Goal: Task Accomplishment & Management: Use online tool/utility

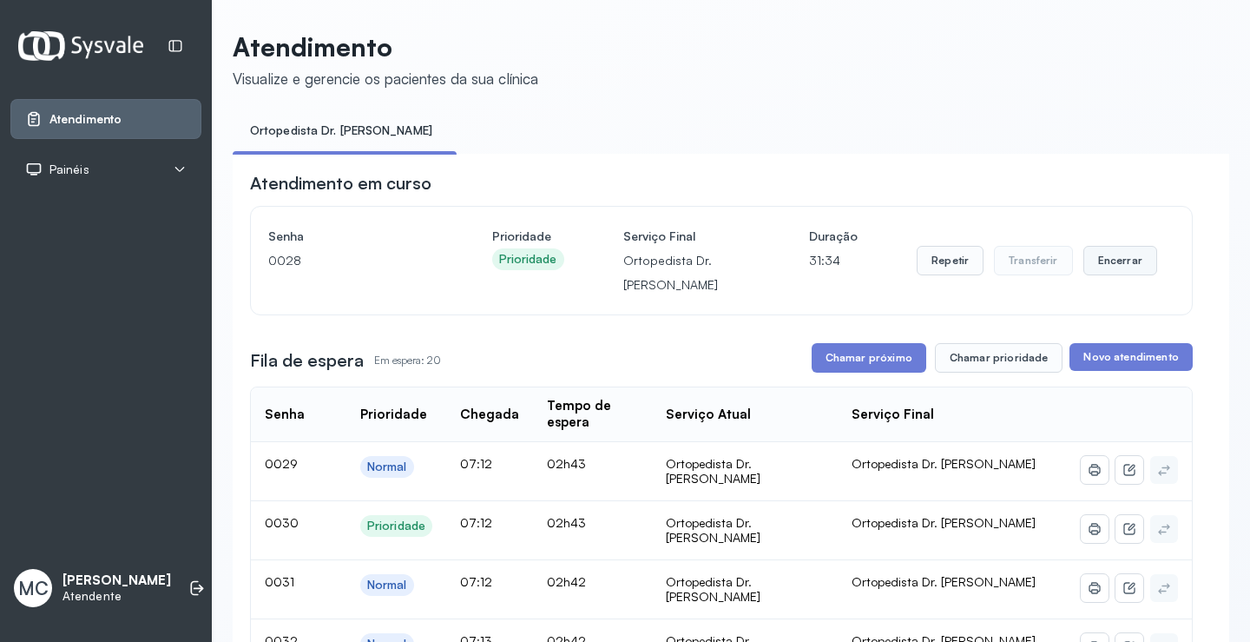
scroll to position [174, 0]
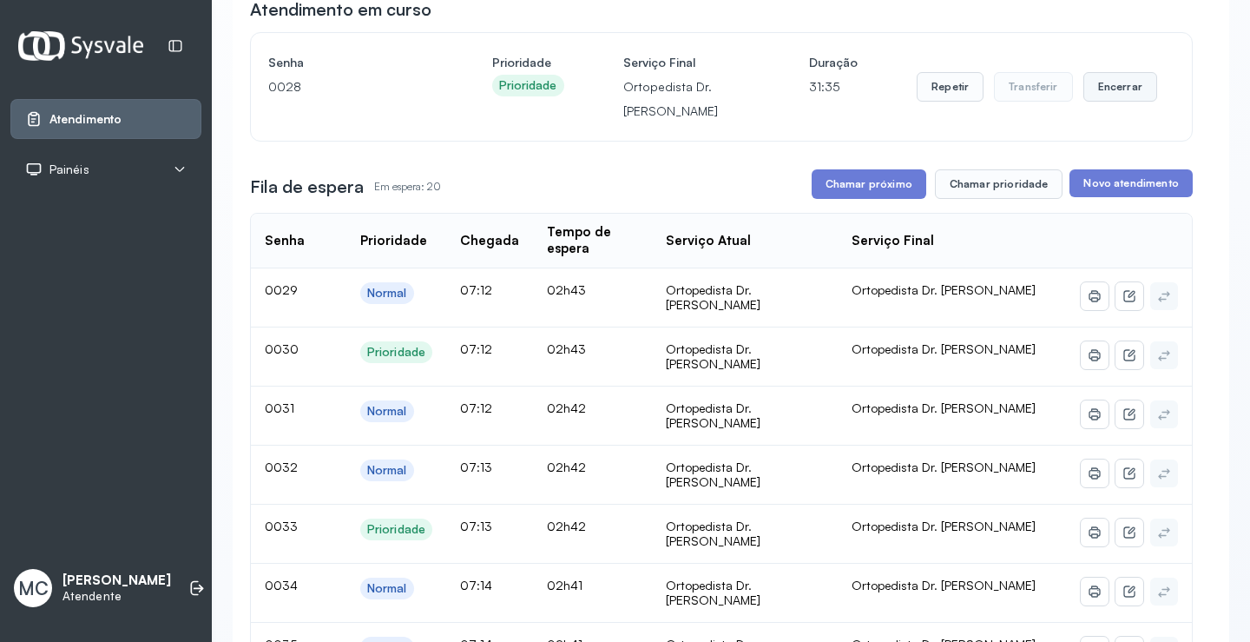
click at [1113, 87] on button "Encerrar" at bounding box center [1121, 87] width 74 height 30
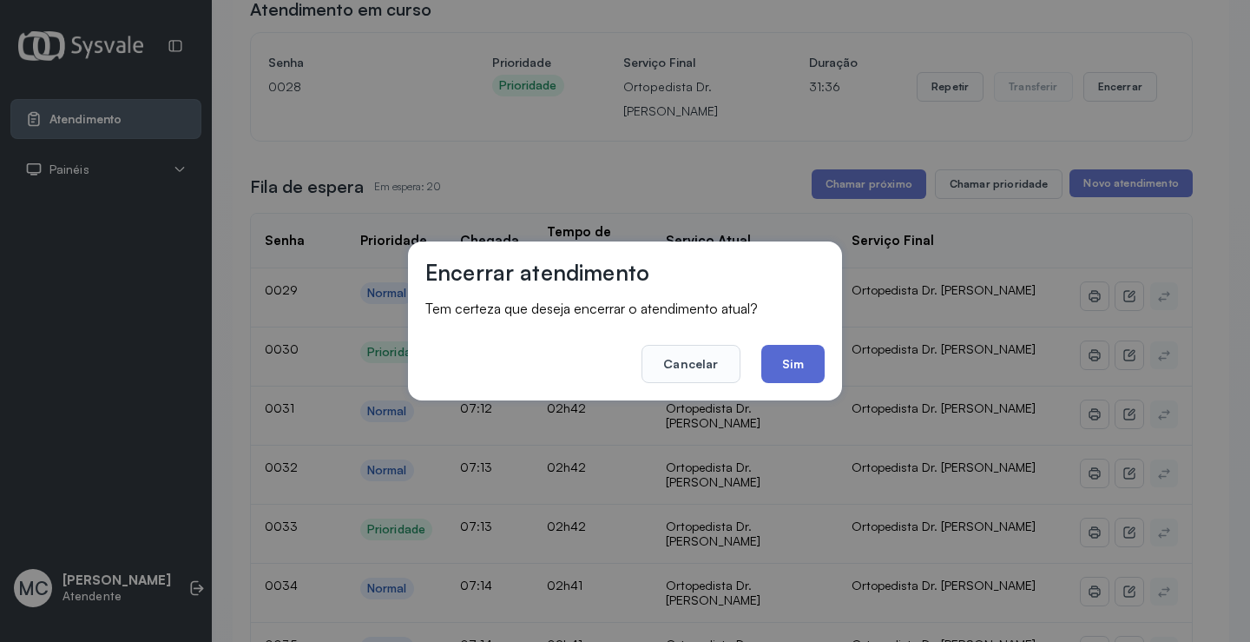
click at [784, 363] on button "Sim" at bounding box center [792, 364] width 63 height 38
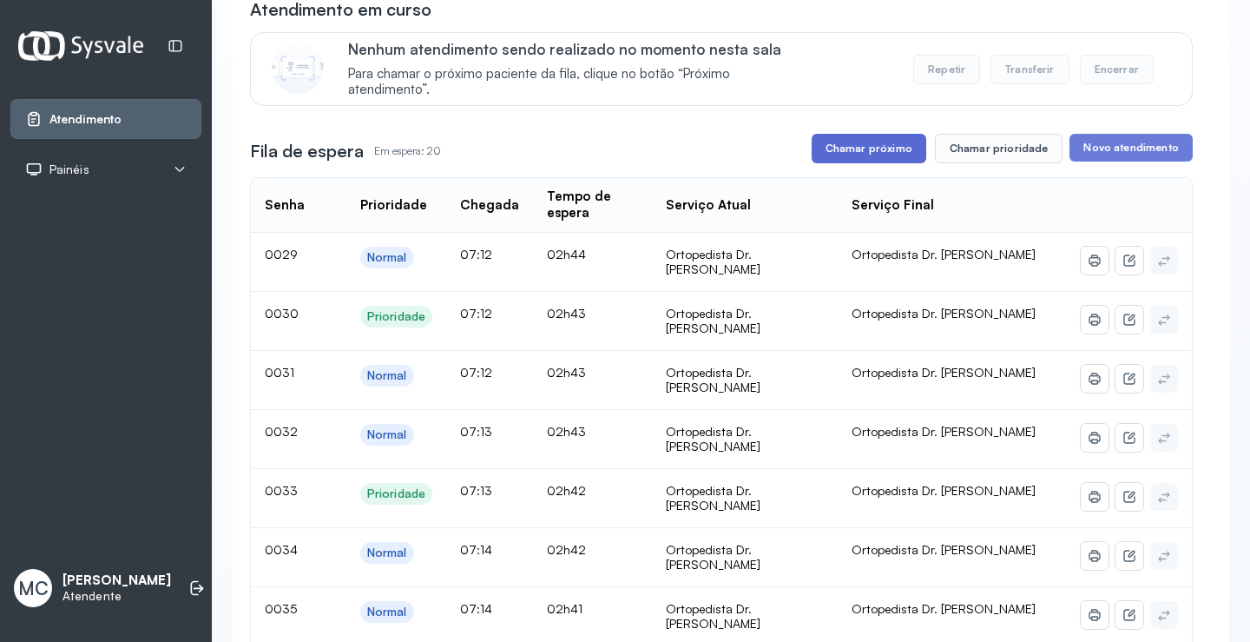
click at [836, 147] on button "Chamar próximo" at bounding box center [869, 149] width 115 height 30
click at [850, 156] on button "Chamar próximo" at bounding box center [869, 149] width 115 height 30
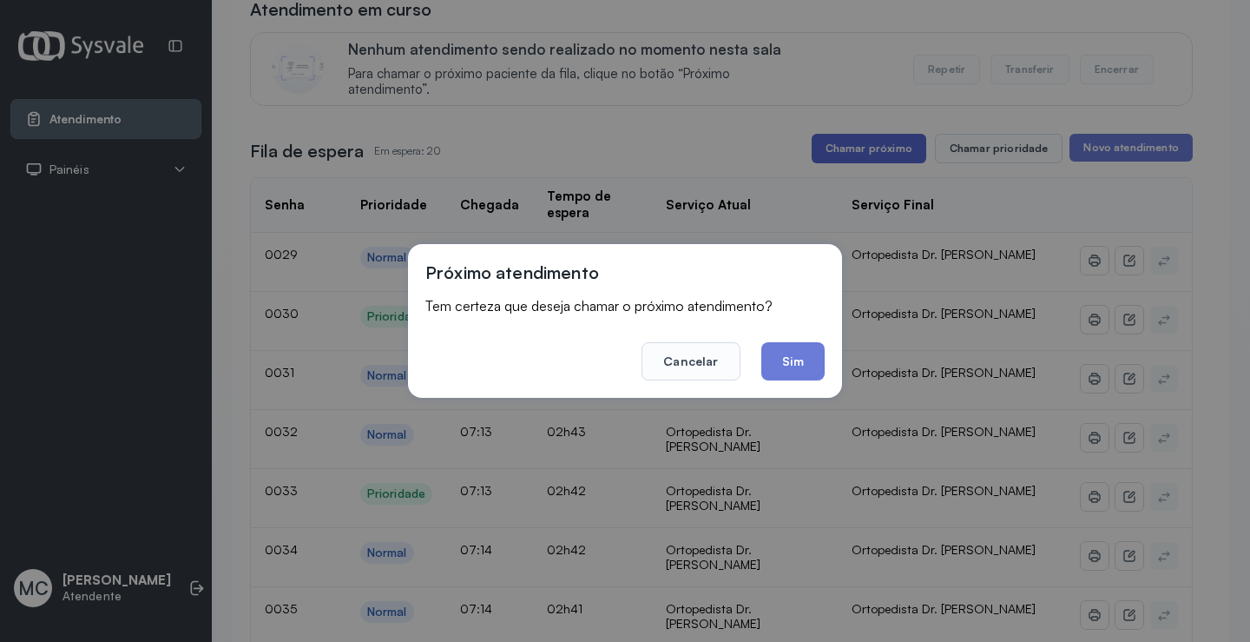
click at [850, 156] on div "Próximo atendimento Tem certeza que deseja chamar o próximo atendimento? Cancel…" at bounding box center [625, 321] width 1250 height 642
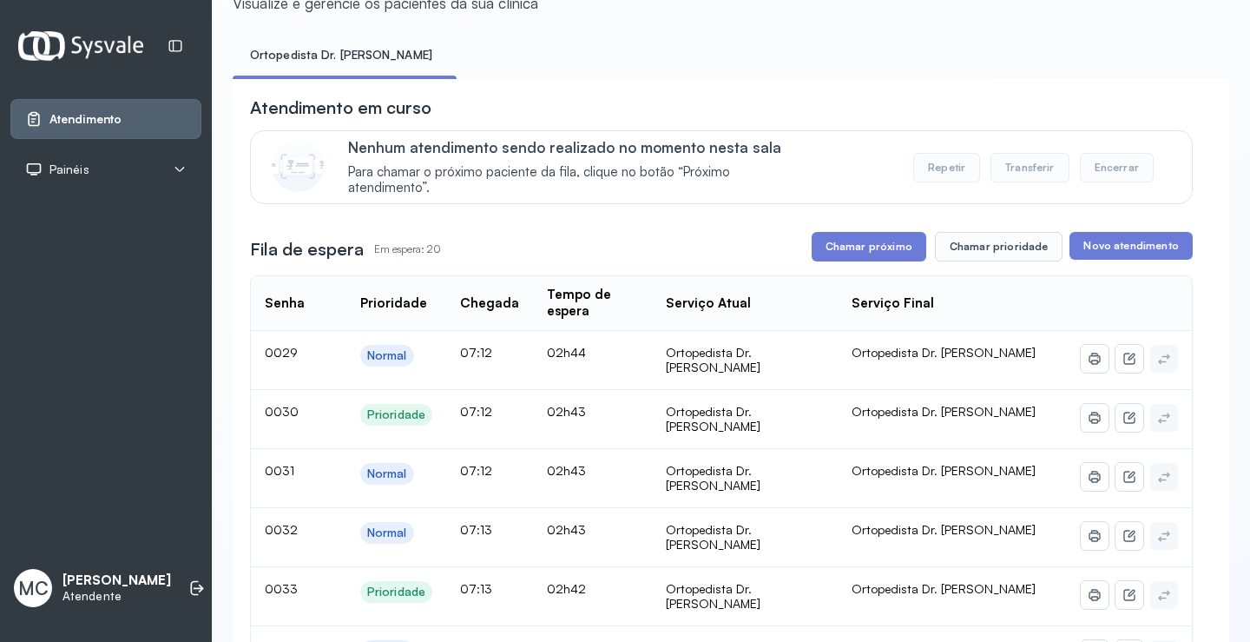
scroll to position [0, 0]
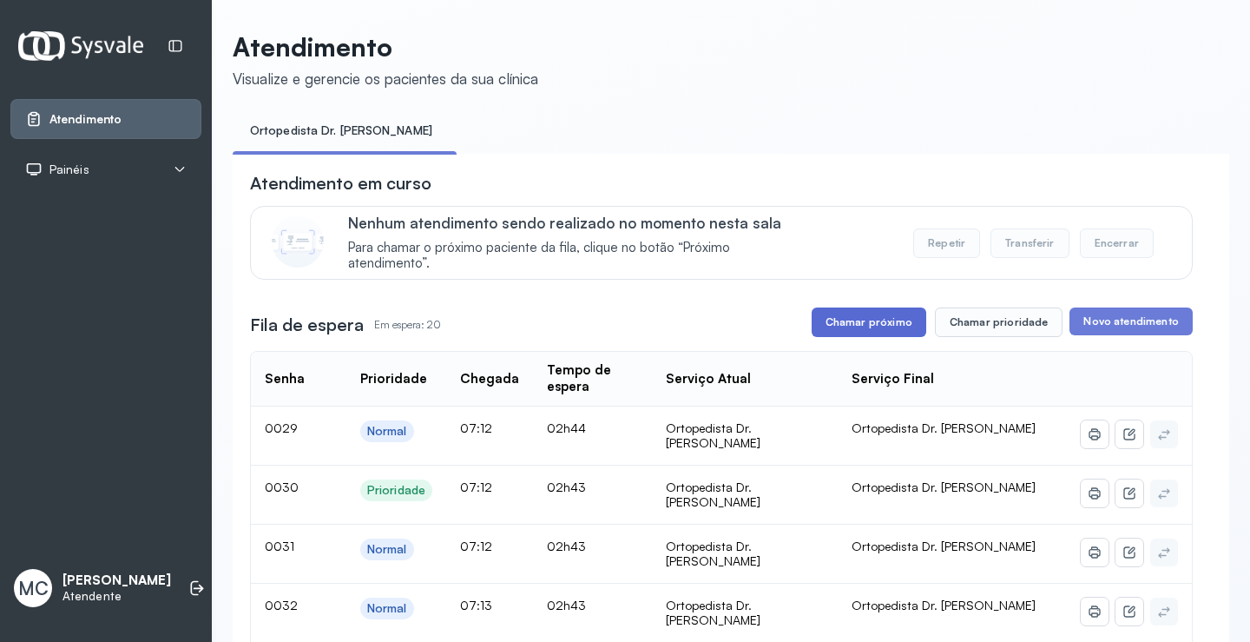
click at [894, 317] on button "Chamar próximo" at bounding box center [869, 322] width 115 height 30
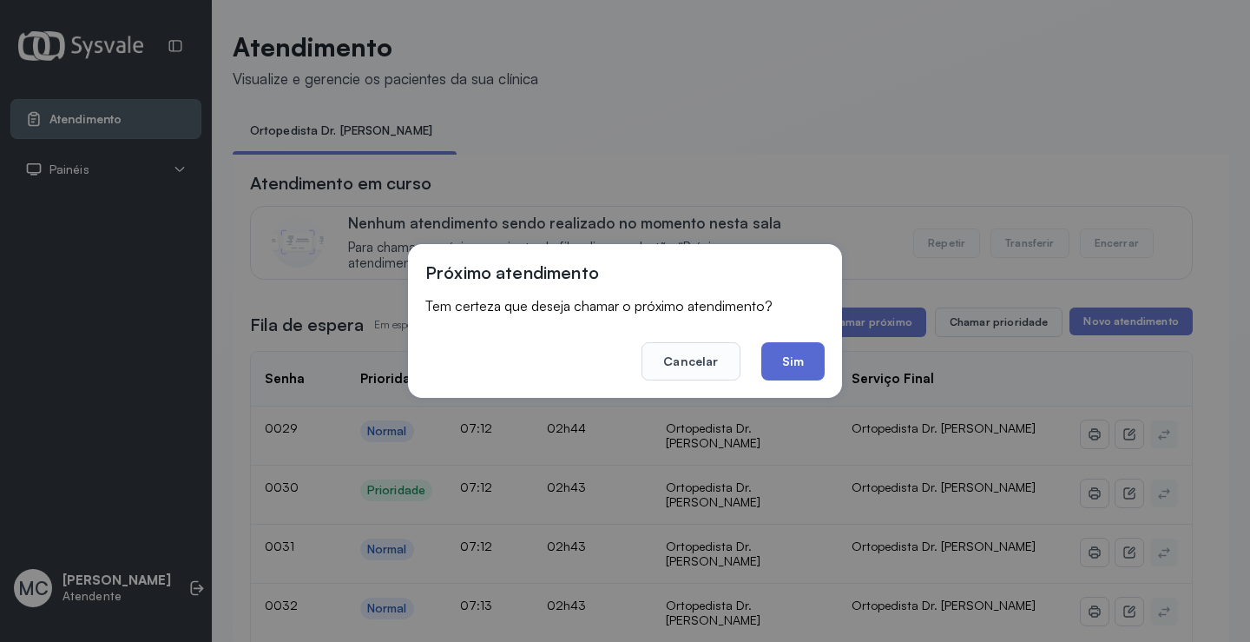
click at [807, 371] on button "Sim" at bounding box center [792, 361] width 63 height 38
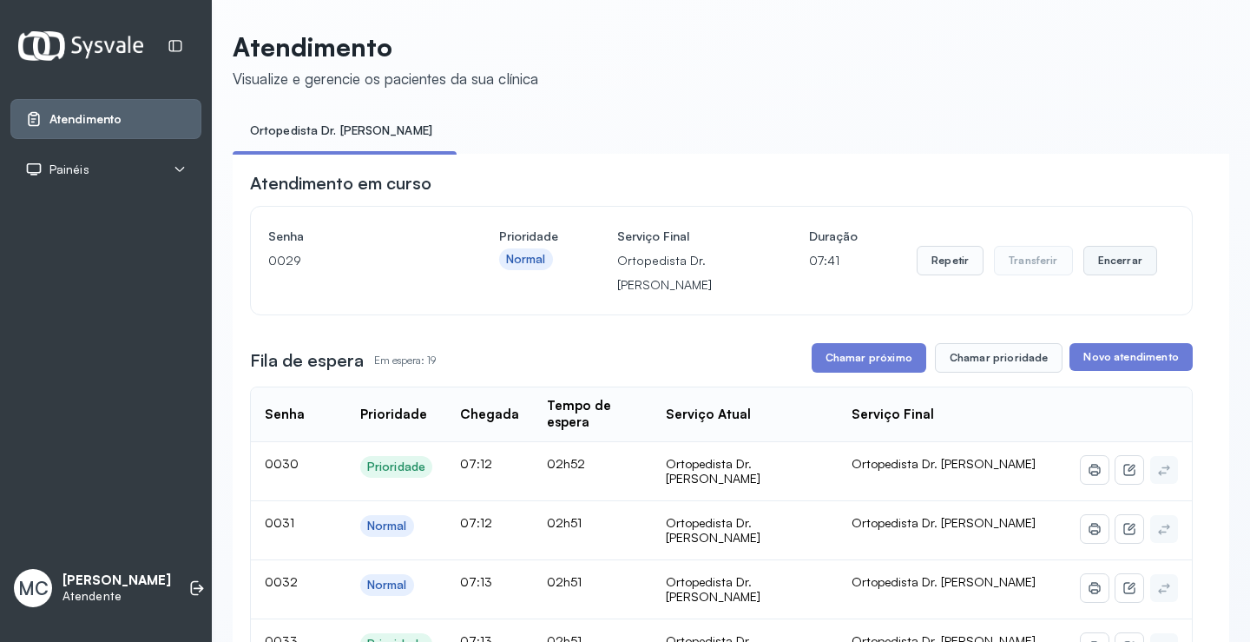
click at [1096, 271] on button "Encerrar" at bounding box center [1121, 261] width 74 height 30
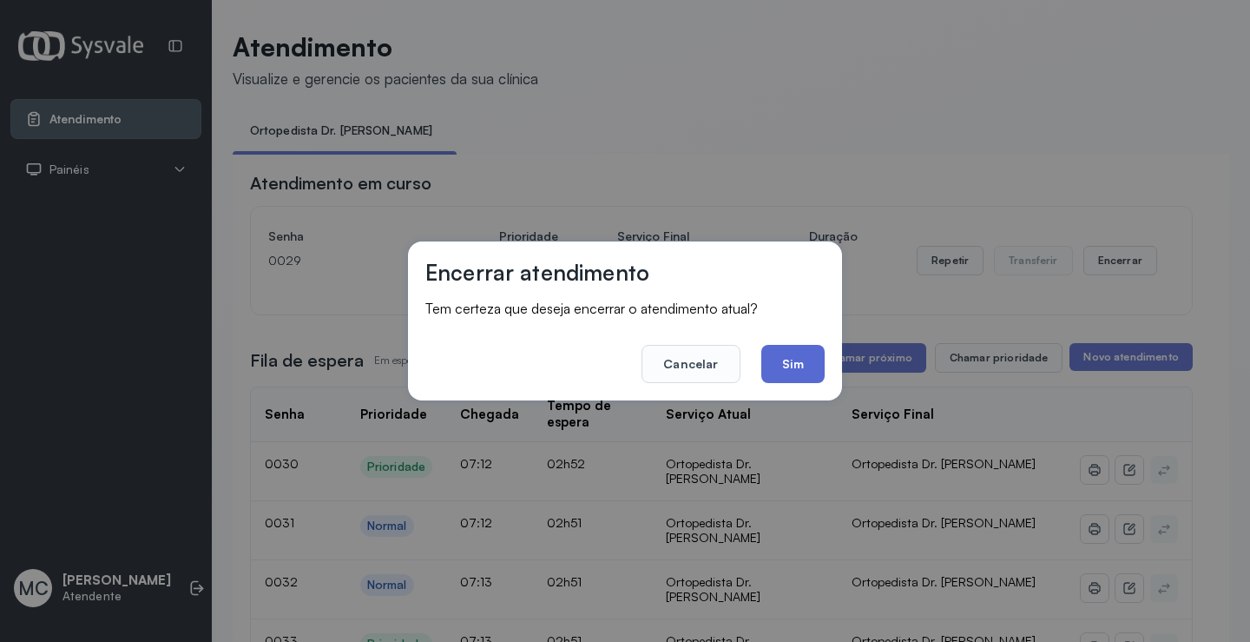
click at [788, 359] on button "Sim" at bounding box center [792, 364] width 63 height 38
click at [788, 359] on div "Fila de espera Em espera: 19 Chamar próximo Chamar prioridade Novo atendimento" at bounding box center [721, 358] width 943 height 30
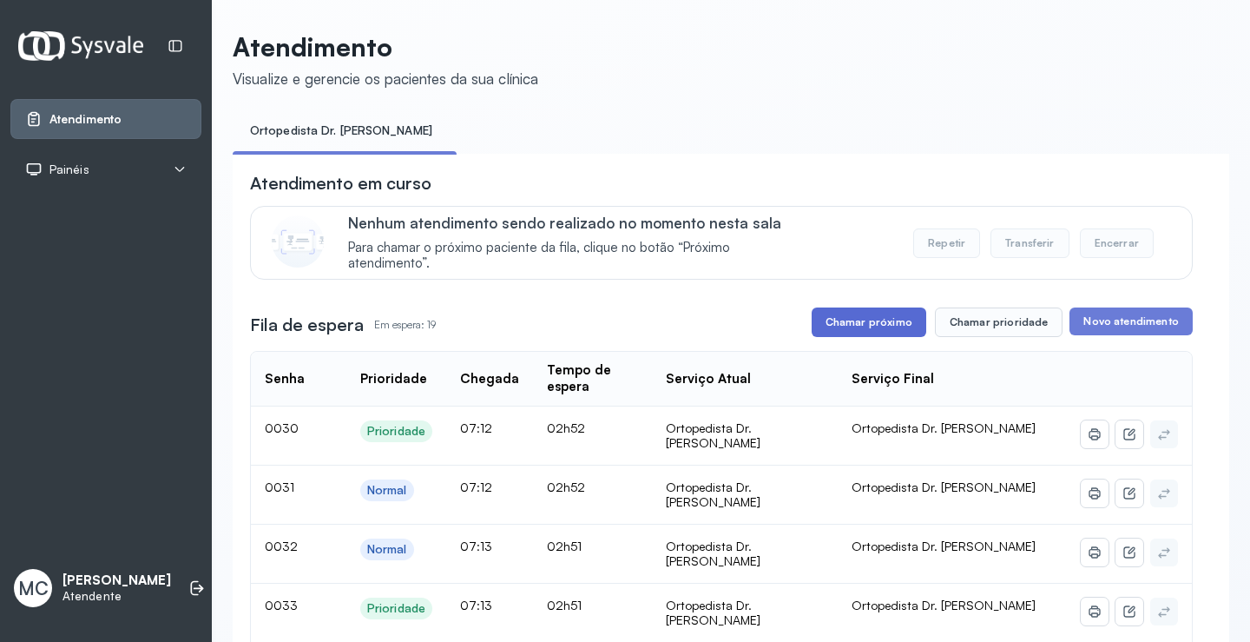
click at [893, 335] on button "Chamar próximo" at bounding box center [869, 322] width 115 height 30
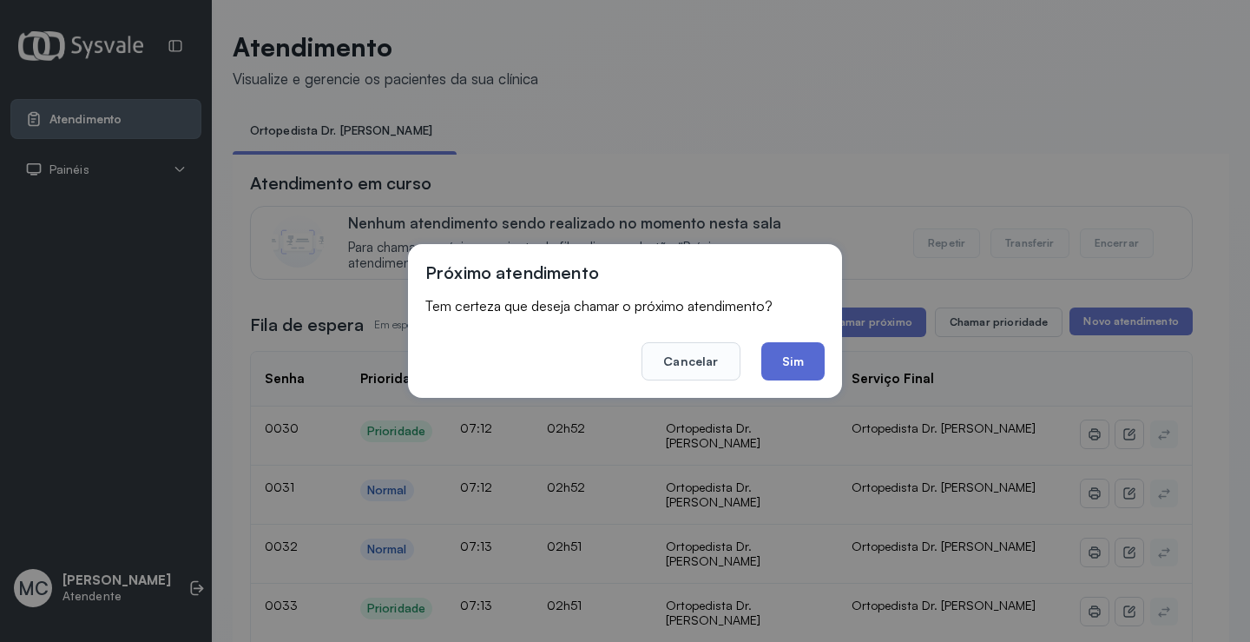
click at [788, 357] on button "Sim" at bounding box center [792, 361] width 63 height 38
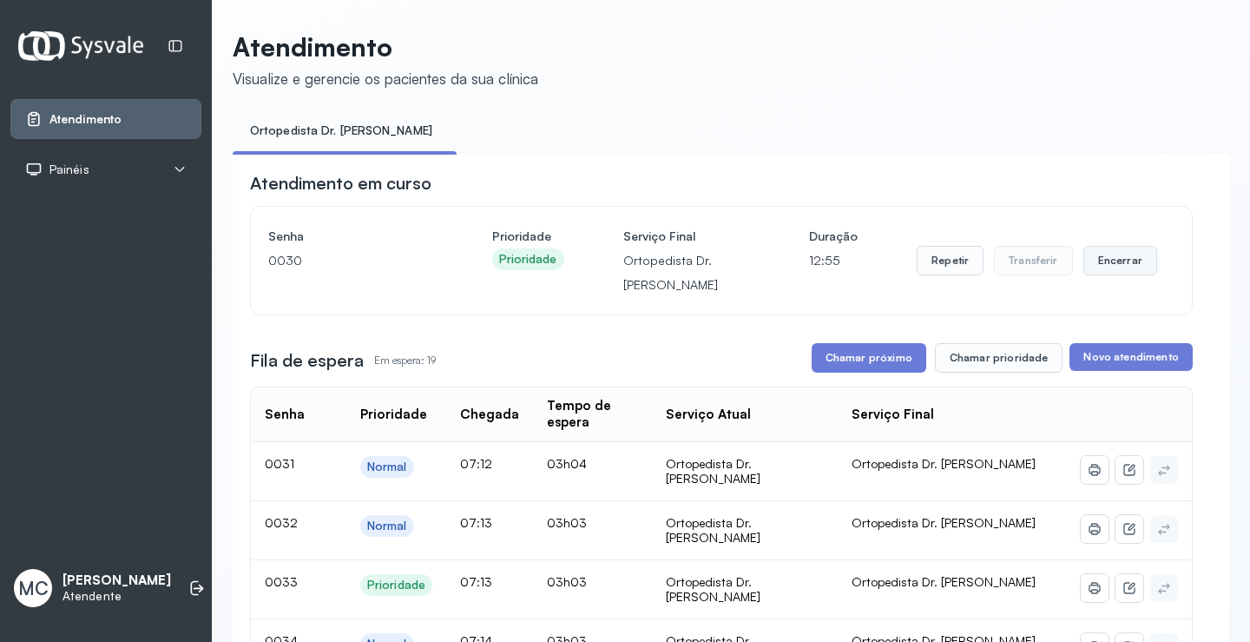
click at [1114, 268] on button "Encerrar" at bounding box center [1121, 261] width 74 height 30
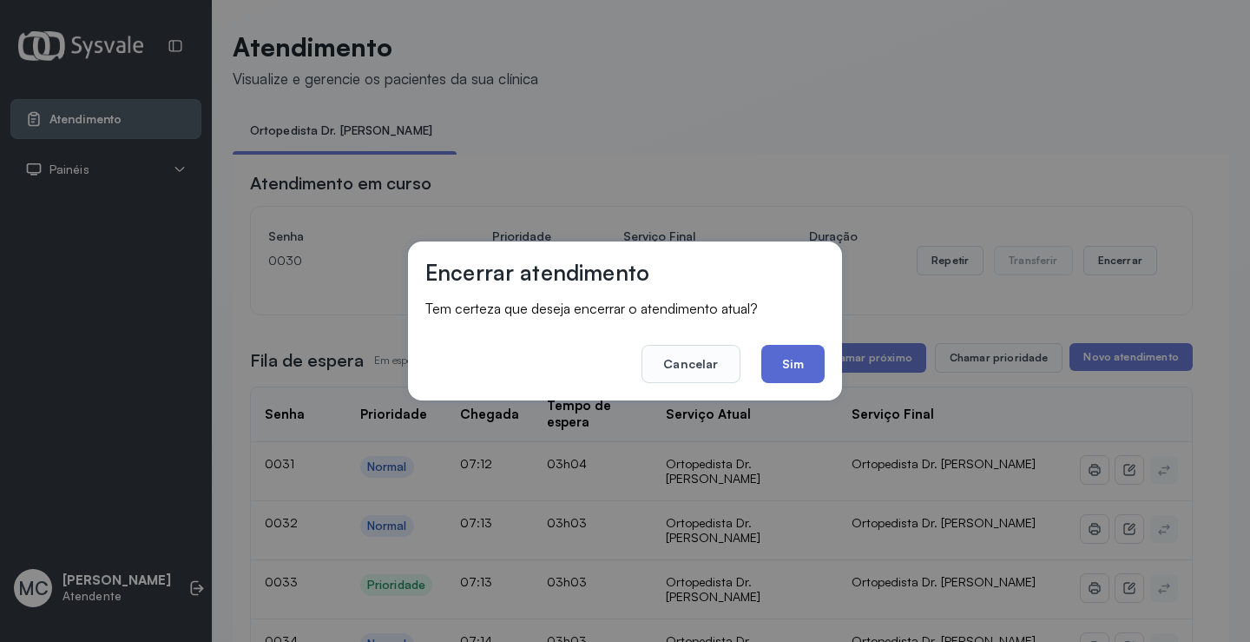
click at [808, 359] on button "Sim" at bounding box center [792, 364] width 63 height 38
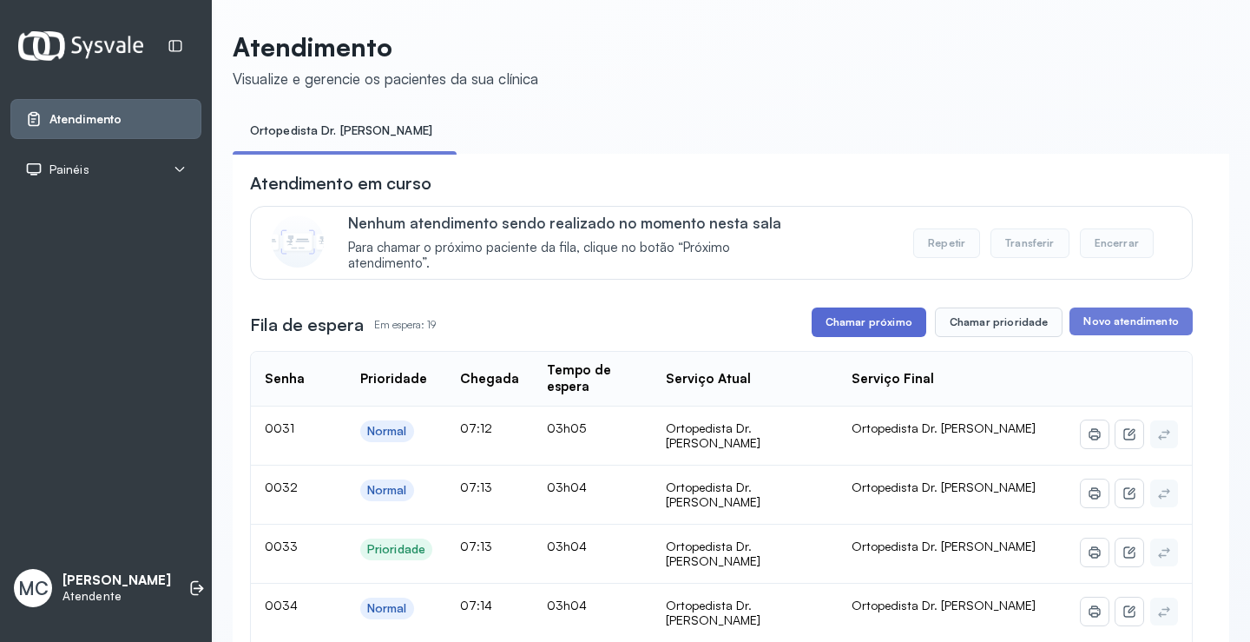
click at [888, 327] on button "Chamar próximo" at bounding box center [869, 322] width 115 height 30
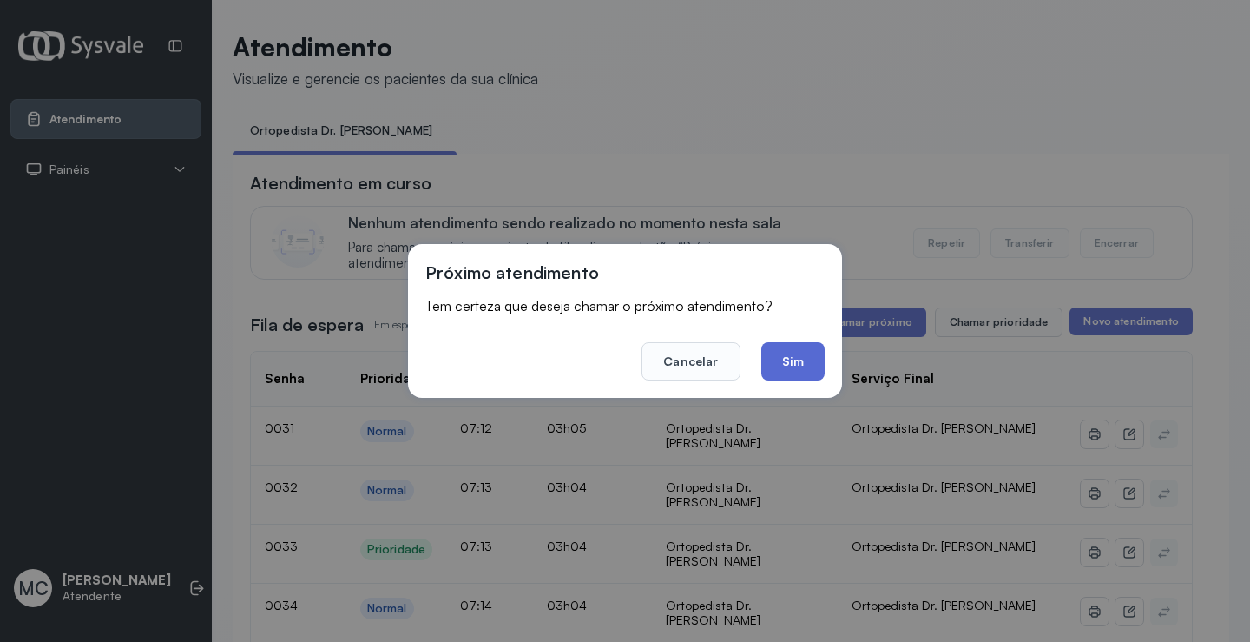
click at [792, 359] on button "Sim" at bounding box center [792, 361] width 63 height 38
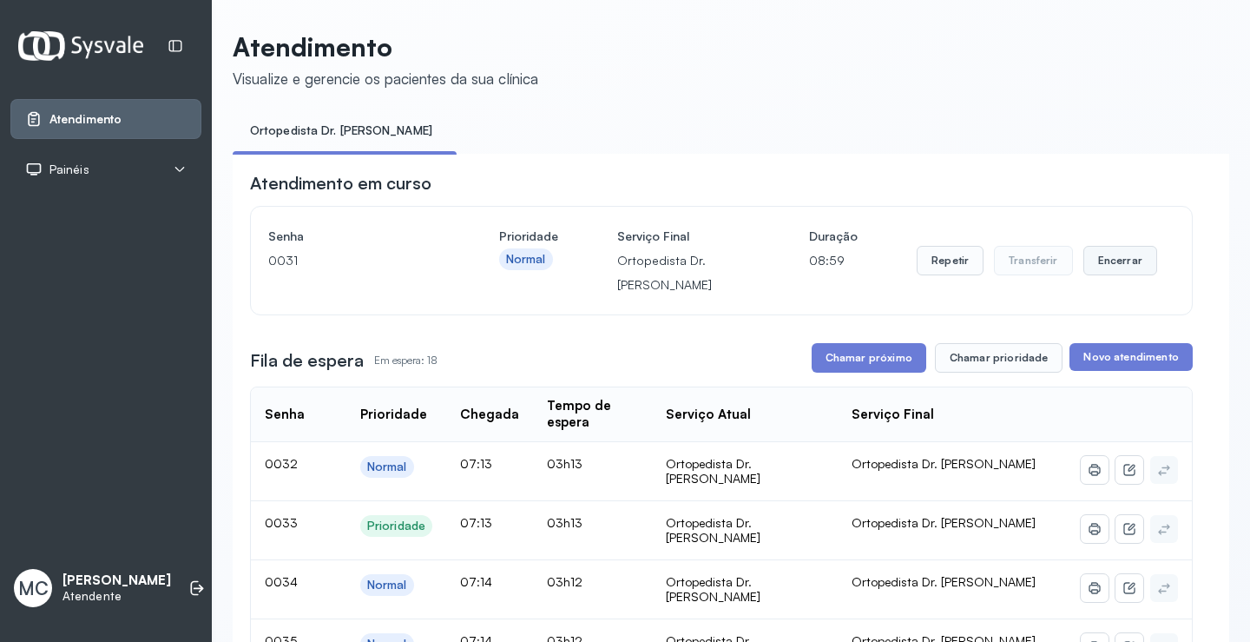
click at [1106, 273] on button "Encerrar" at bounding box center [1121, 261] width 74 height 30
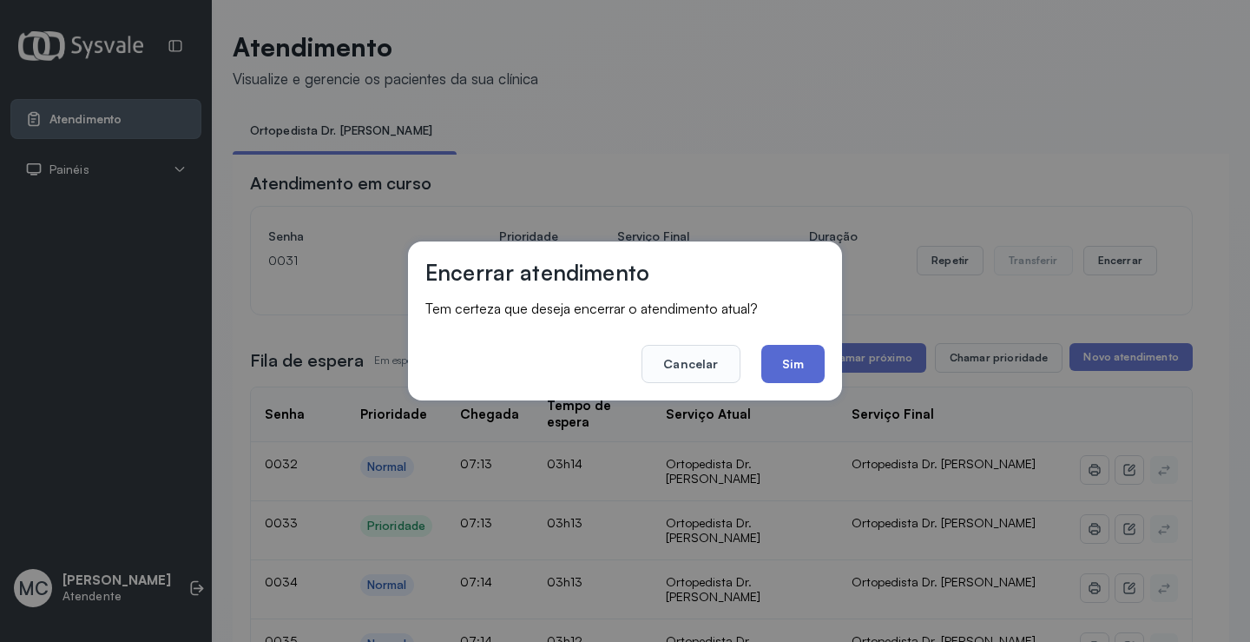
click at [806, 353] on button "Sim" at bounding box center [792, 364] width 63 height 38
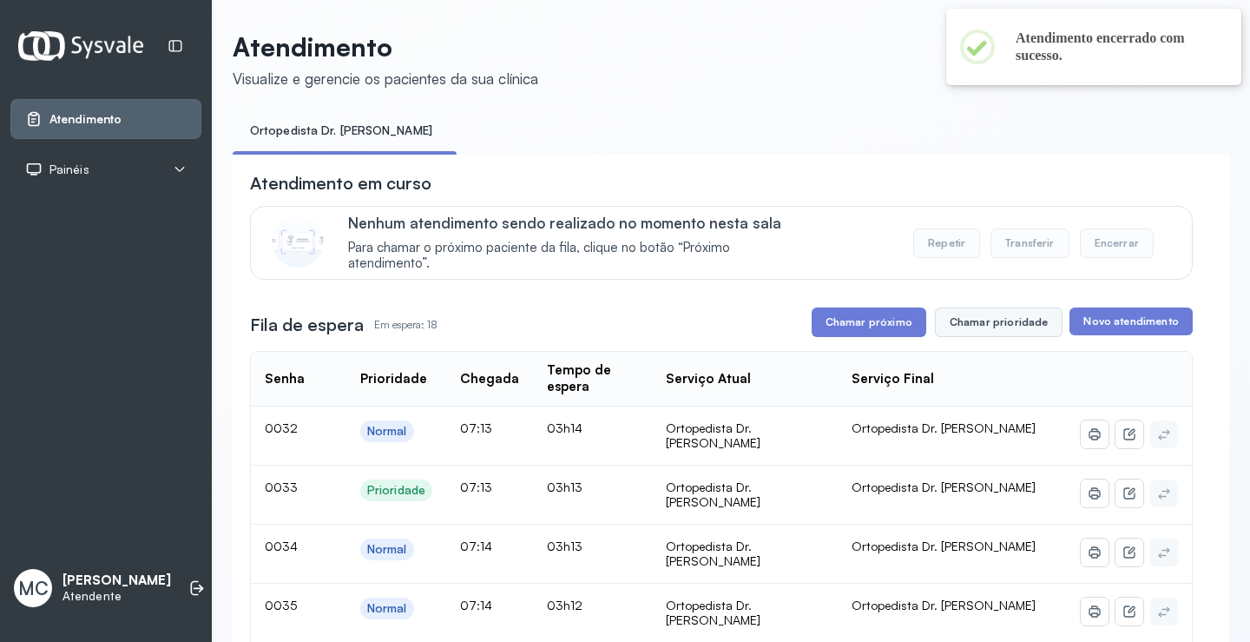
click at [1013, 327] on button "Chamar prioridade" at bounding box center [999, 322] width 129 height 30
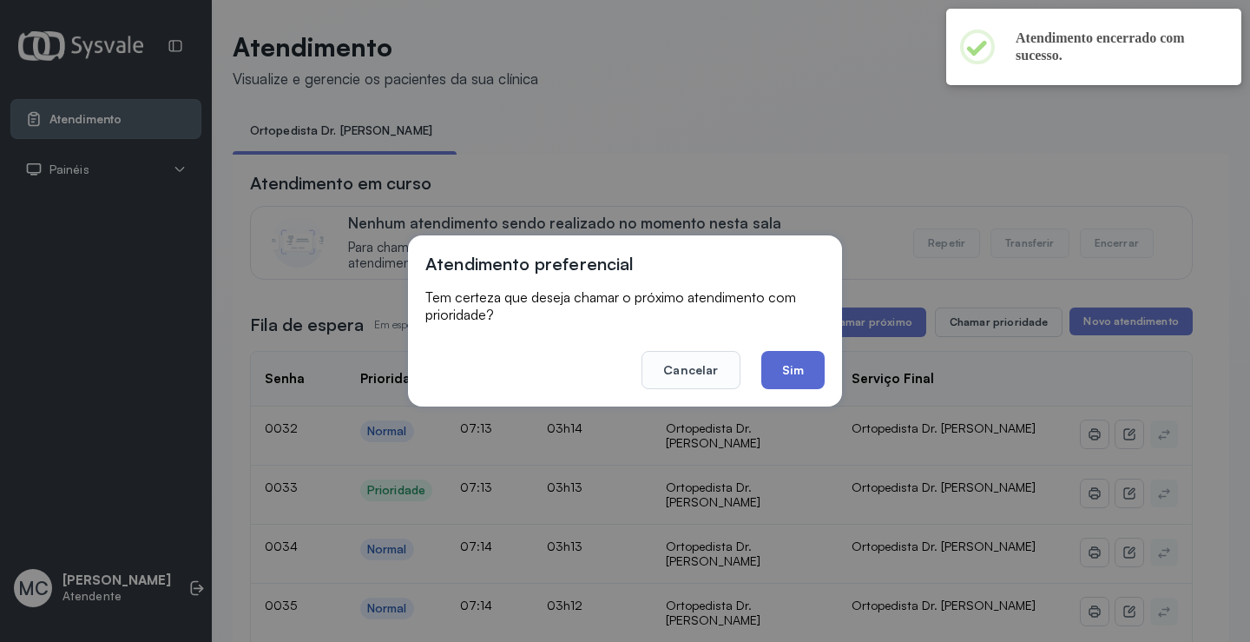
click at [773, 365] on button "Sim" at bounding box center [792, 370] width 63 height 38
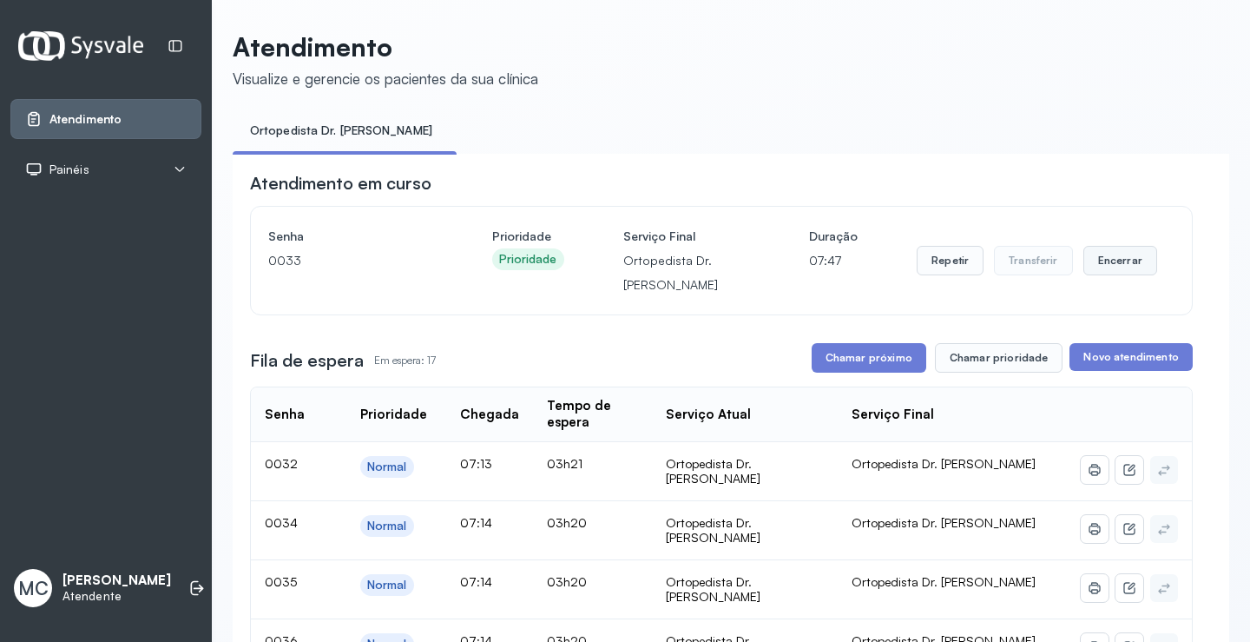
click at [1128, 265] on button "Encerrar" at bounding box center [1121, 261] width 74 height 30
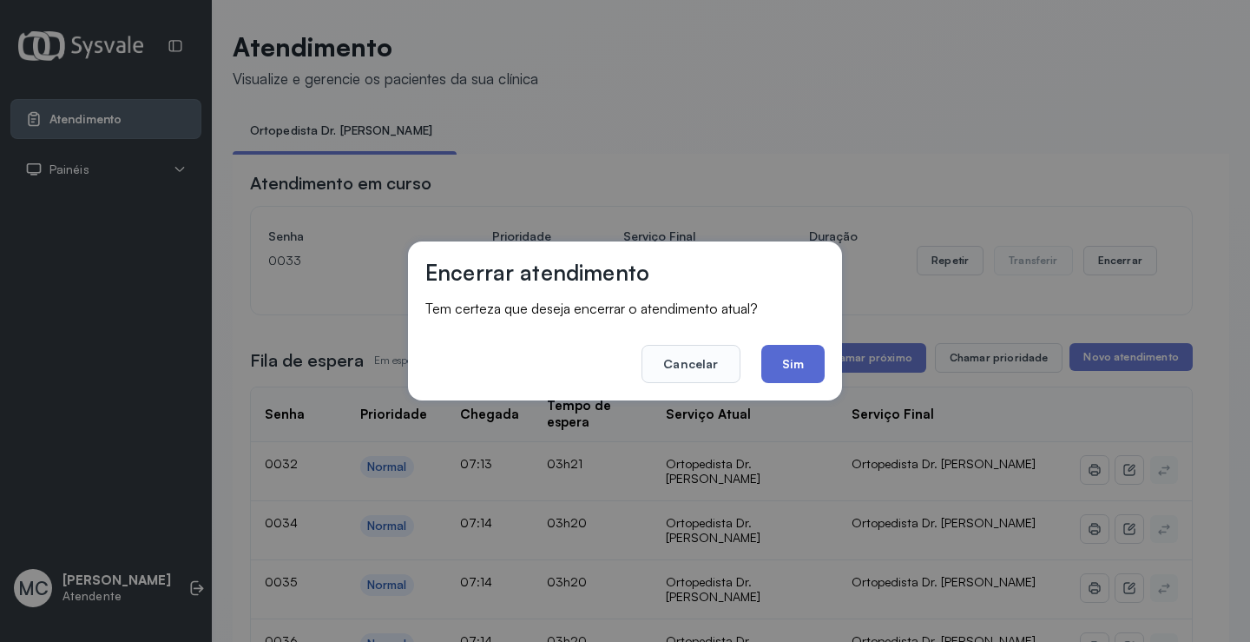
click at [785, 349] on button "Sim" at bounding box center [792, 364] width 63 height 38
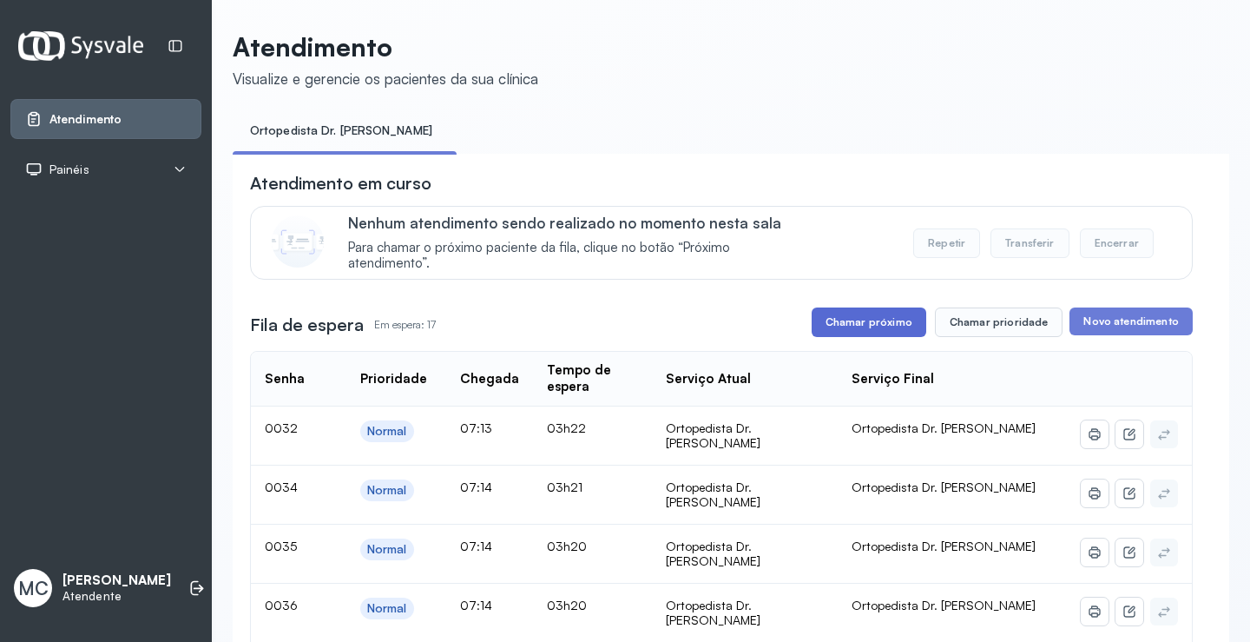
click at [849, 334] on button "Chamar próximo" at bounding box center [869, 322] width 115 height 30
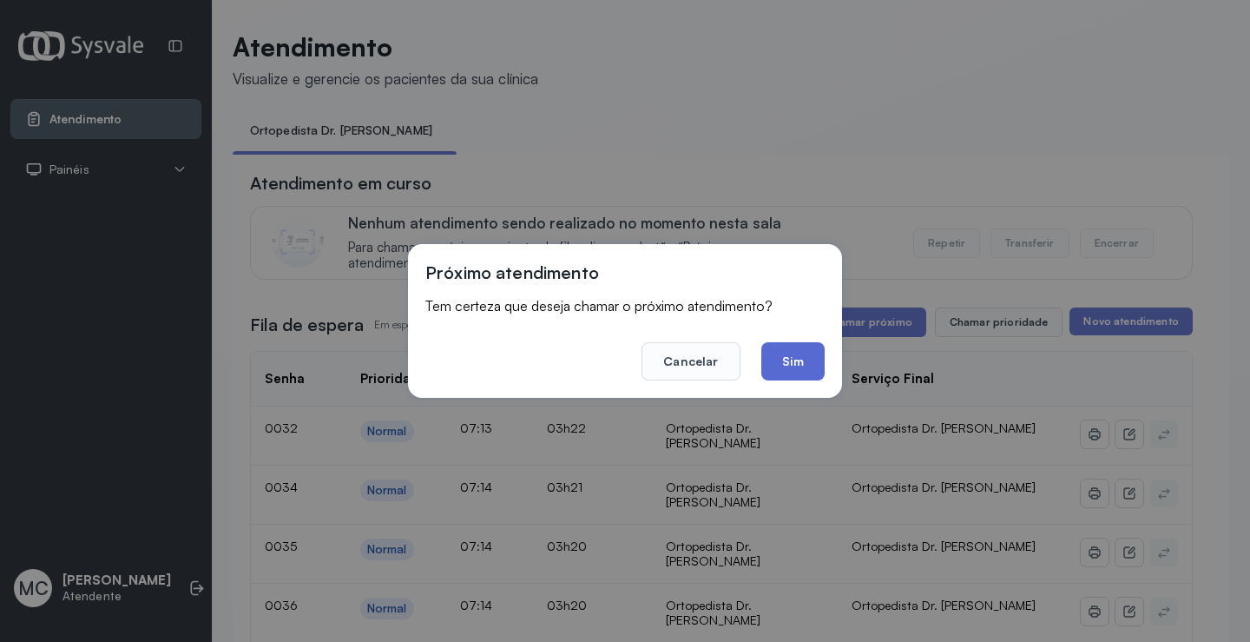
click at [807, 369] on button "Sim" at bounding box center [792, 361] width 63 height 38
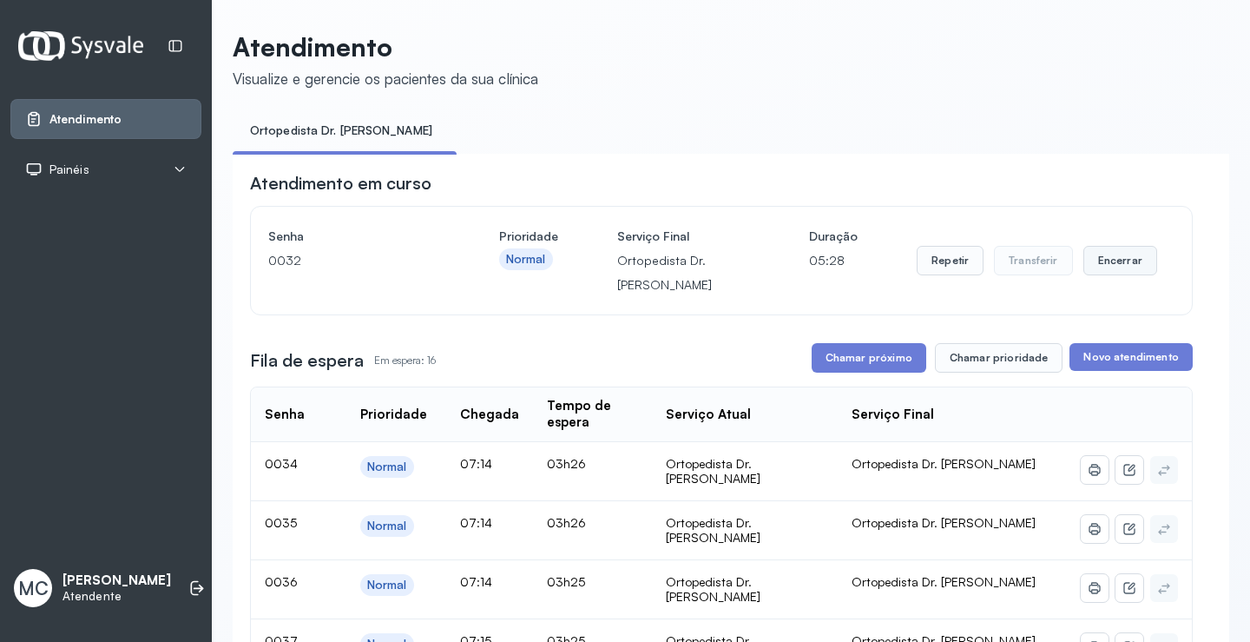
click at [1104, 261] on button "Encerrar" at bounding box center [1121, 261] width 74 height 30
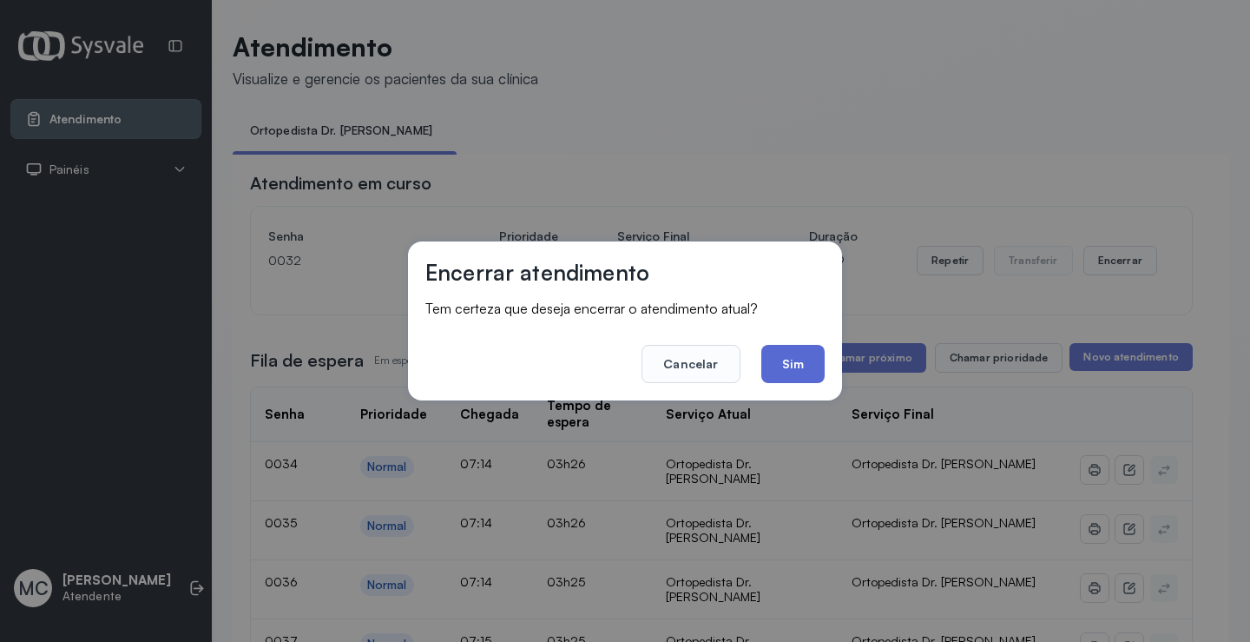
click at [775, 361] on button "Sim" at bounding box center [792, 364] width 63 height 38
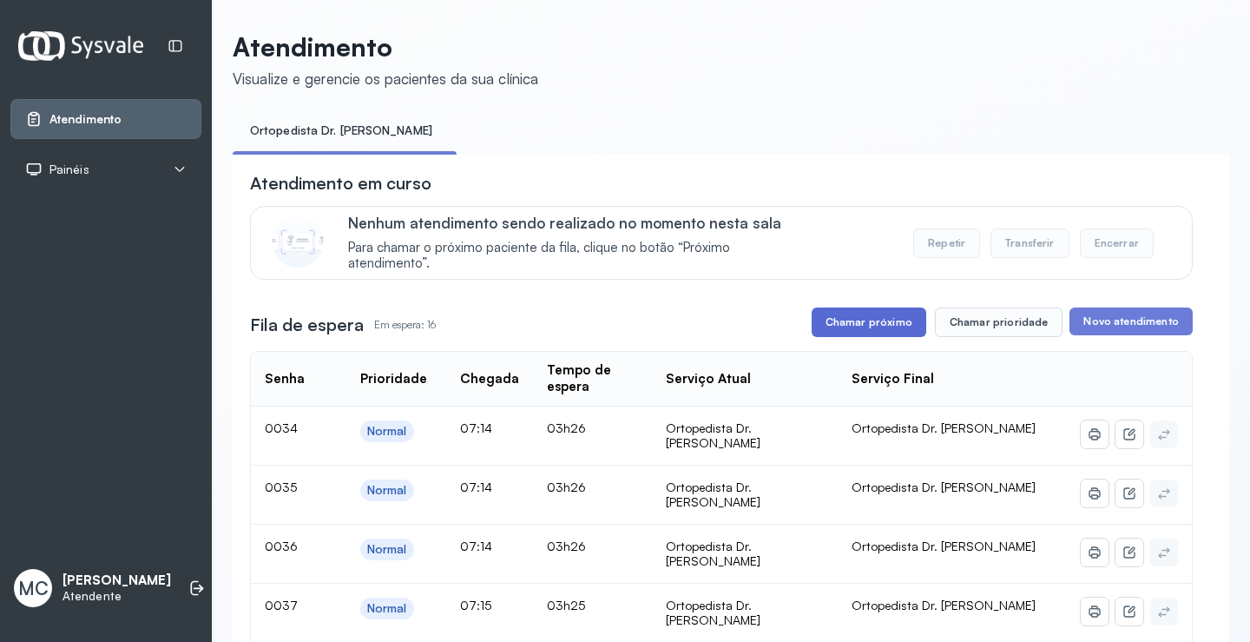
click at [873, 324] on button "Chamar próximo" at bounding box center [869, 322] width 115 height 30
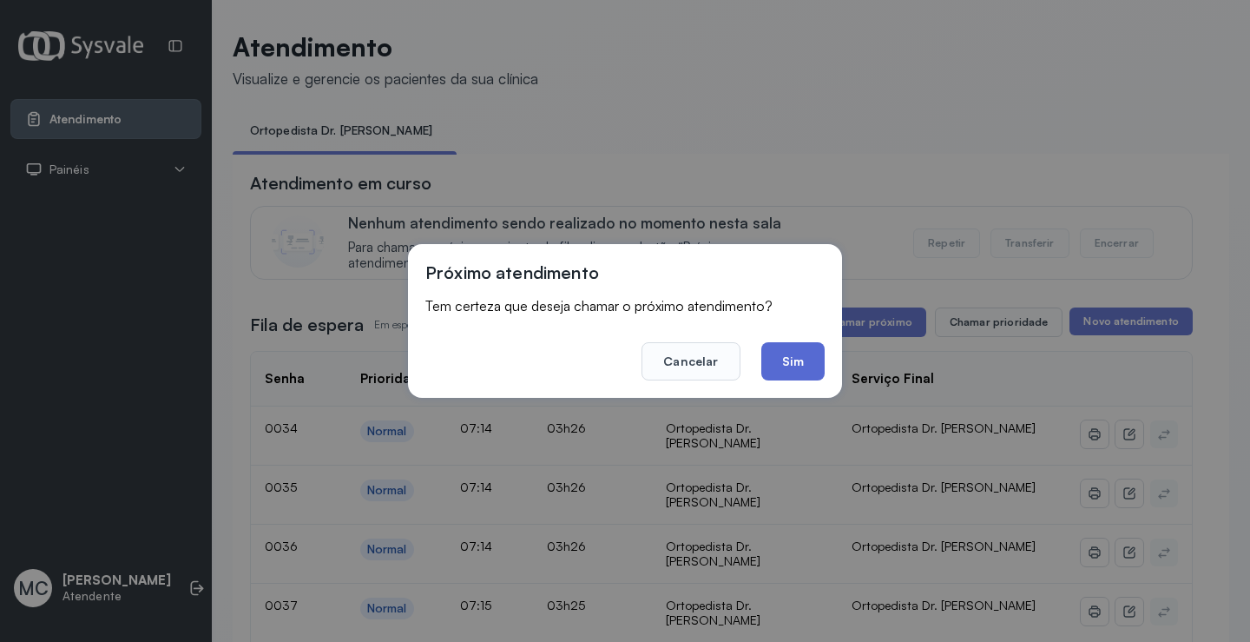
click at [792, 368] on button "Sim" at bounding box center [792, 361] width 63 height 38
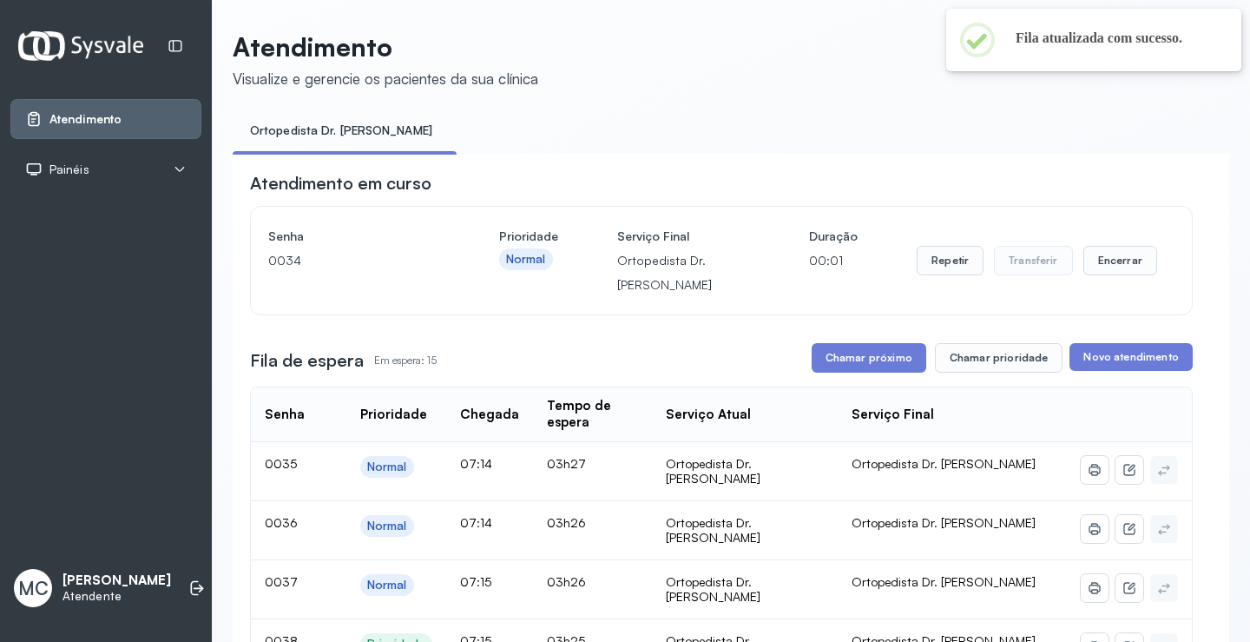
scroll to position [1, 0]
click at [1104, 268] on button "Encerrar" at bounding box center [1121, 260] width 74 height 30
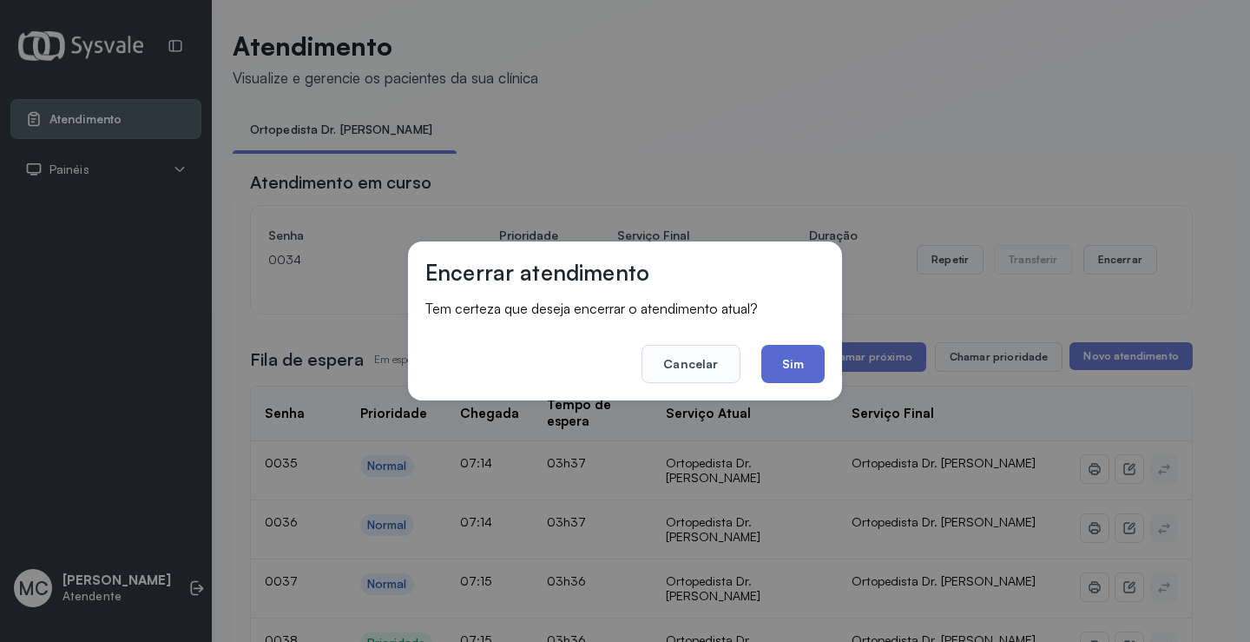
click at [788, 372] on button "Sim" at bounding box center [792, 364] width 63 height 38
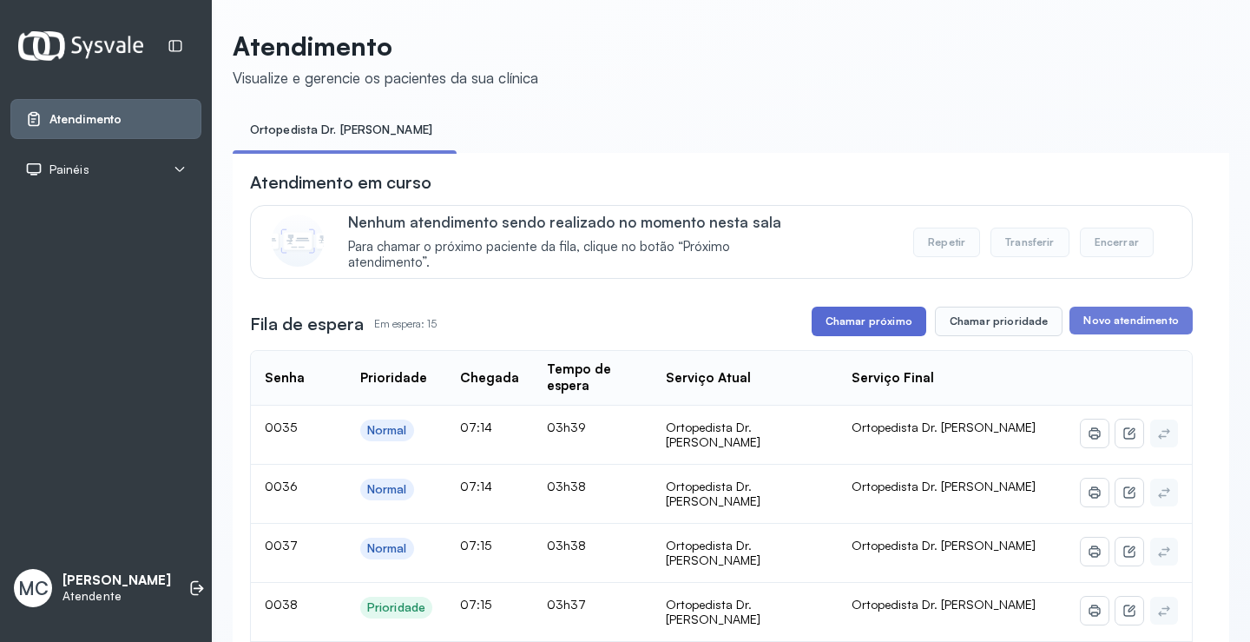
click at [860, 329] on button "Chamar próximo" at bounding box center [869, 321] width 115 height 30
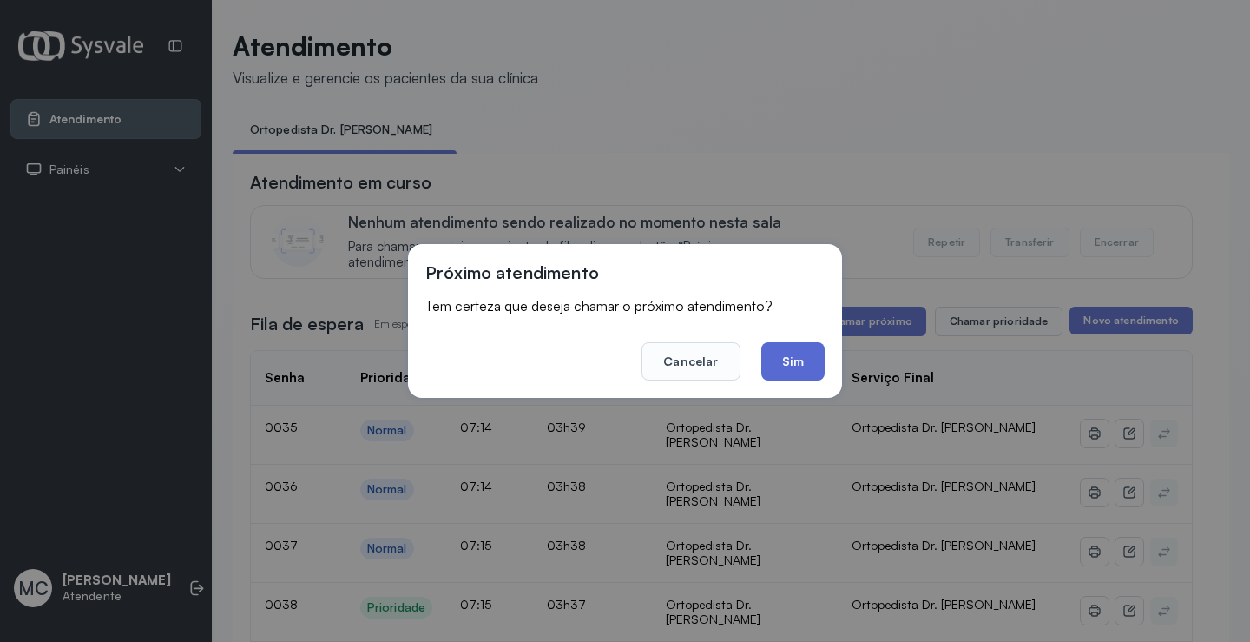
click at [780, 356] on button "Sim" at bounding box center [792, 361] width 63 height 38
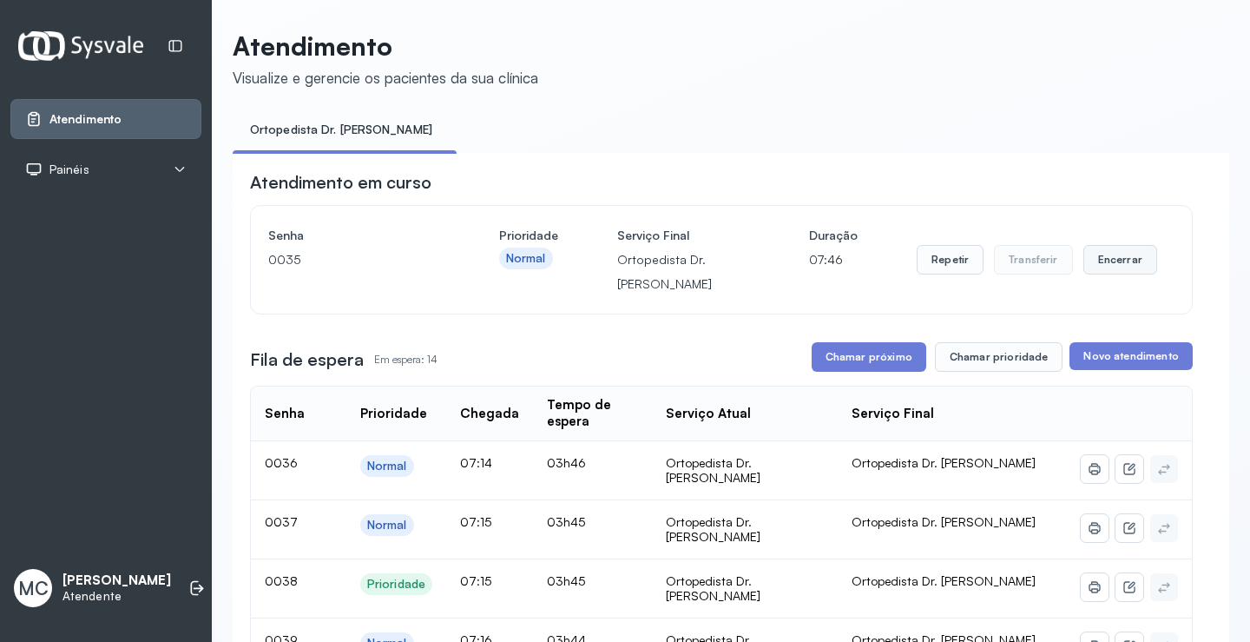
click at [1118, 256] on button "Encerrar" at bounding box center [1121, 260] width 74 height 30
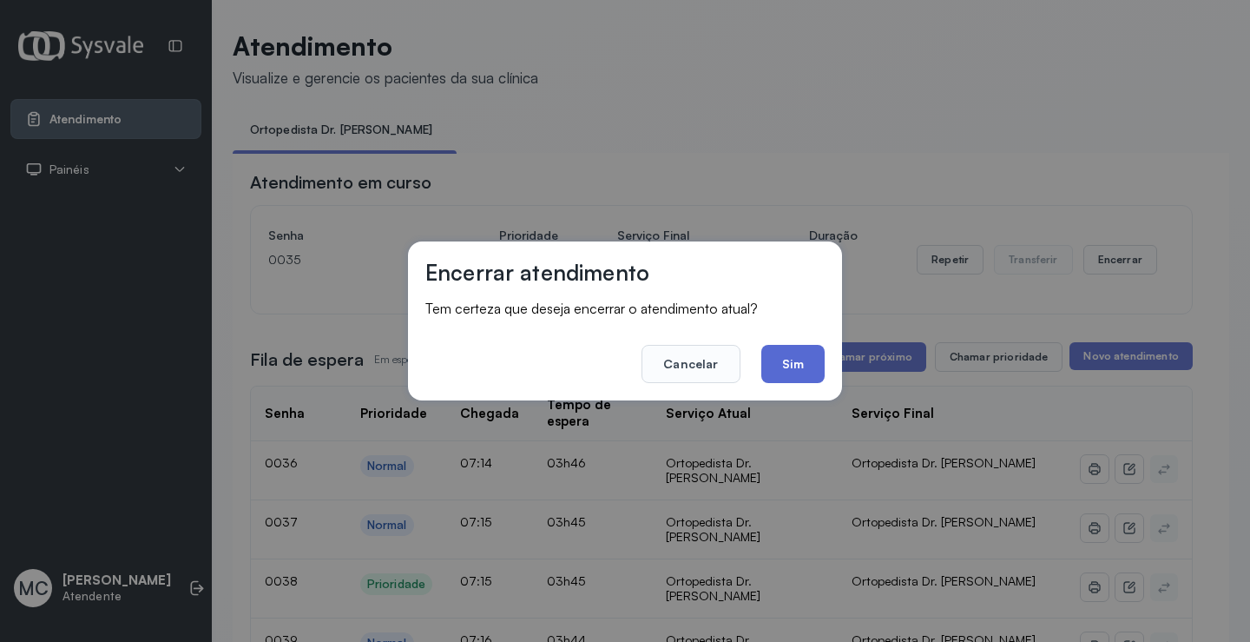
click at [782, 369] on button "Sim" at bounding box center [792, 364] width 63 height 38
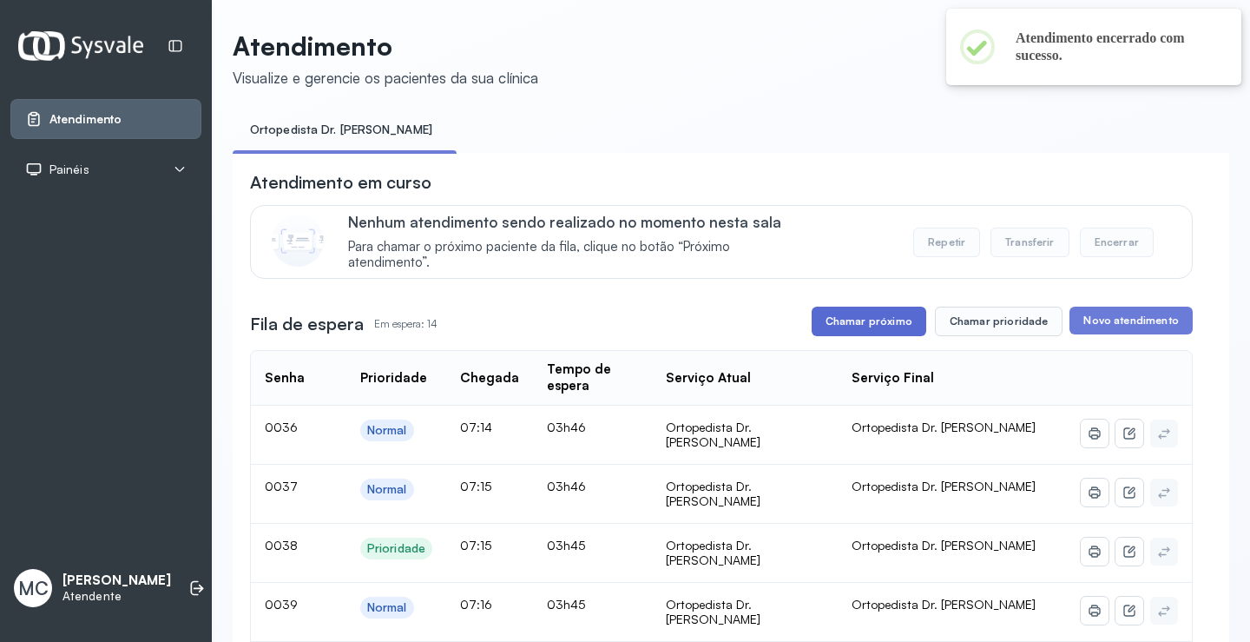
click at [834, 333] on button "Chamar próximo" at bounding box center [869, 321] width 115 height 30
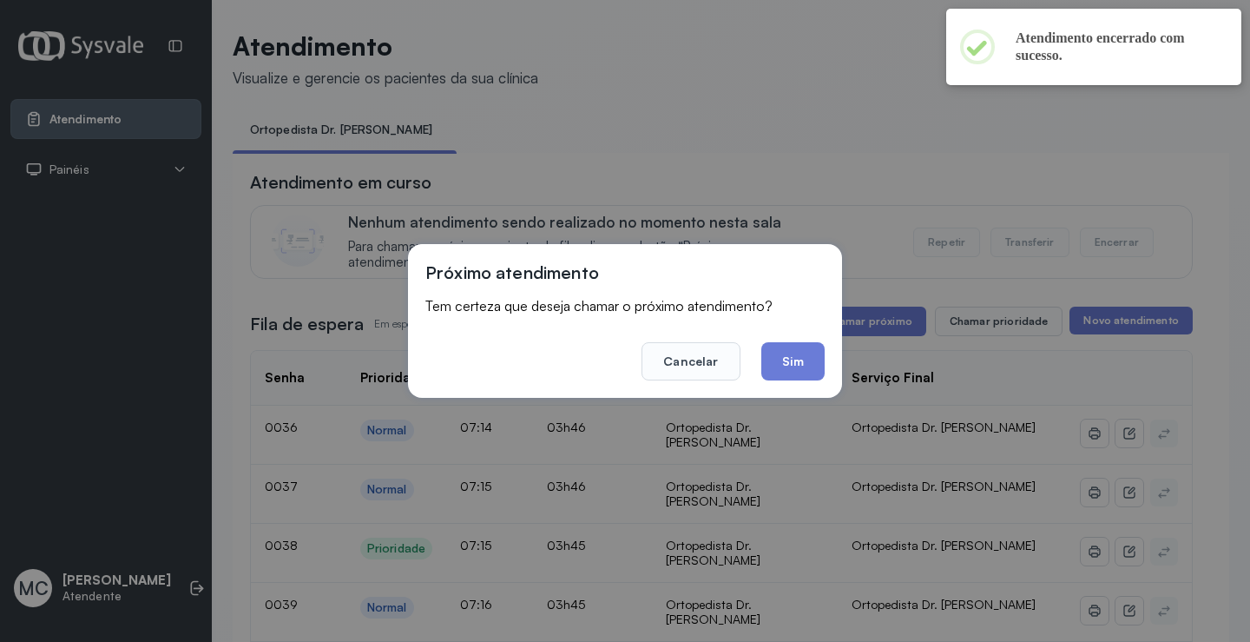
click at [934, 281] on div "Próximo atendimento Tem certeza que deseja chamar o próximo atendimento? Cancel…" at bounding box center [625, 321] width 1250 height 642
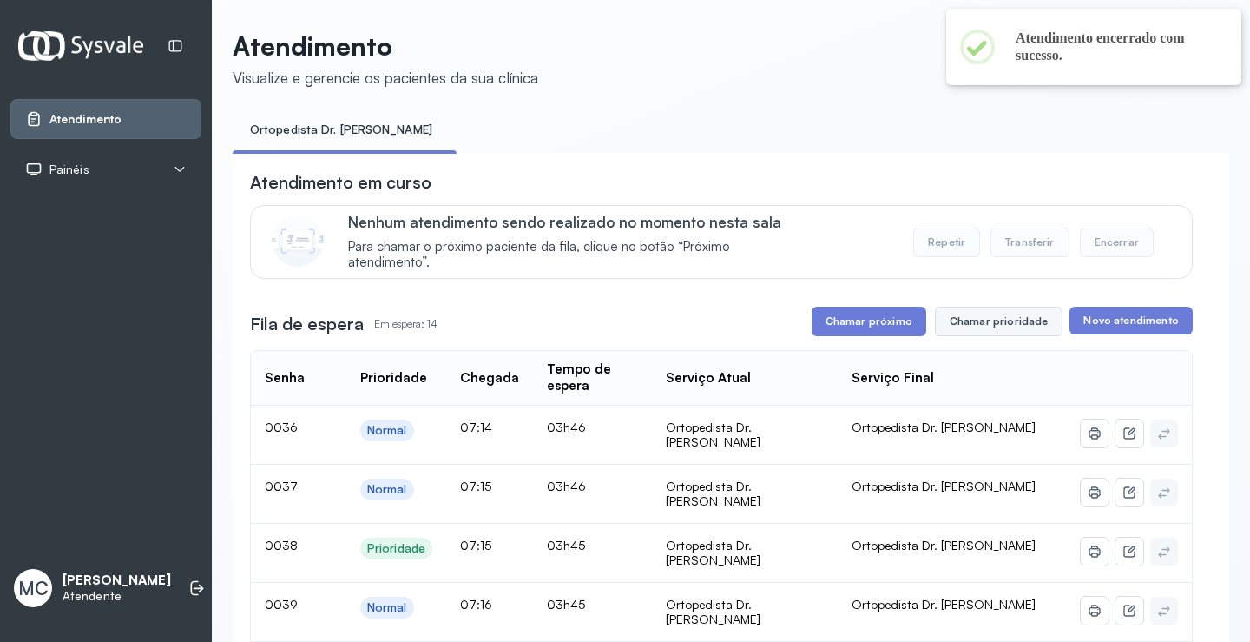
click at [968, 332] on button "Chamar prioridade" at bounding box center [999, 321] width 129 height 30
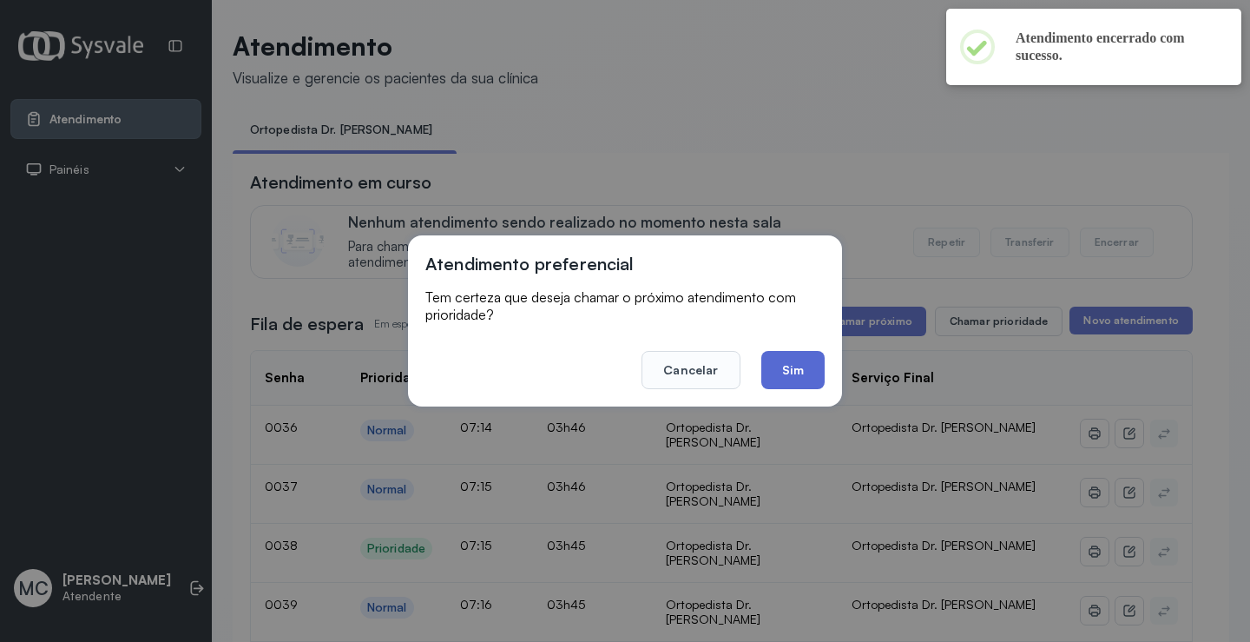
click at [788, 376] on button "Sim" at bounding box center [792, 370] width 63 height 38
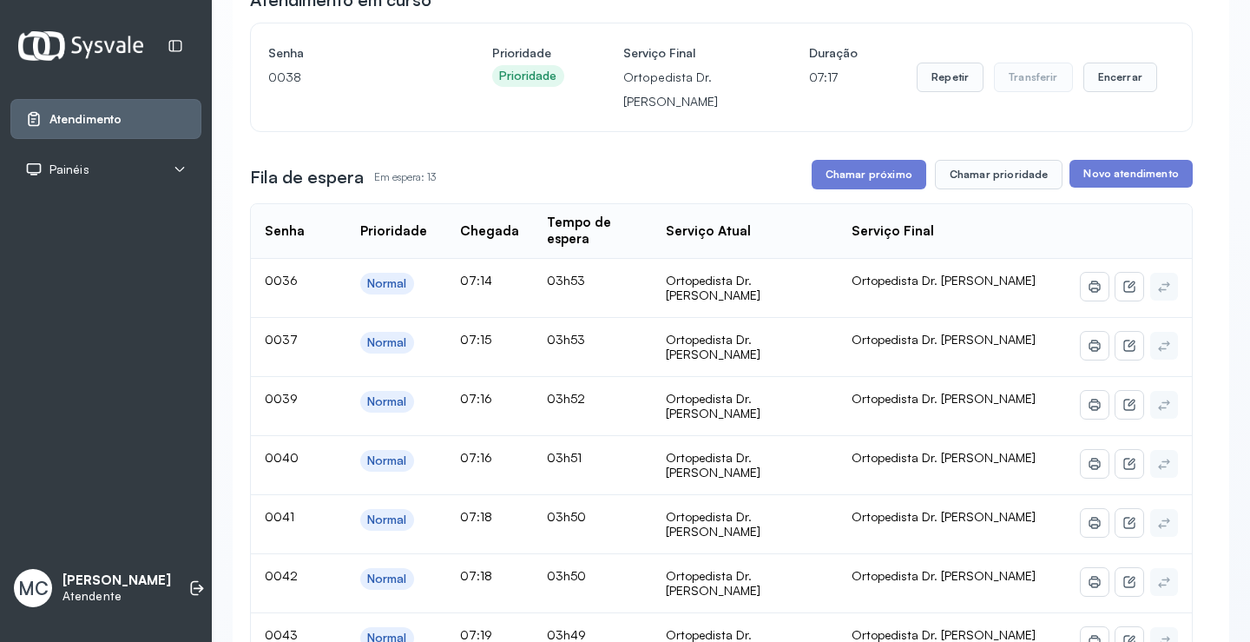
scroll to position [175, 0]
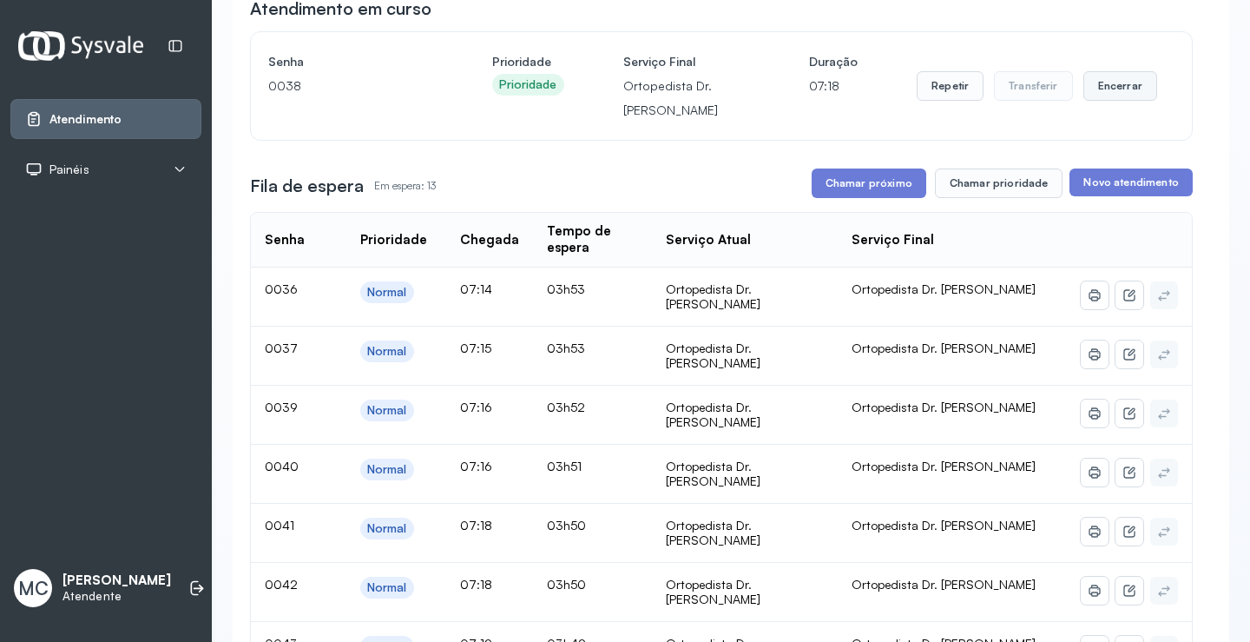
click at [1114, 101] on button "Encerrar" at bounding box center [1121, 86] width 74 height 30
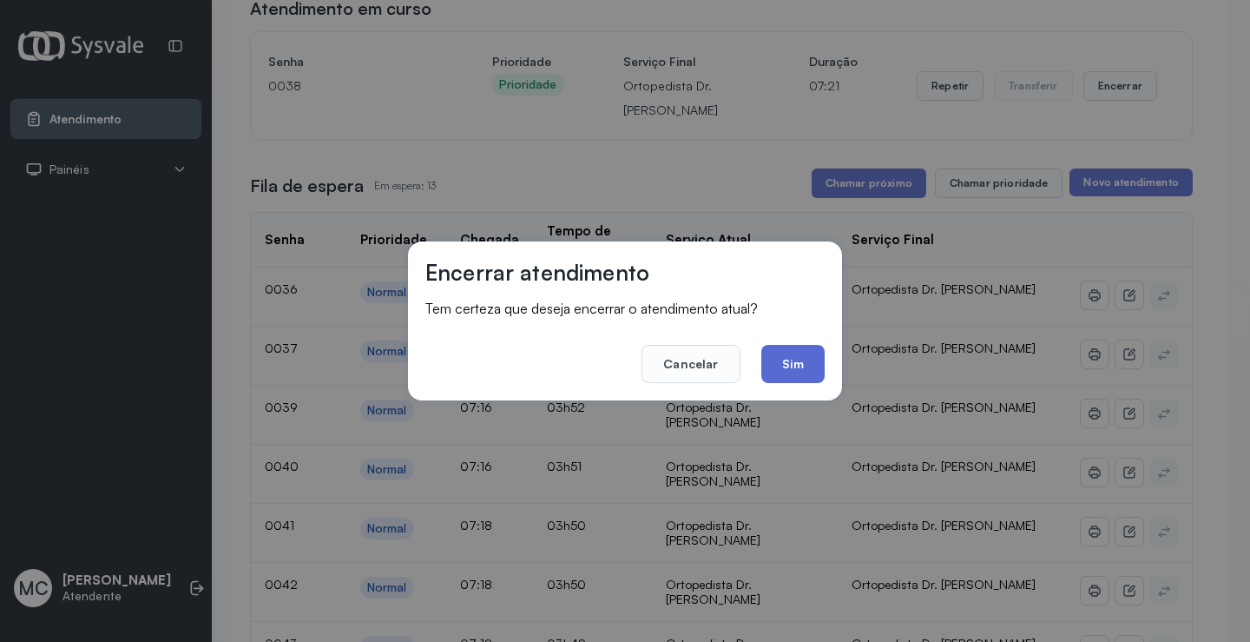
click at [779, 360] on button "Sim" at bounding box center [792, 364] width 63 height 38
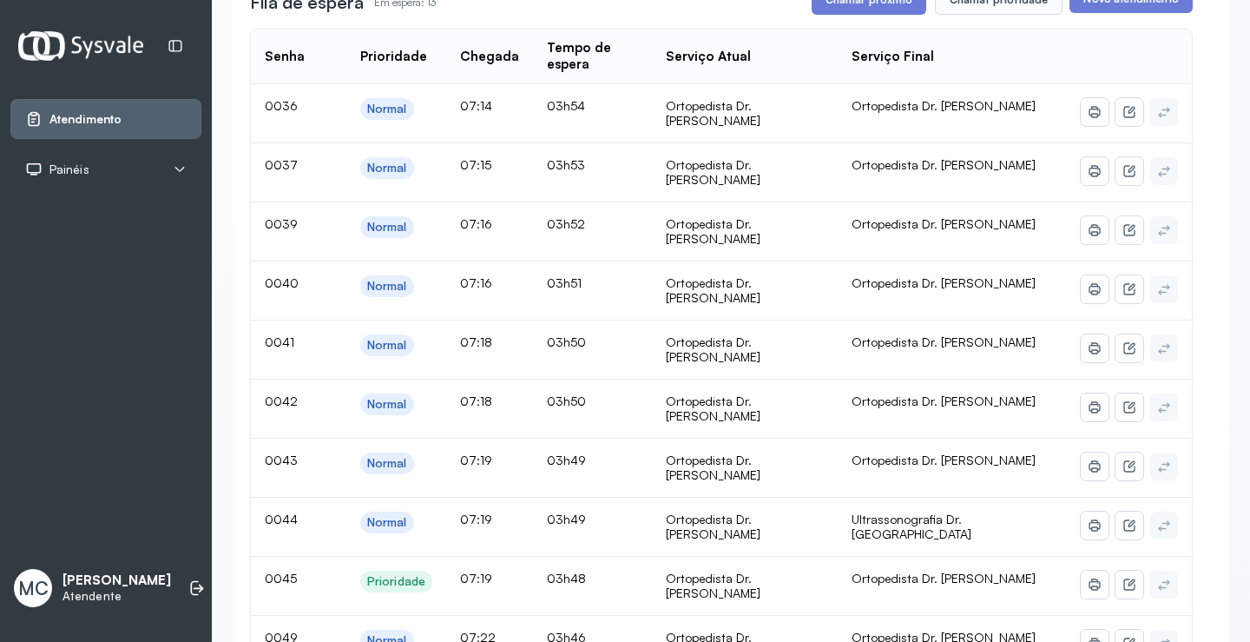
scroll to position [0, 0]
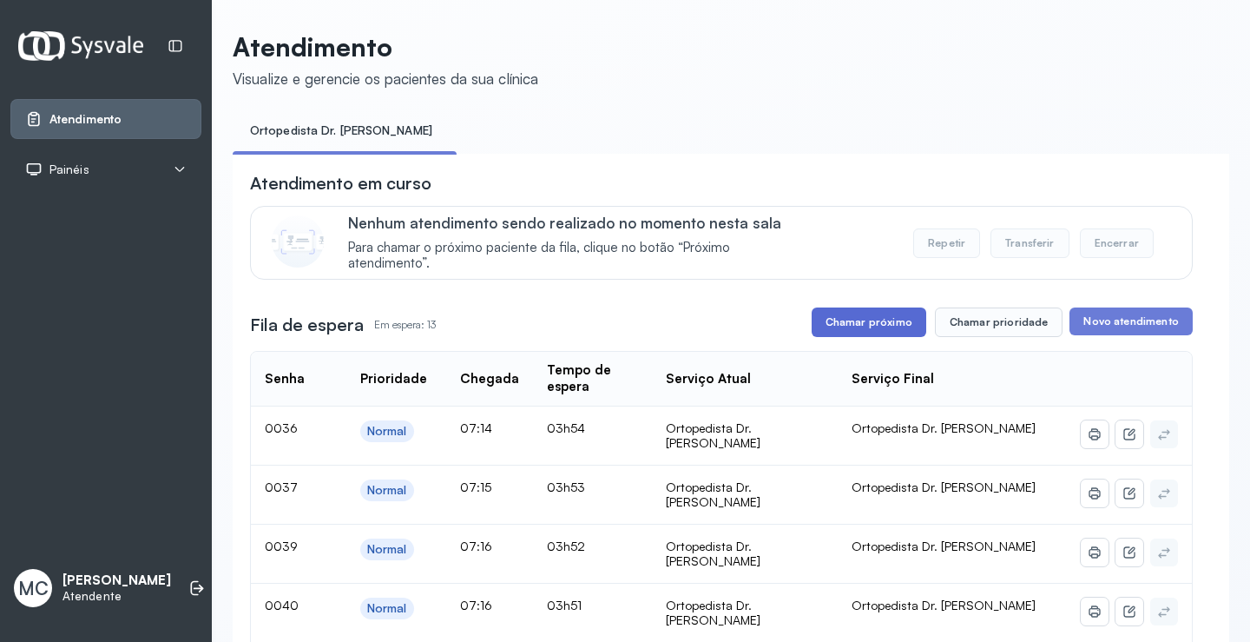
click at [847, 330] on button "Chamar próximo" at bounding box center [869, 322] width 115 height 30
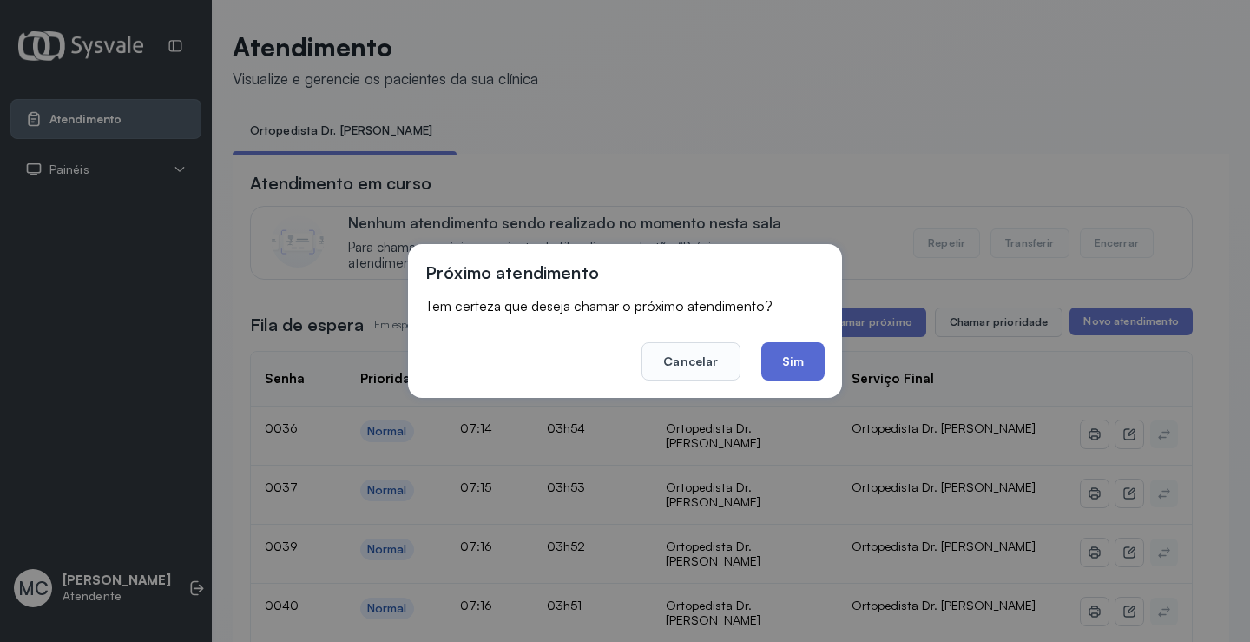
click at [805, 359] on button "Sim" at bounding box center [792, 361] width 63 height 38
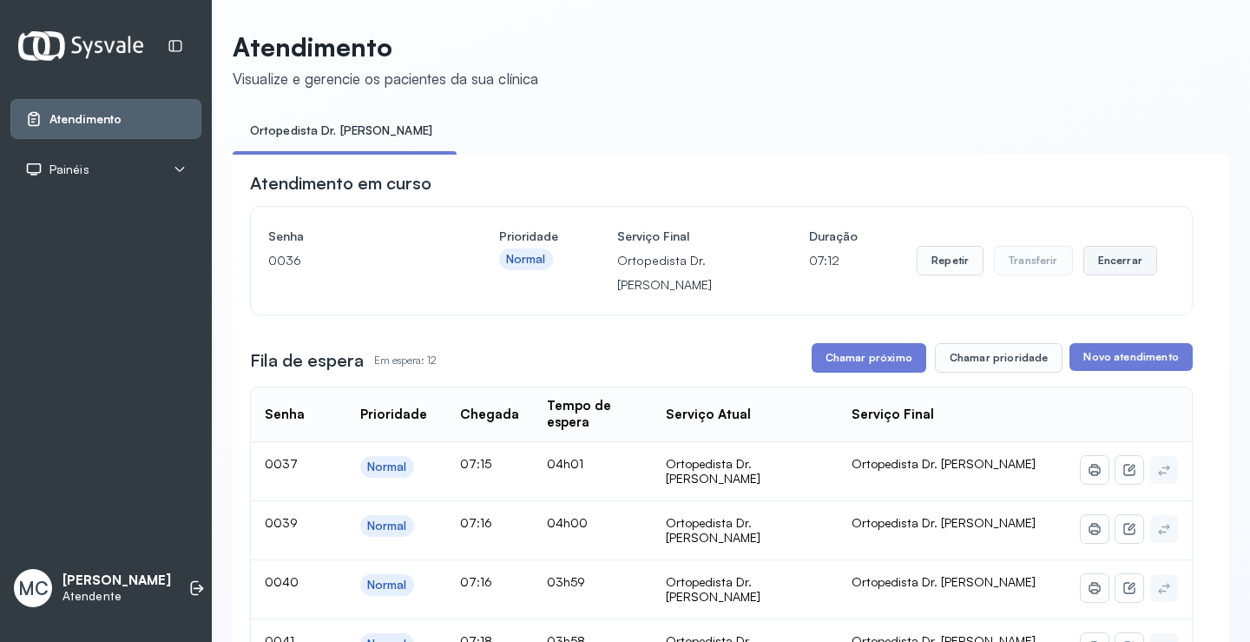
click at [1124, 265] on button "Encerrar" at bounding box center [1121, 261] width 74 height 30
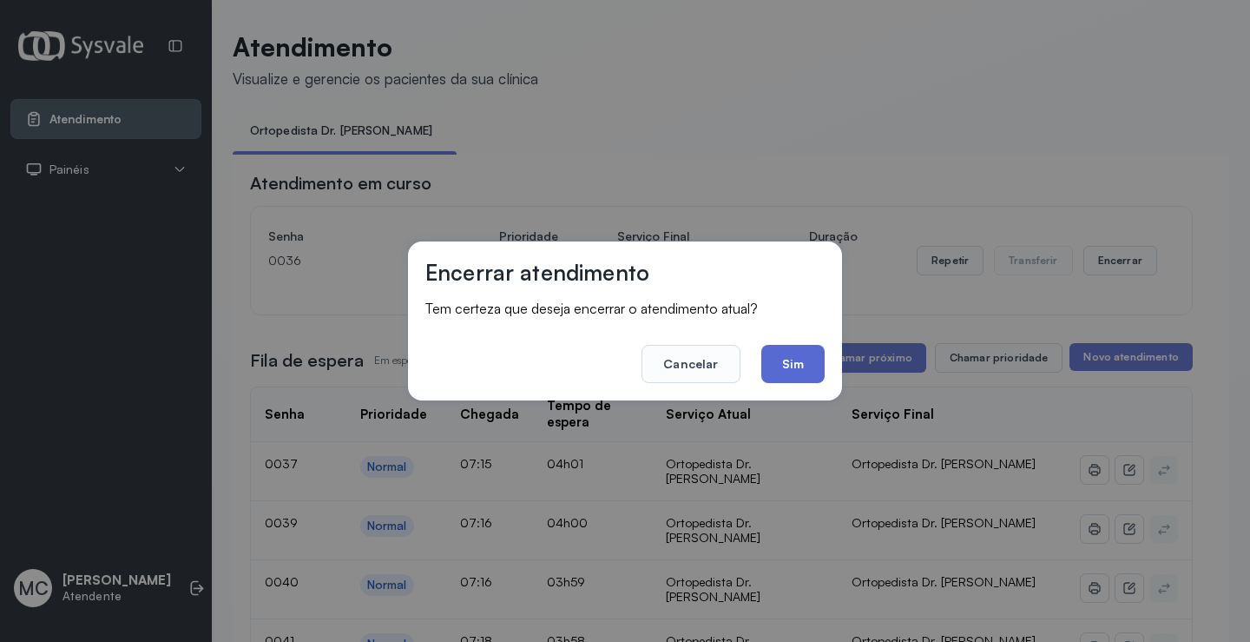
click at [789, 365] on button "Sim" at bounding box center [792, 364] width 63 height 38
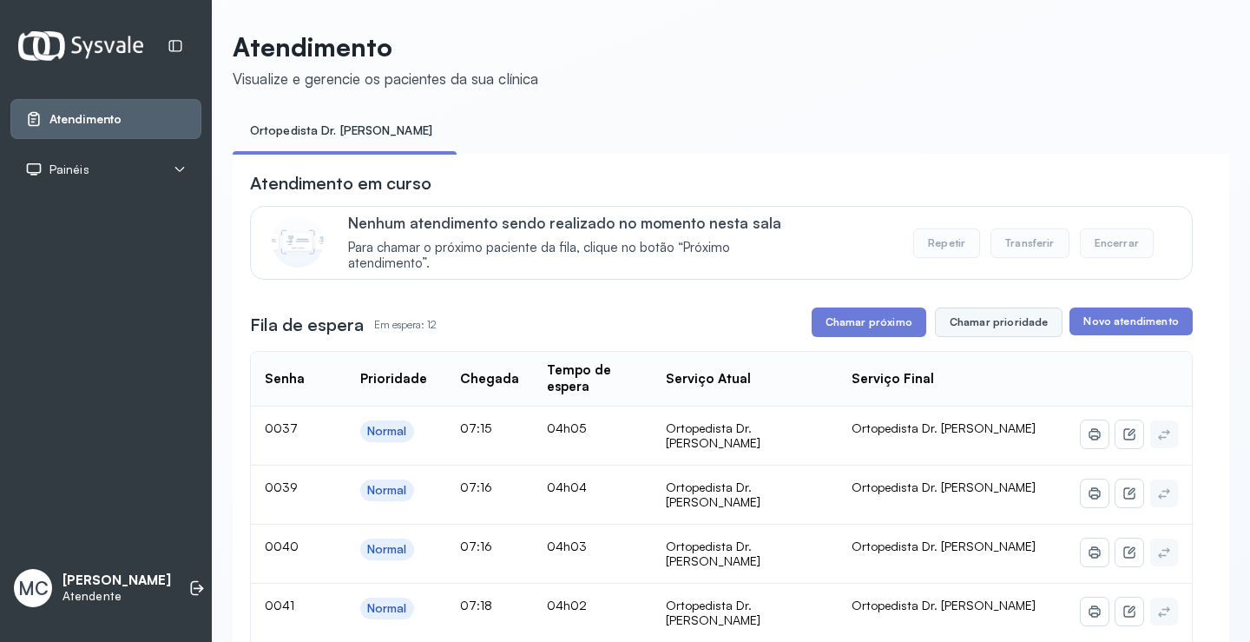
click at [979, 319] on button "Chamar prioridade" at bounding box center [999, 322] width 129 height 30
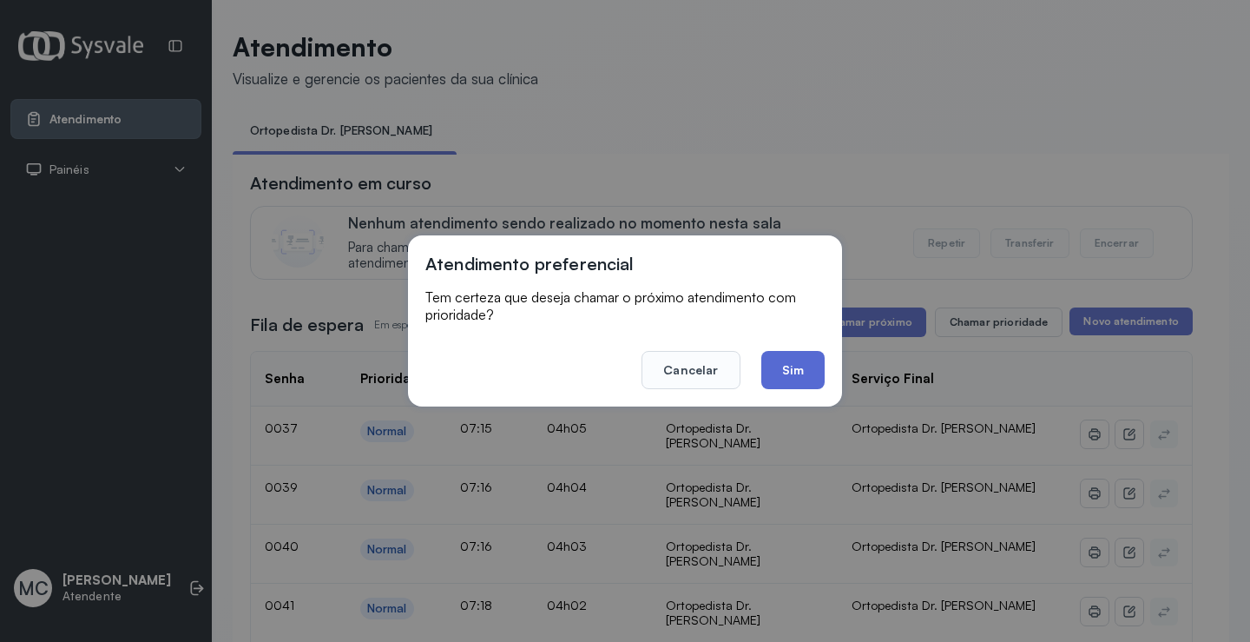
click at [784, 365] on button "Sim" at bounding box center [792, 370] width 63 height 38
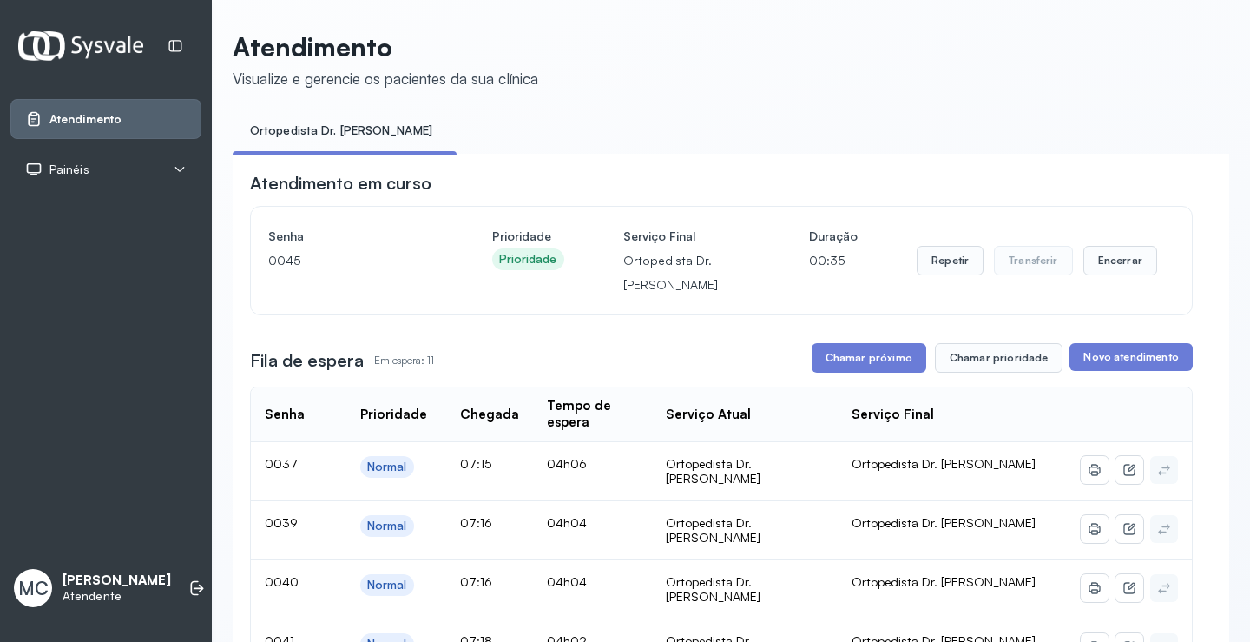
drag, startPoint x: 941, startPoint y: 127, endPoint x: 924, endPoint y: 127, distance: 17.4
click at [941, 127] on ul "Ortopedista Dr. [PERSON_NAME]" at bounding box center [731, 135] width 997 height 39
click at [946, 260] on button "Repetir" at bounding box center [950, 261] width 67 height 30
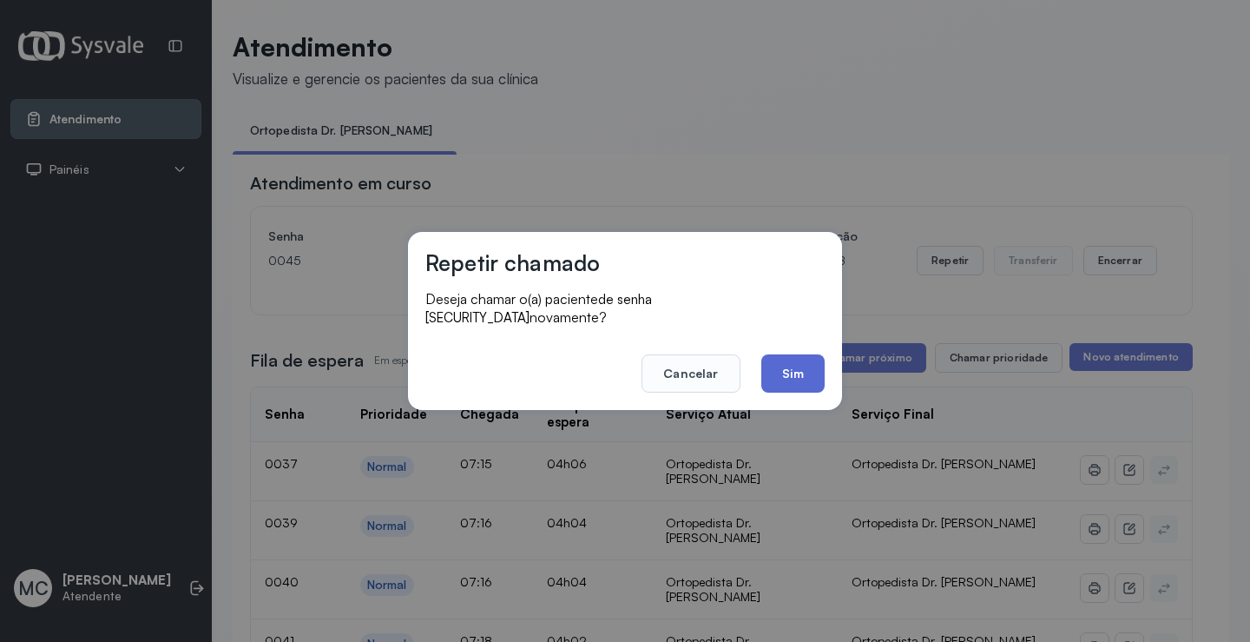
click at [805, 354] on button "Sim" at bounding box center [792, 373] width 63 height 38
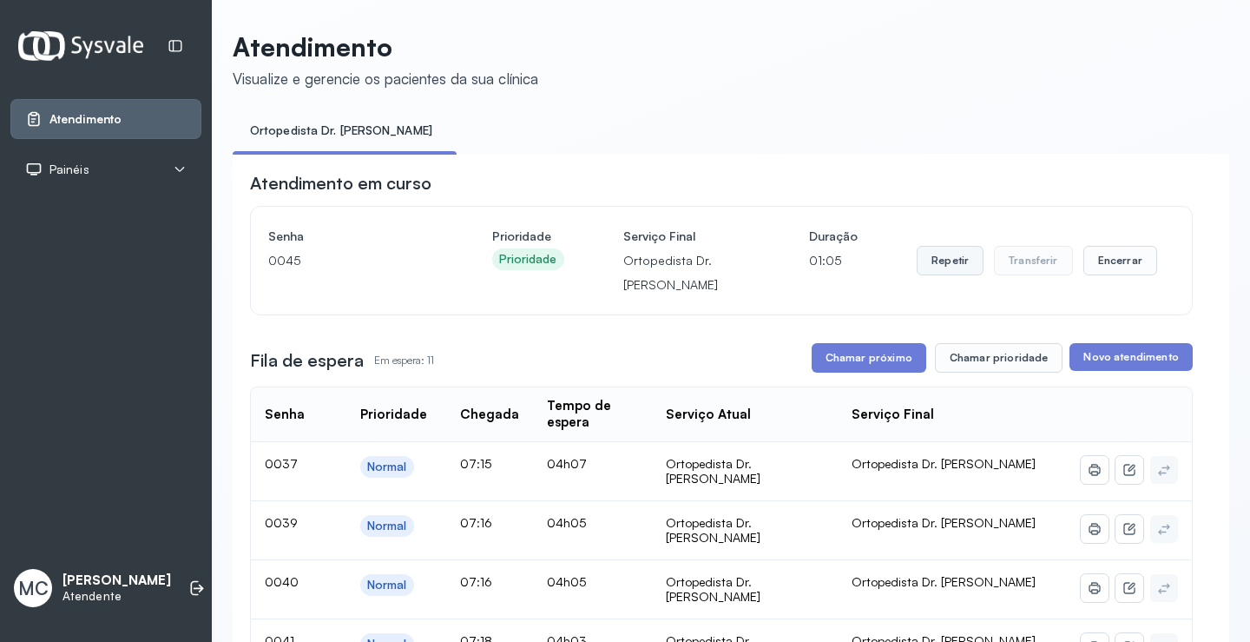
click at [926, 264] on button "Repetir" at bounding box center [950, 261] width 67 height 30
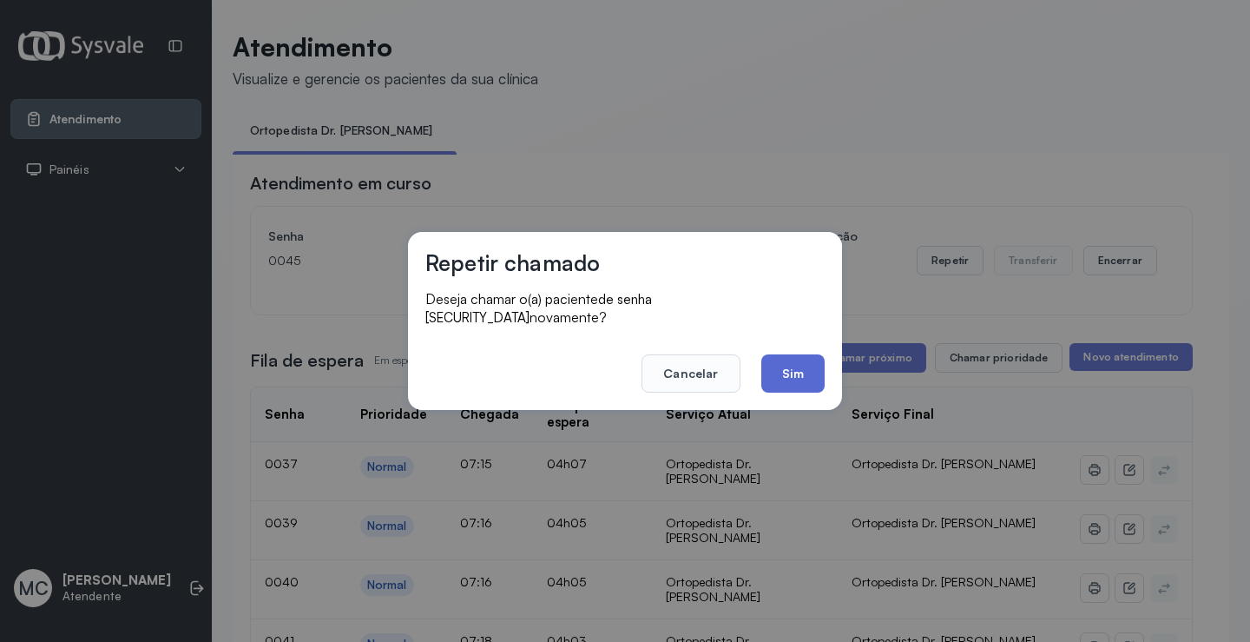
click at [808, 359] on button "Sim" at bounding box center [792, 373] width 63 height 38
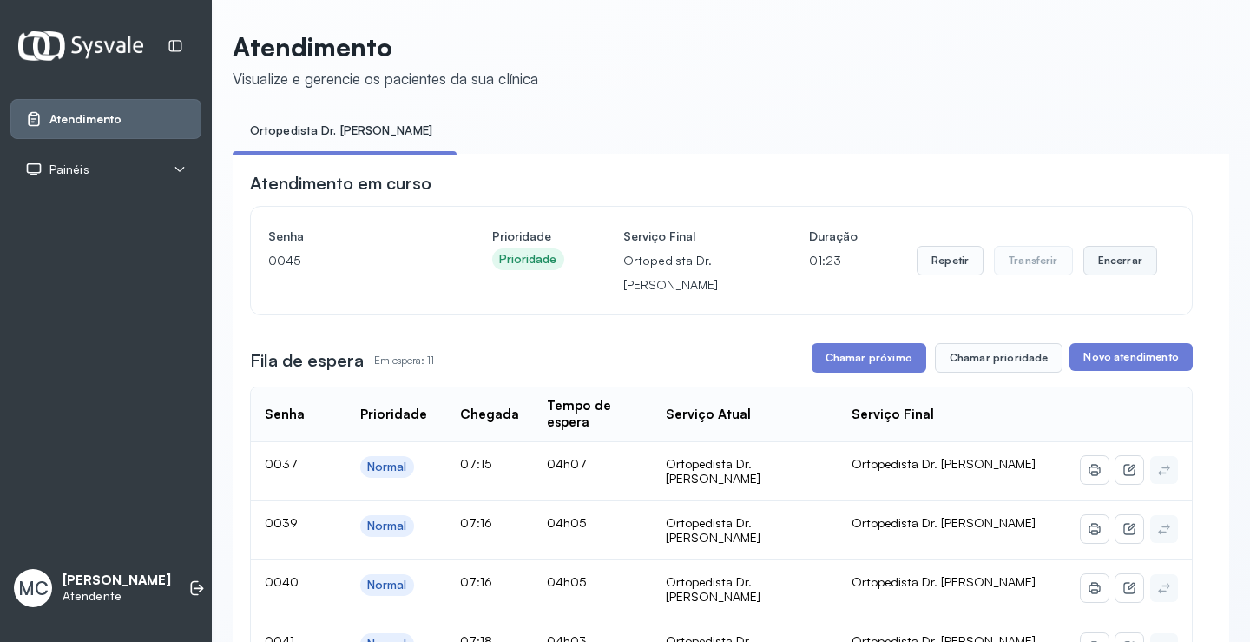
click at [1099, 275] on button "Encerrar" at bounding box center [1121, 261] width 74 height 30
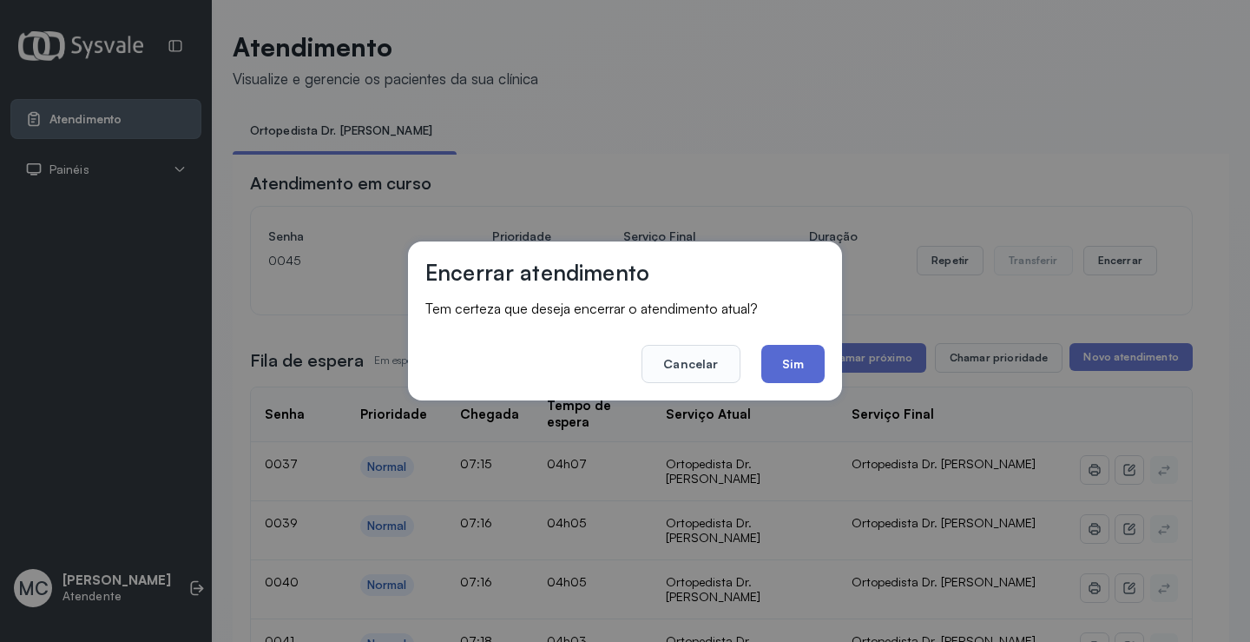
click at [794, 368] on button "Sim" at bounding box center [792, 364] width 63 height 38
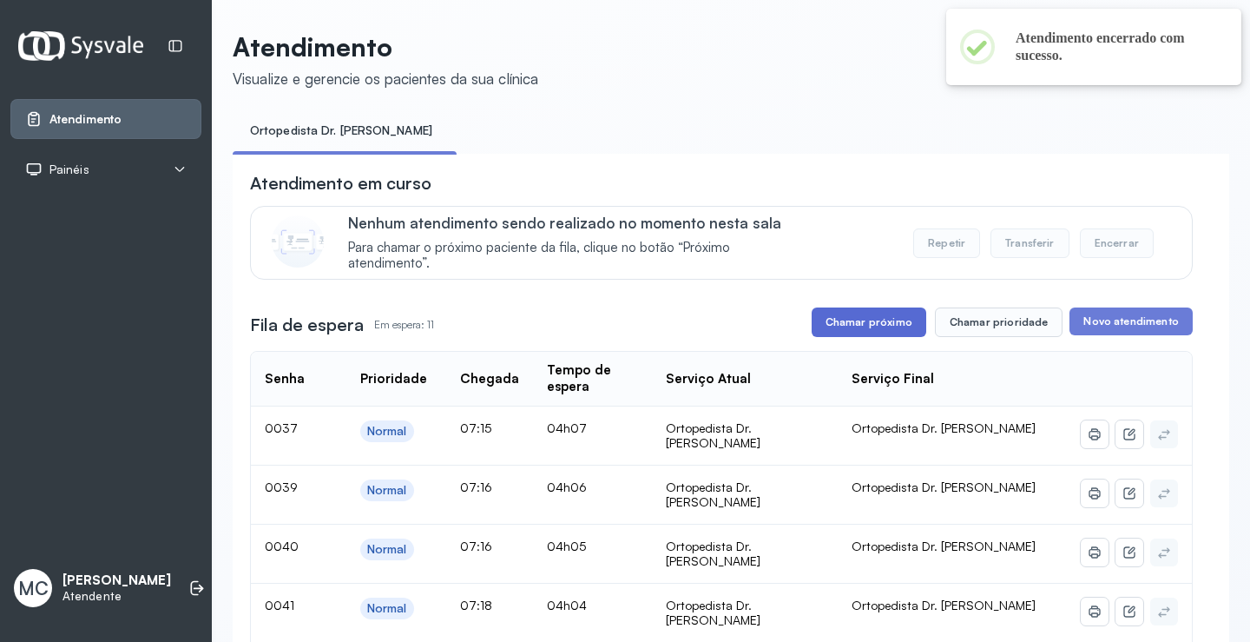
click at [900, 328] on button "Chamar próximo" at bounding box center [869, 322] width 115 height 30
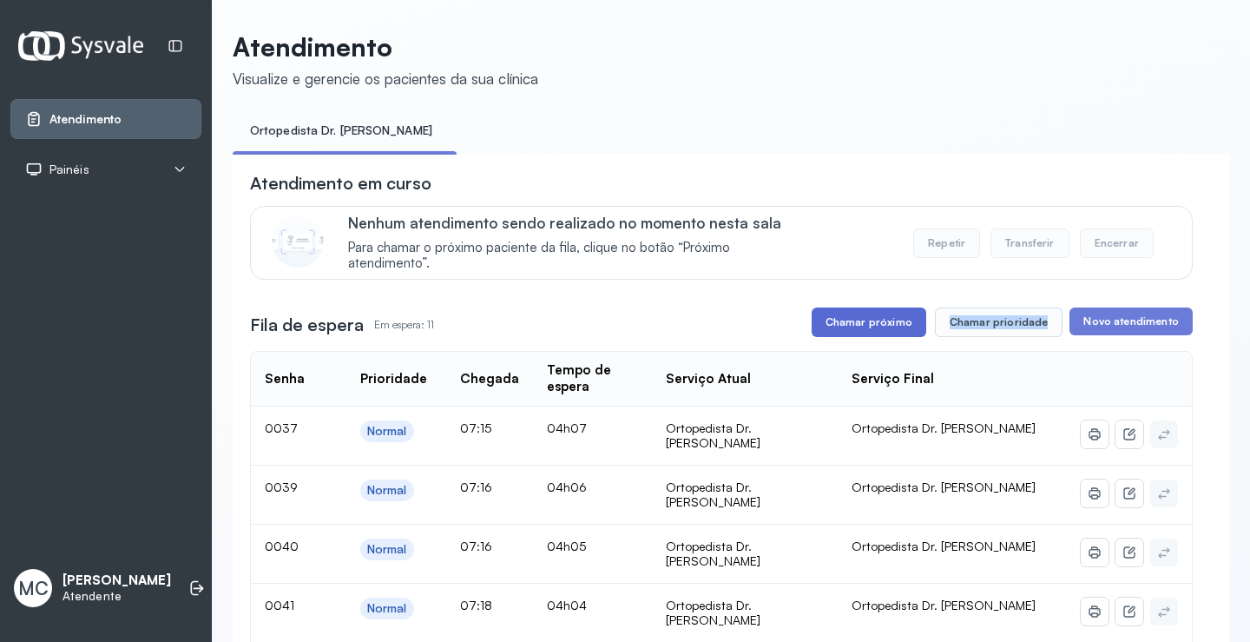
click at [845, 328] on button "Chamar próximo" at bounding box center [869, 322] width 115 height 30
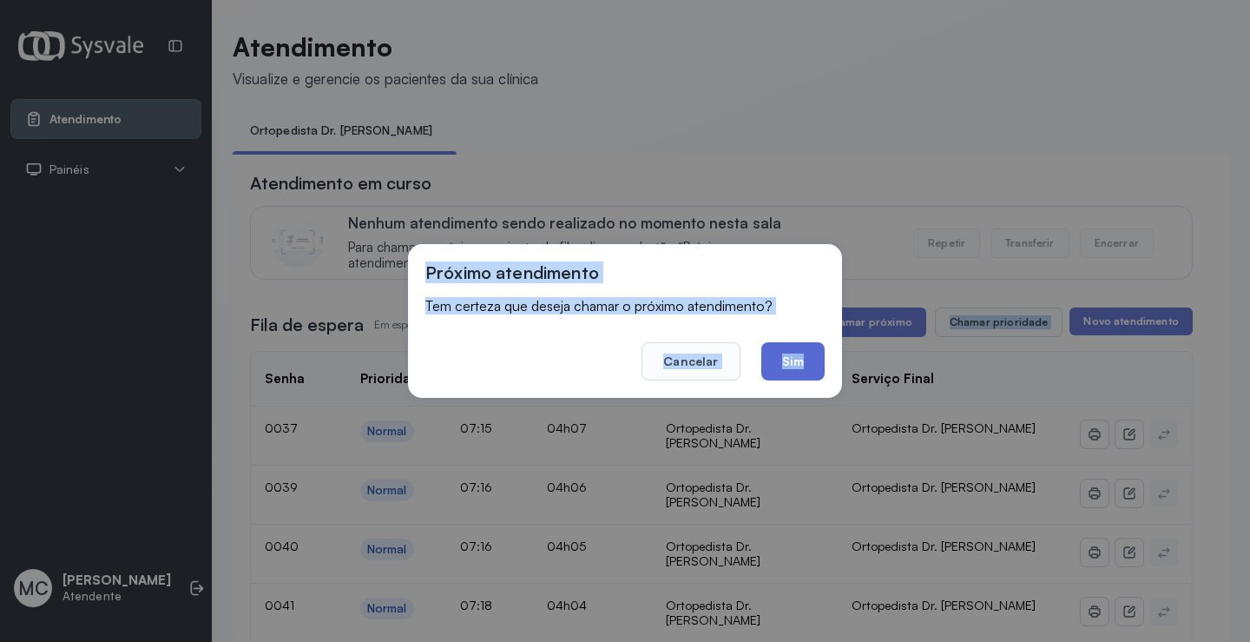
click at [807, 360] on button "Sim" at bounding box center [792, 361] width 63 height 38
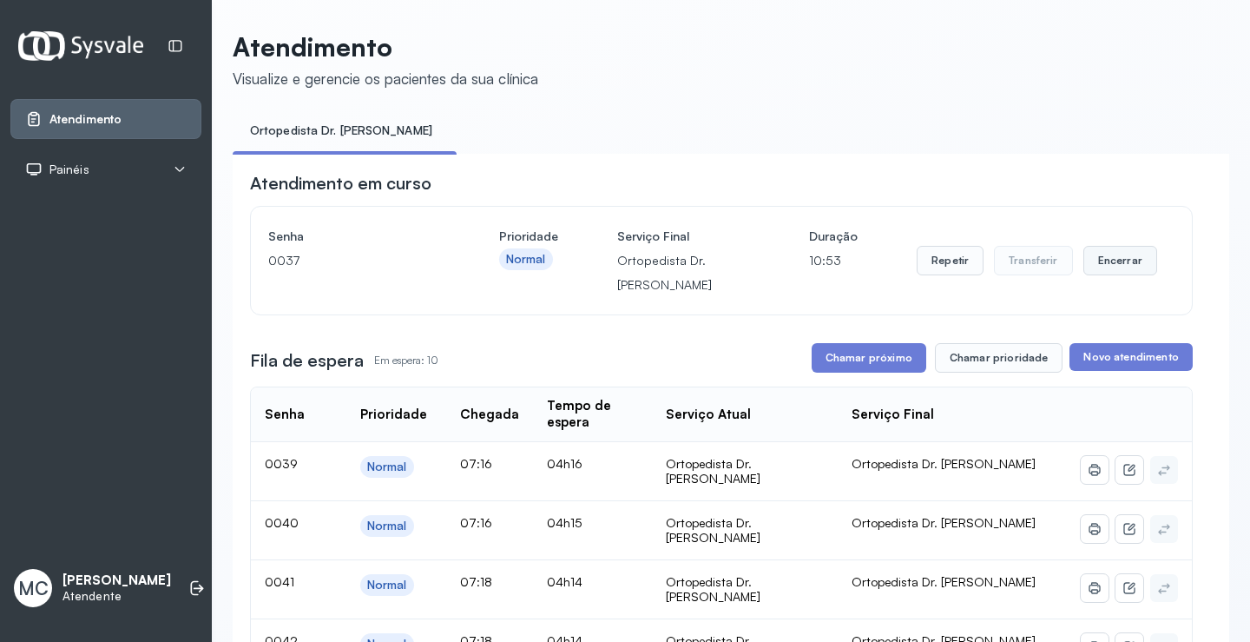
click at [1121, 267] on button "Encerrar" at bounding box center [1121, 261] width 74 height 30
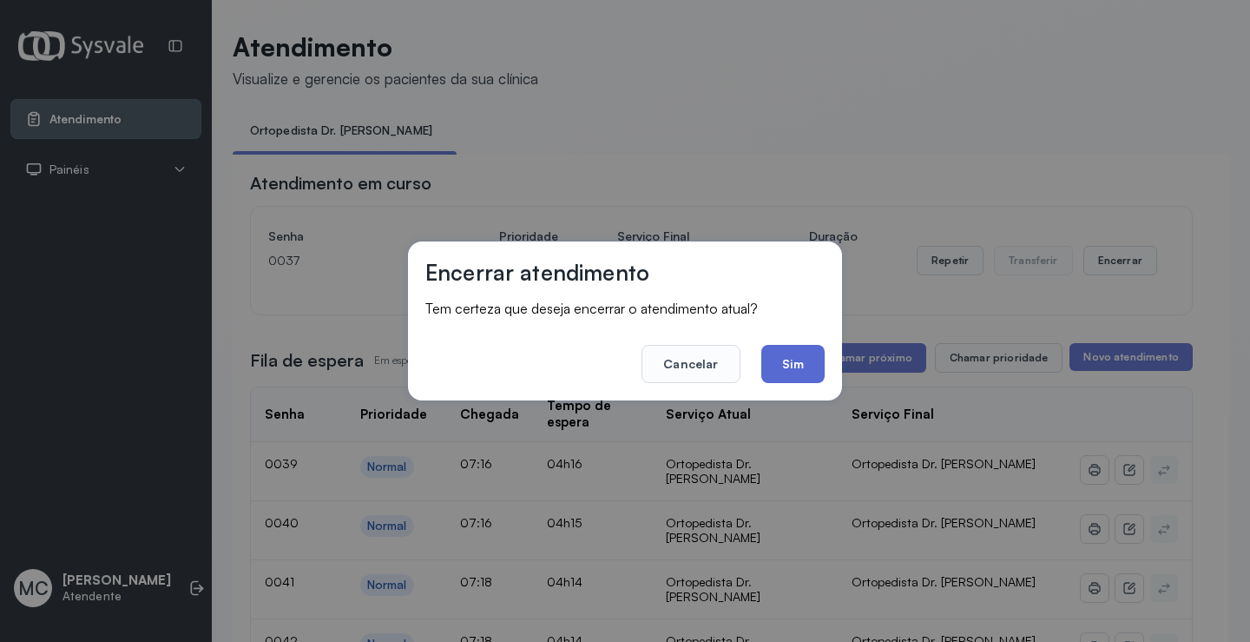
click at [788, 368] on button "Sim" at bounding box center [792, 364] width 63 height 38
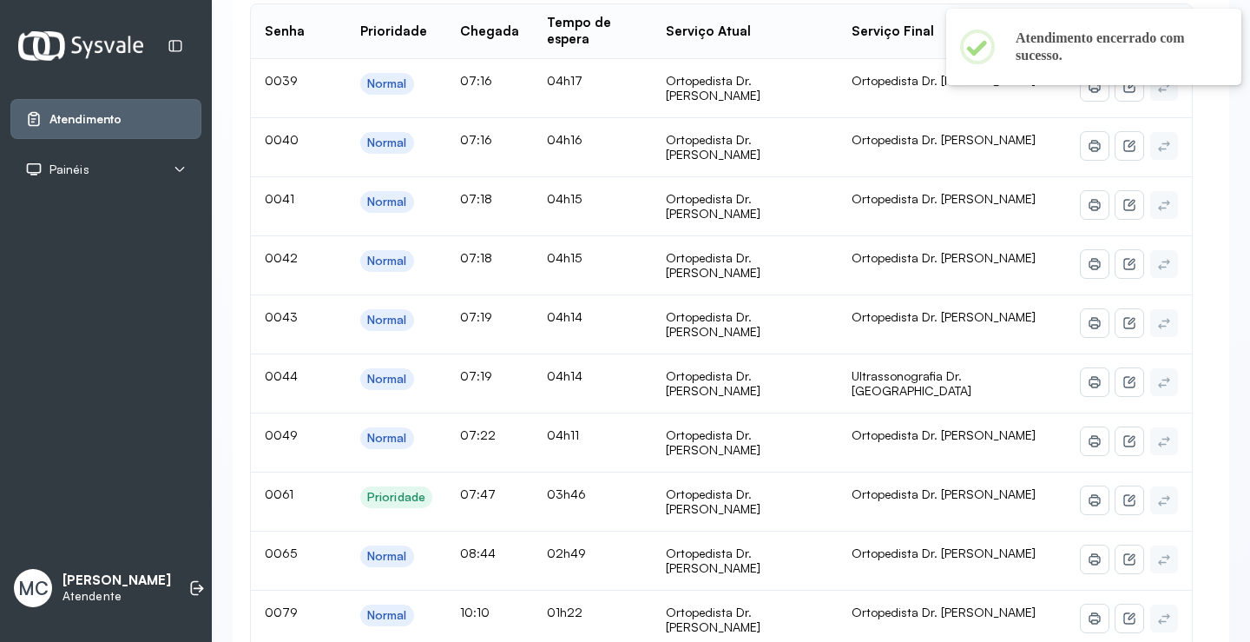
scroll to position [174, 0]
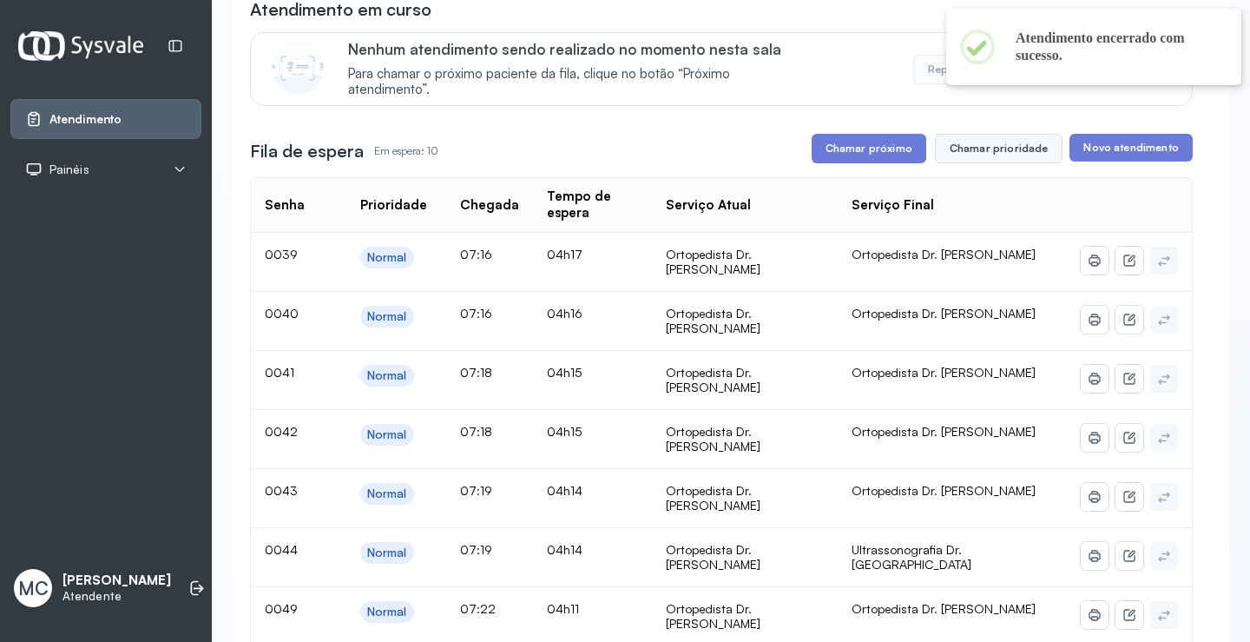
click at [1001, 144] on button "Chamar prioridade" at bounding box center [999, 149] width 129 height 30
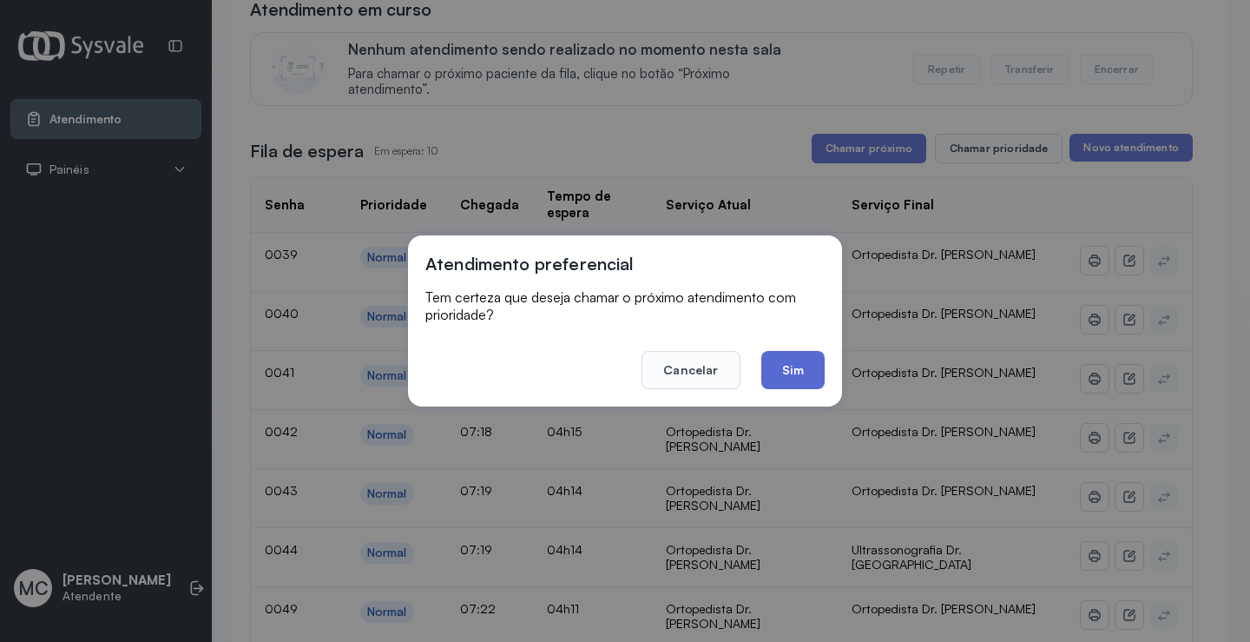
click at [790, 363] on button "Sim" at bounding box center [792, 370] width 63 height 38
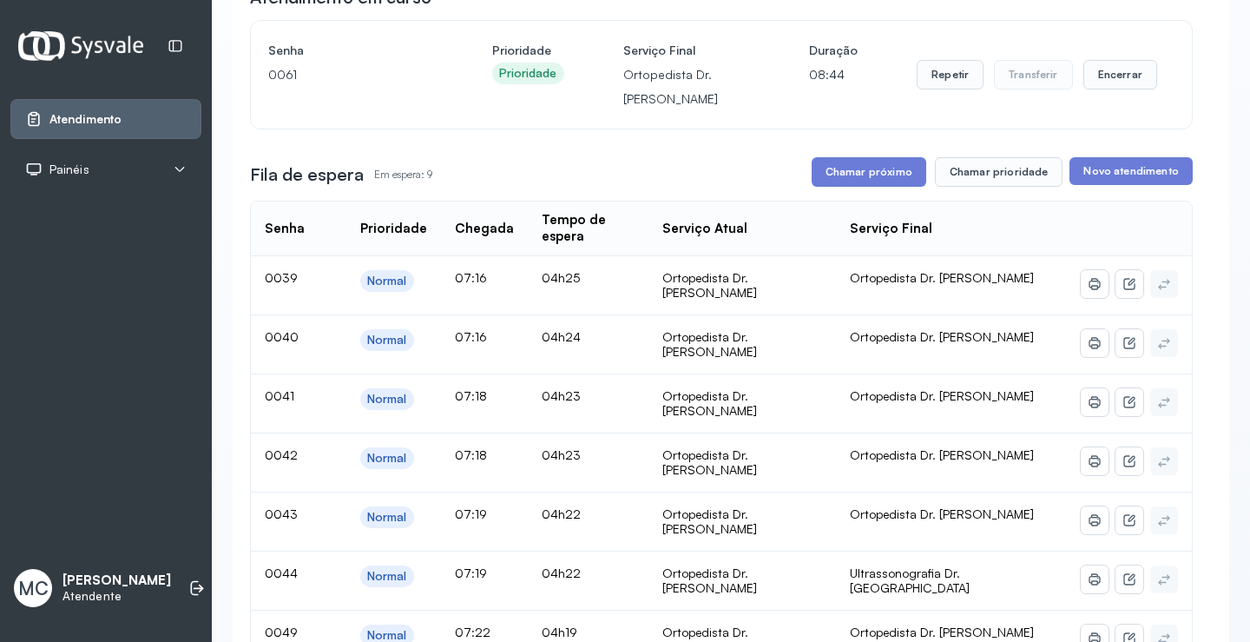
scroll to position [87, 0]
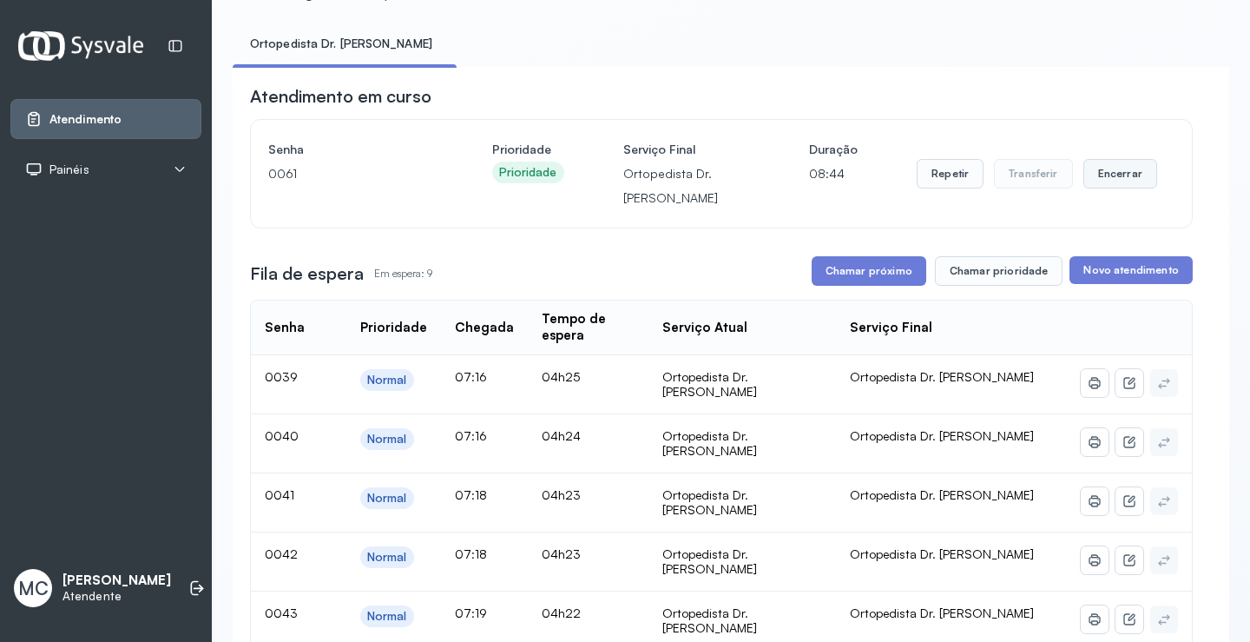
click at [1093, 178] on button "Encerrar" at bounding box center [1121, 174] width 74 height 30
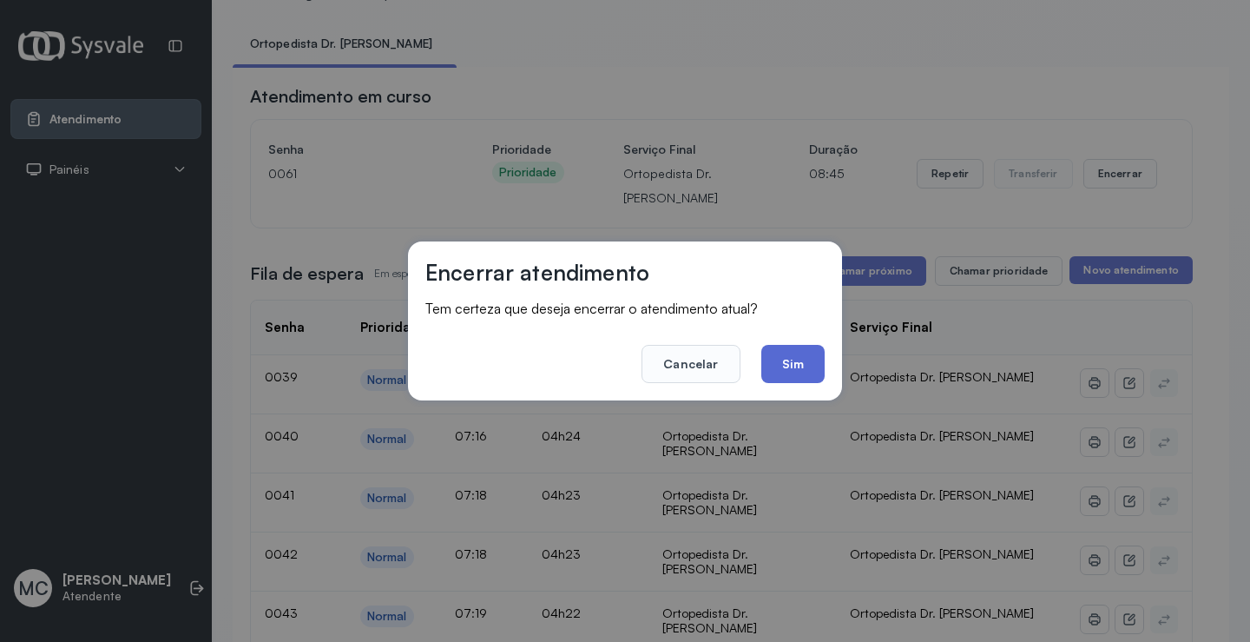
click at [779, 371] on button "Sim" at bounding box center [792, 364] width 63 height 38
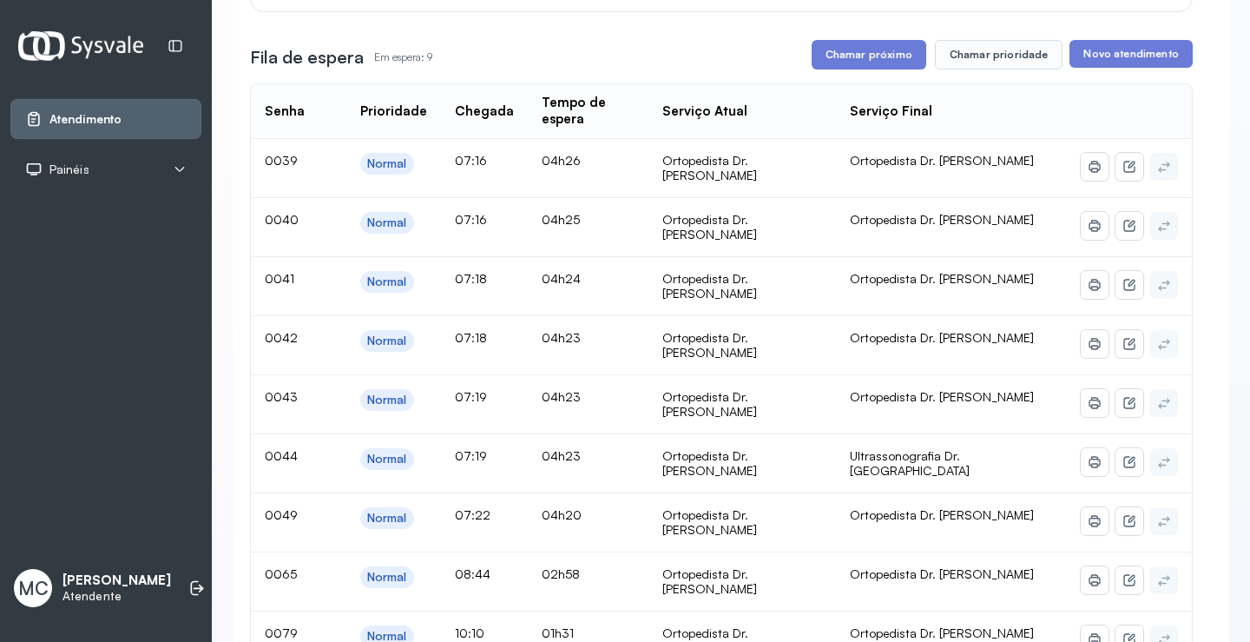
scroll to position [122, 0]
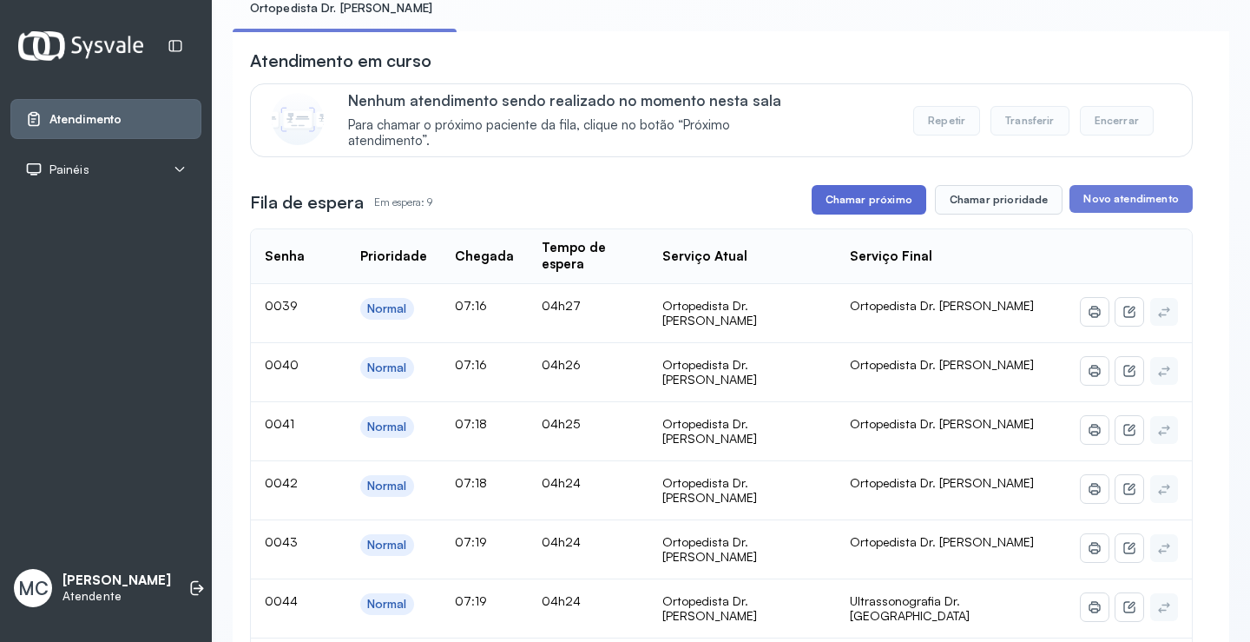
click at [877, 214] on button "Chamar próximo" at bounding box center [869, 200] width 115 height 30
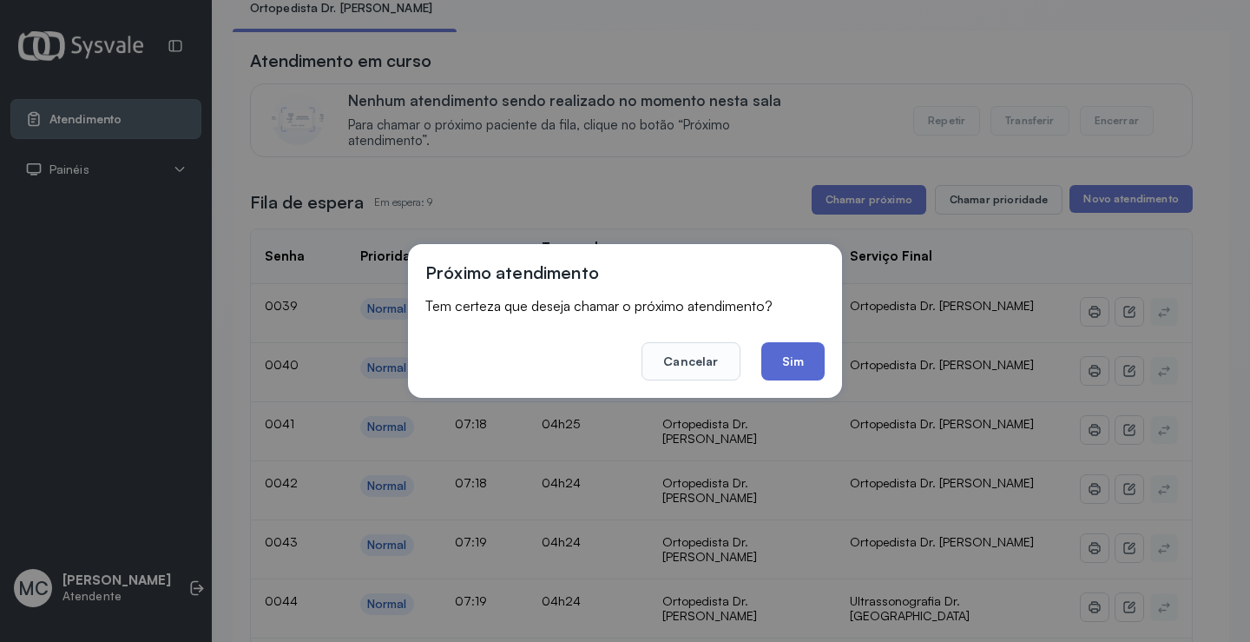
click at [801, 379] on button "Sim" at bounding box center [792, 361] width 63 height 38
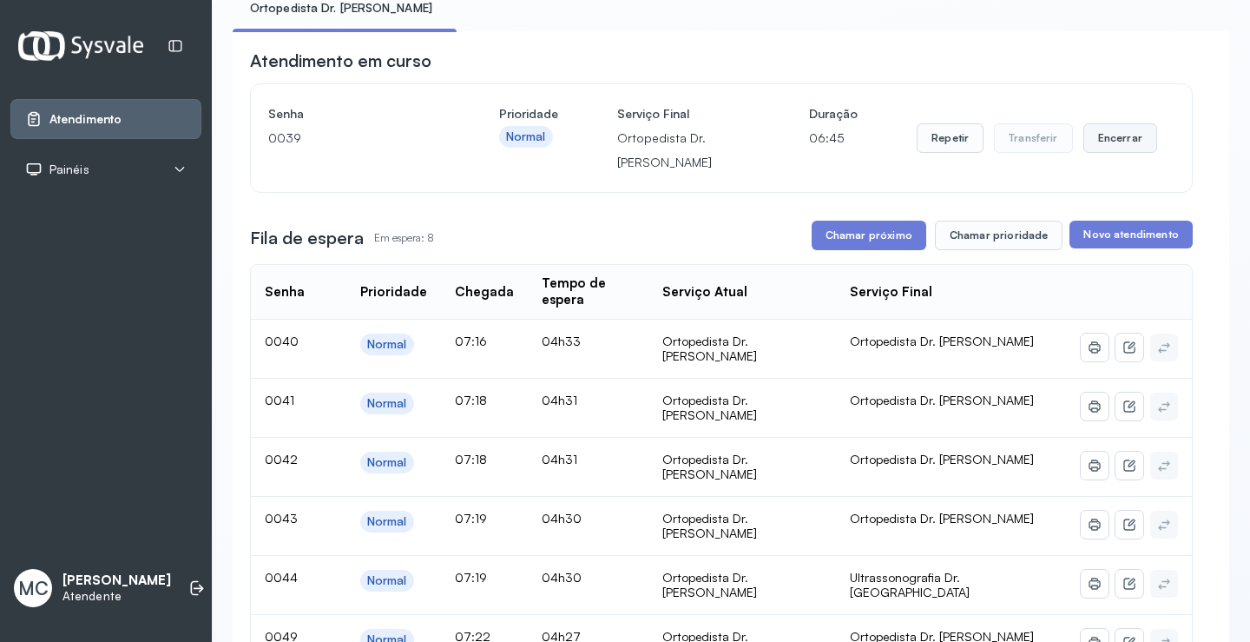
click at [1104, 135] on button "Encerrar" at bounding box center [1121, 138] width 74 height 30
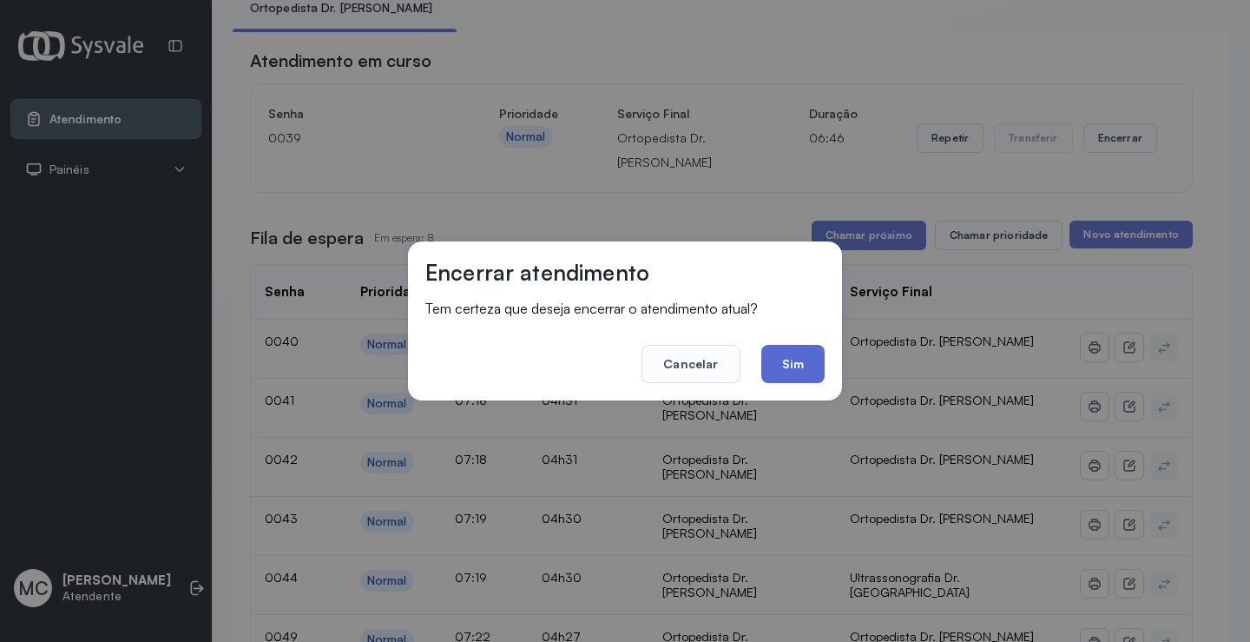
click at [788, 369] on button "Sim" at bounding box center [792, 364] width 63 height 38
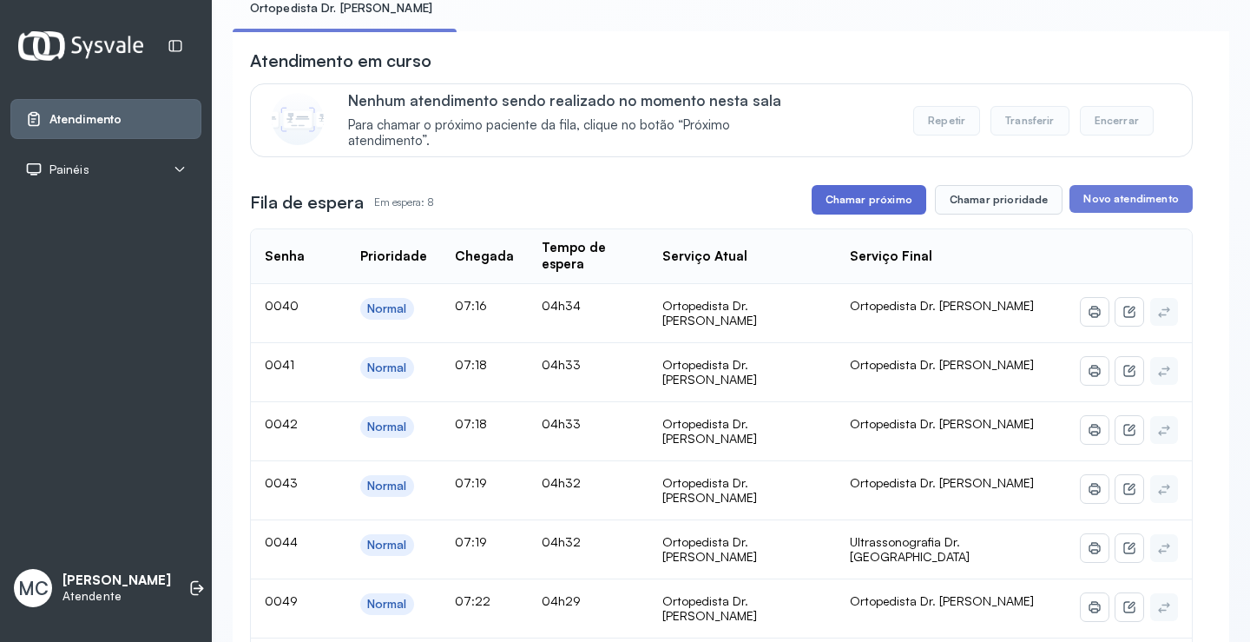
click at [902, 214] on button "Chamar próximo" at bounding box center [869, 200] width 115 height 30
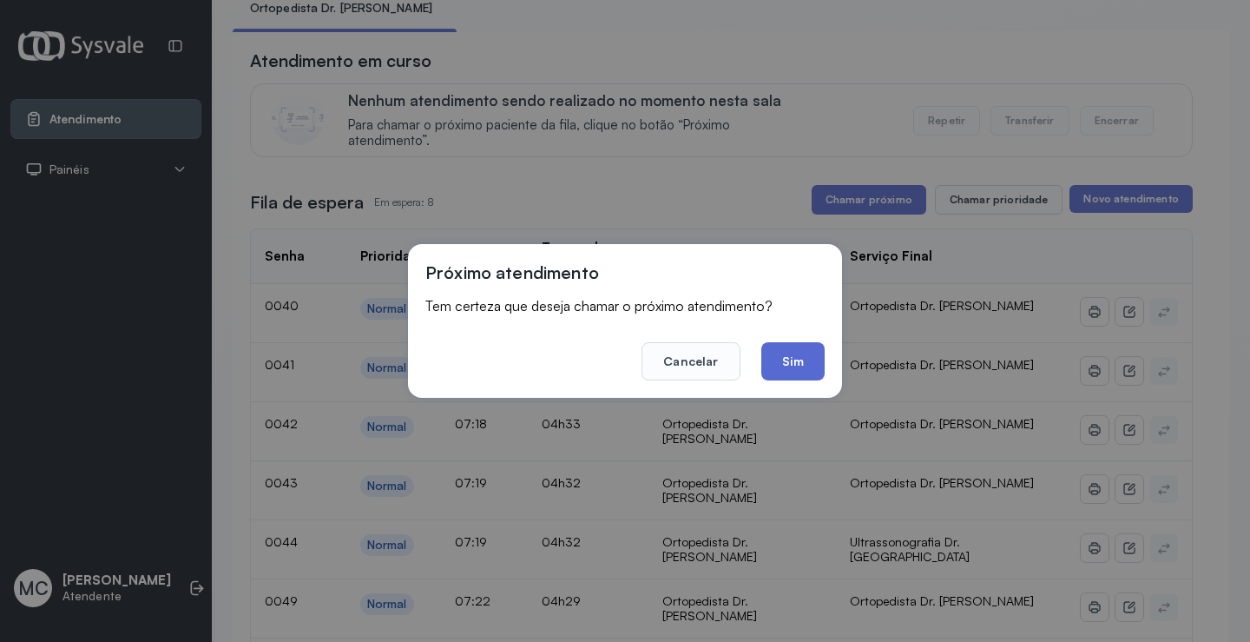
click at [793, 361] on button "Sim" at bounding box center [792, 361] width 63 height 38
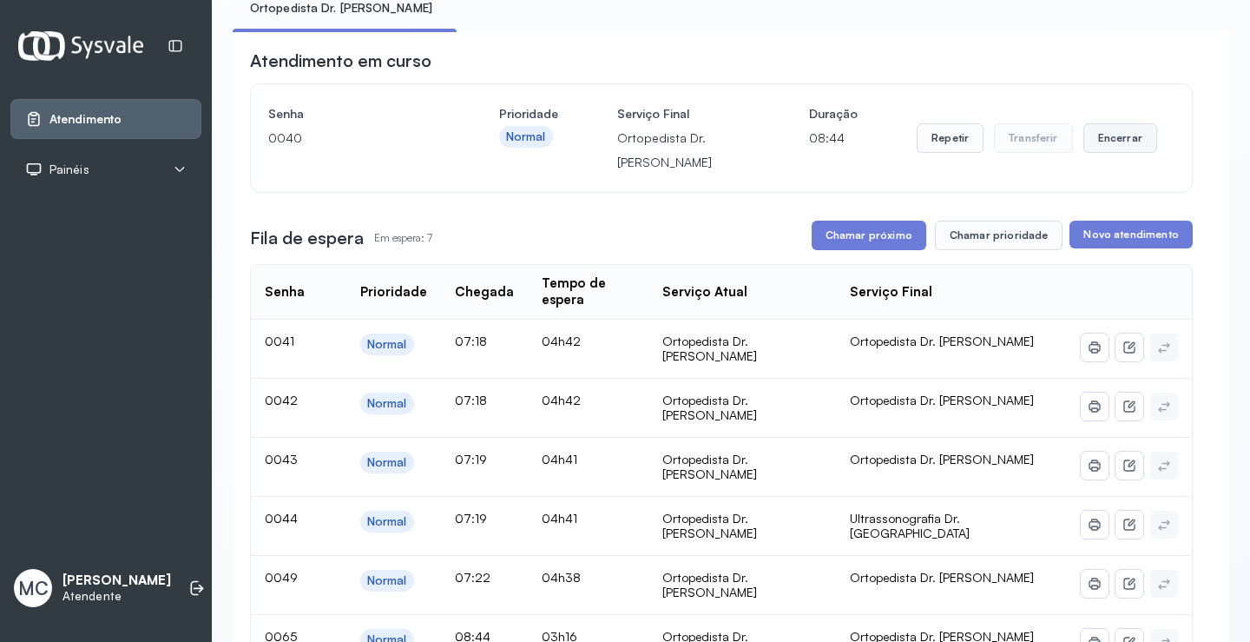
click at [1105, 149] on button "Encerrar" at bounding box center [1121, 138] width 74 height 30
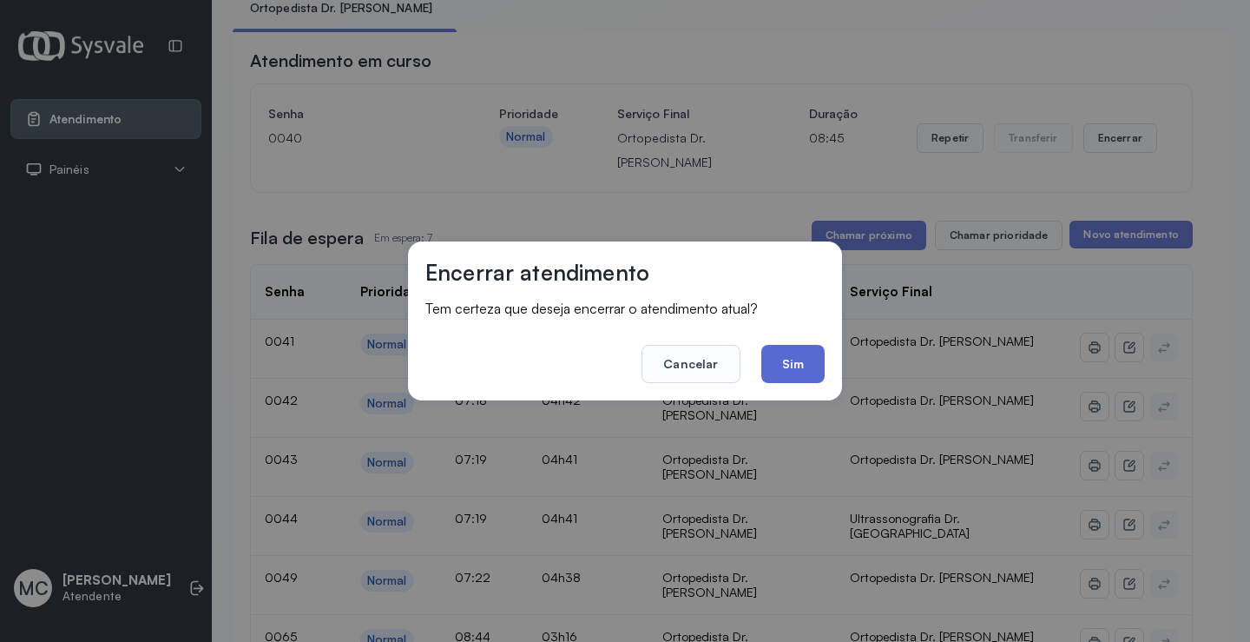
click at [790, 355] on button "Sim" at bounding box center [792, 364] width 63 height 38
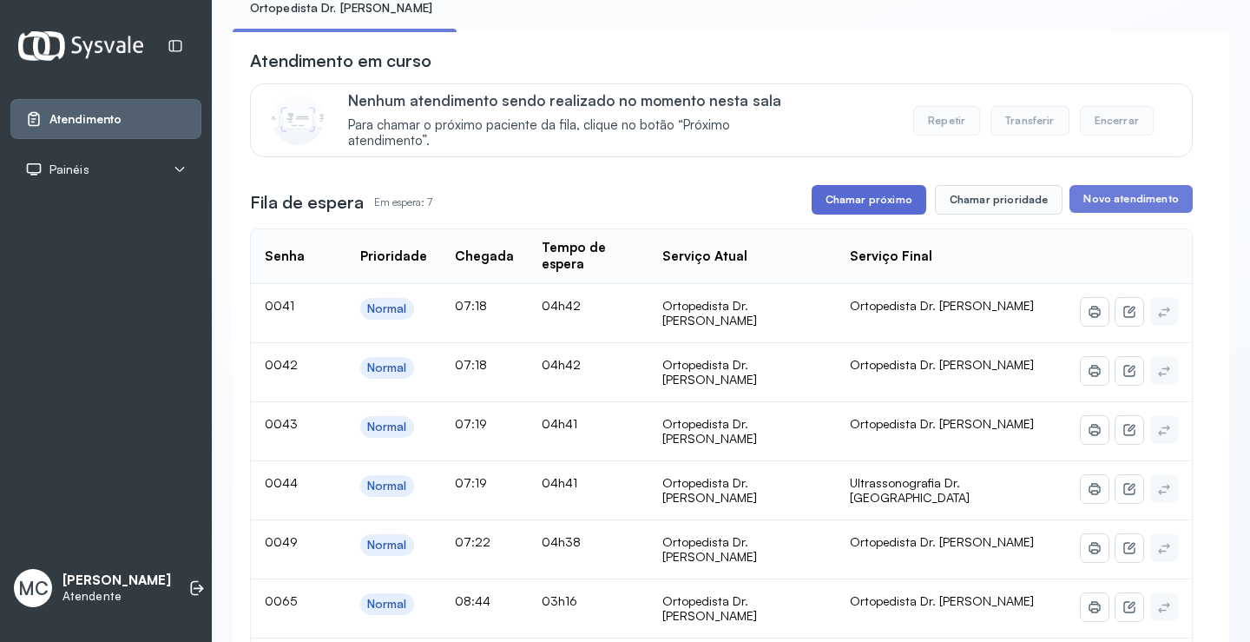
click at [839, 205] on button "Chamar próximo" at bounding box center [869, 200] width 115 height 30
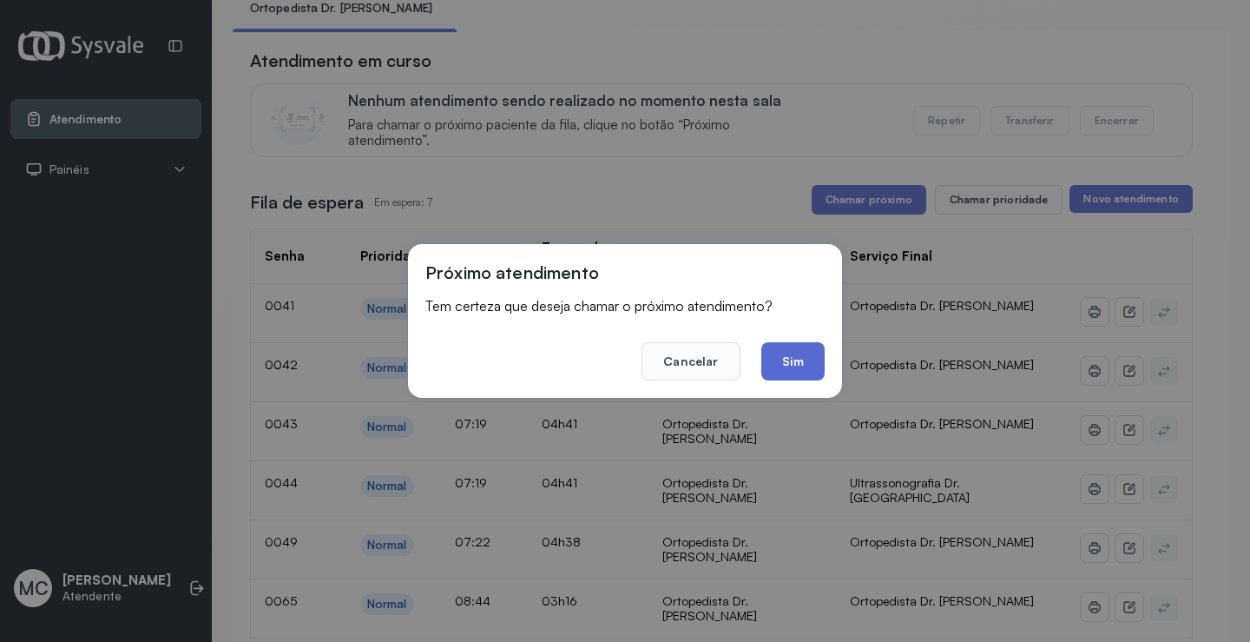
click at [794, 372] on button "Sim" at bounding box center [792, 361] width 63 height 38
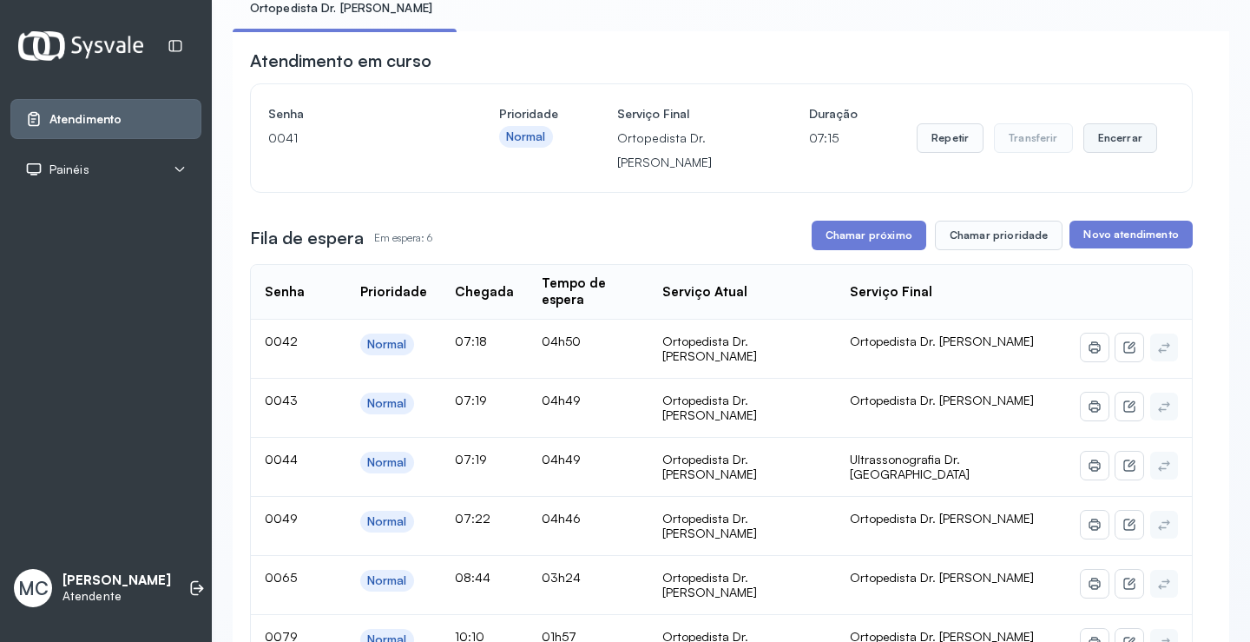
click at [1085, 130] on button "Encerrar" at bounding box center [1121, 138] width 74 height 30
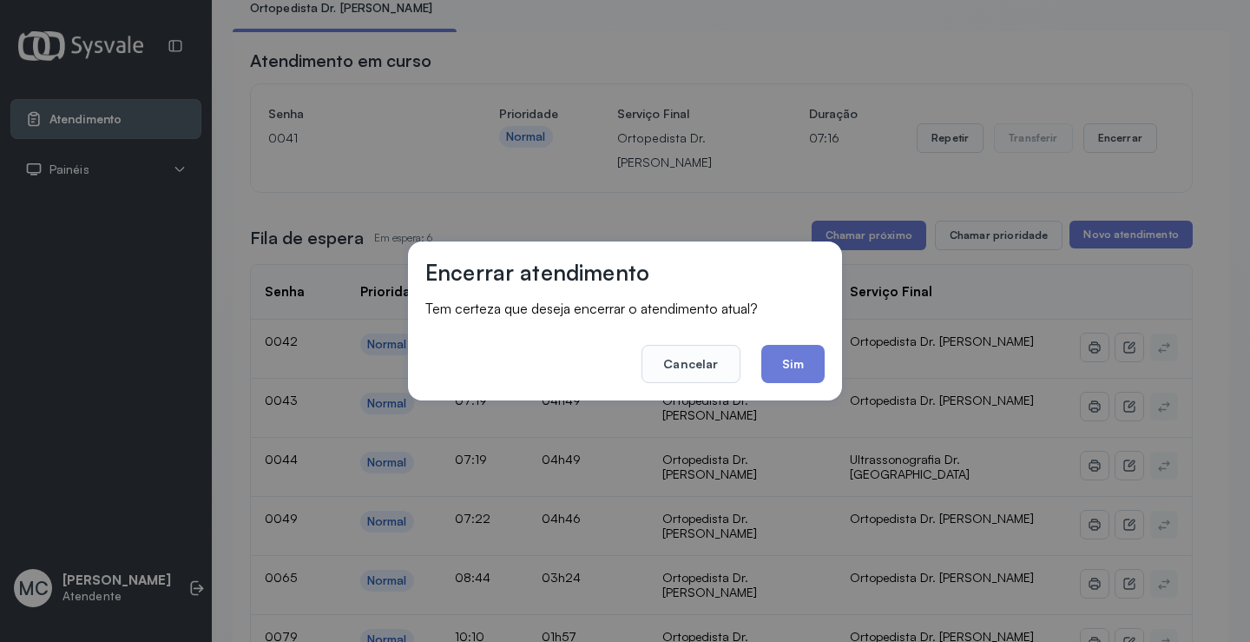
click at [785, 385] on div "Encerrar atendimento Tem certeza que deseja encerrar o atendimento atual? Cance…" at bounding box center [625, 320] width 434 height 159
click at [788, 372] on button "Sim" at bounding box center [792, 364] width 63 height 38
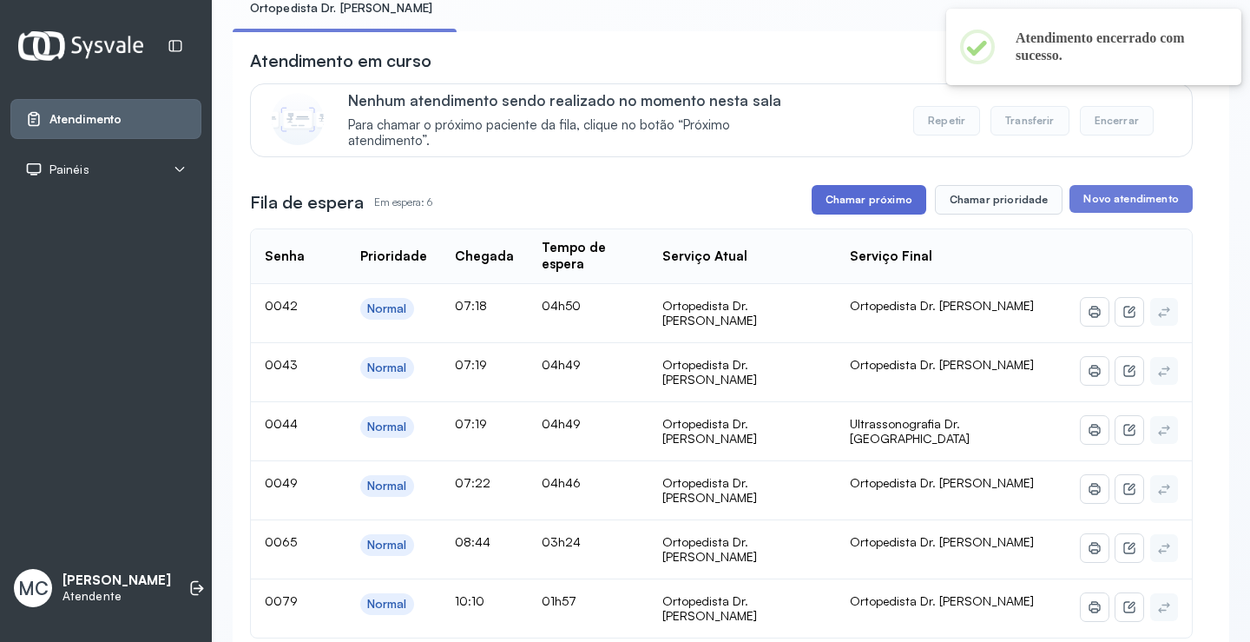
click at [845, 200] on button "Chamar próximo" at bounding box center [869, 200] width 115 height 30
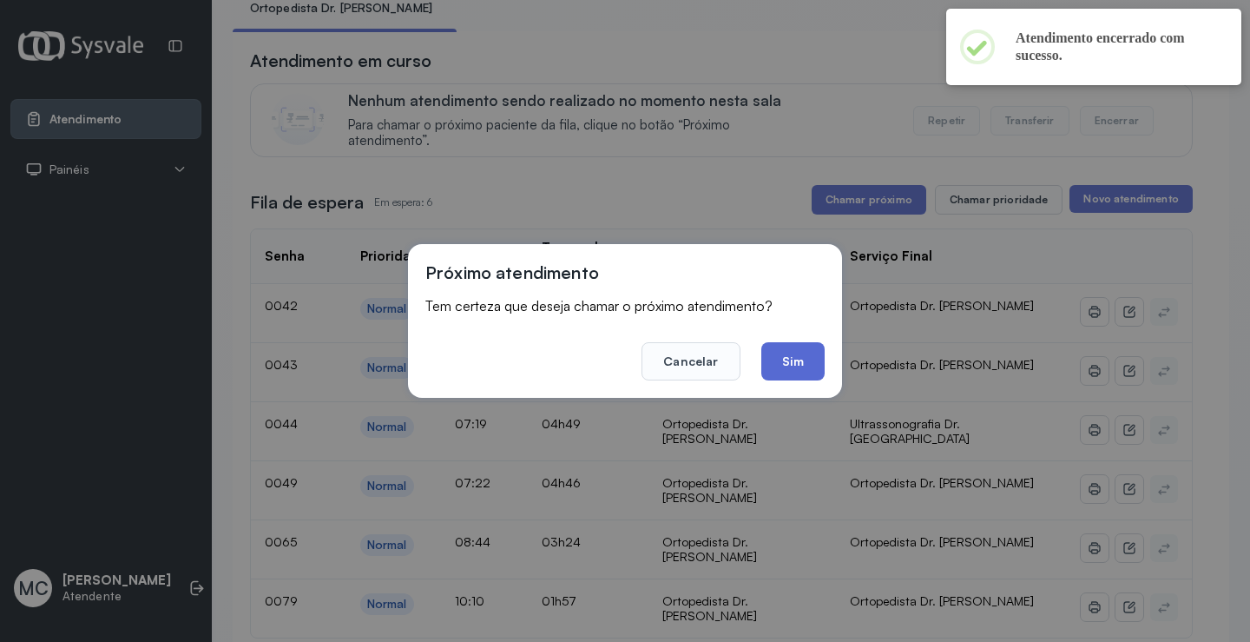
click at [790, 364] on button "Sim" at bounding box center [792, 361] width 63 height 38
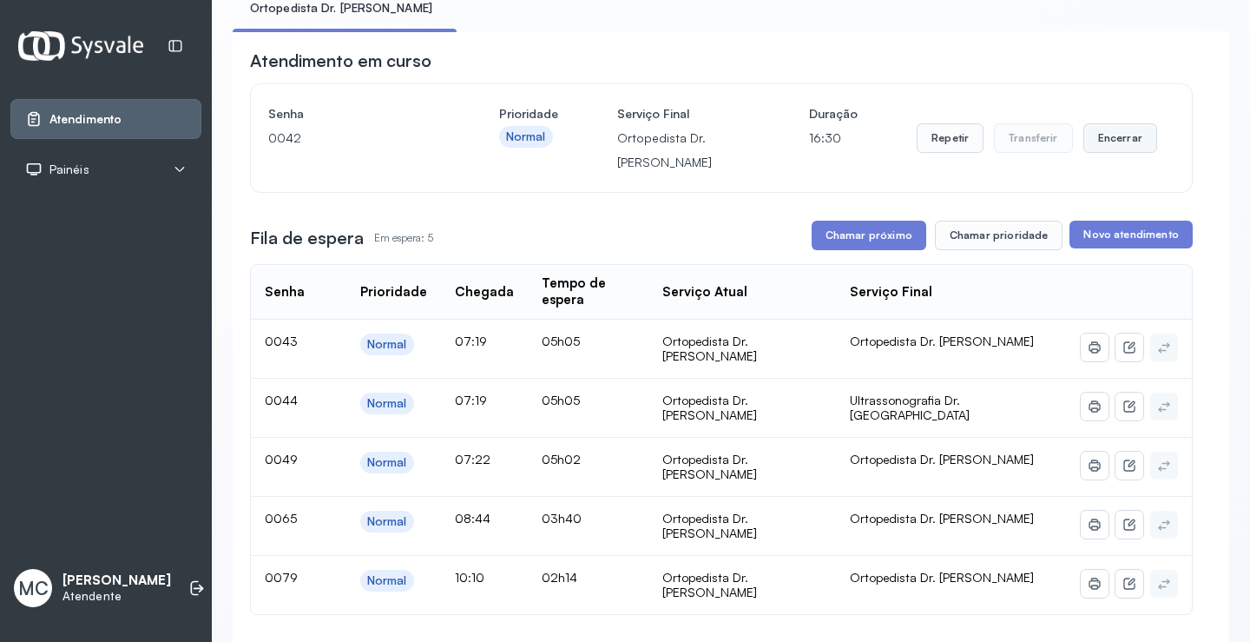
click at [1124, 142] on button "Encerrar" at bounding box center [1121, 138] width 74 height 30
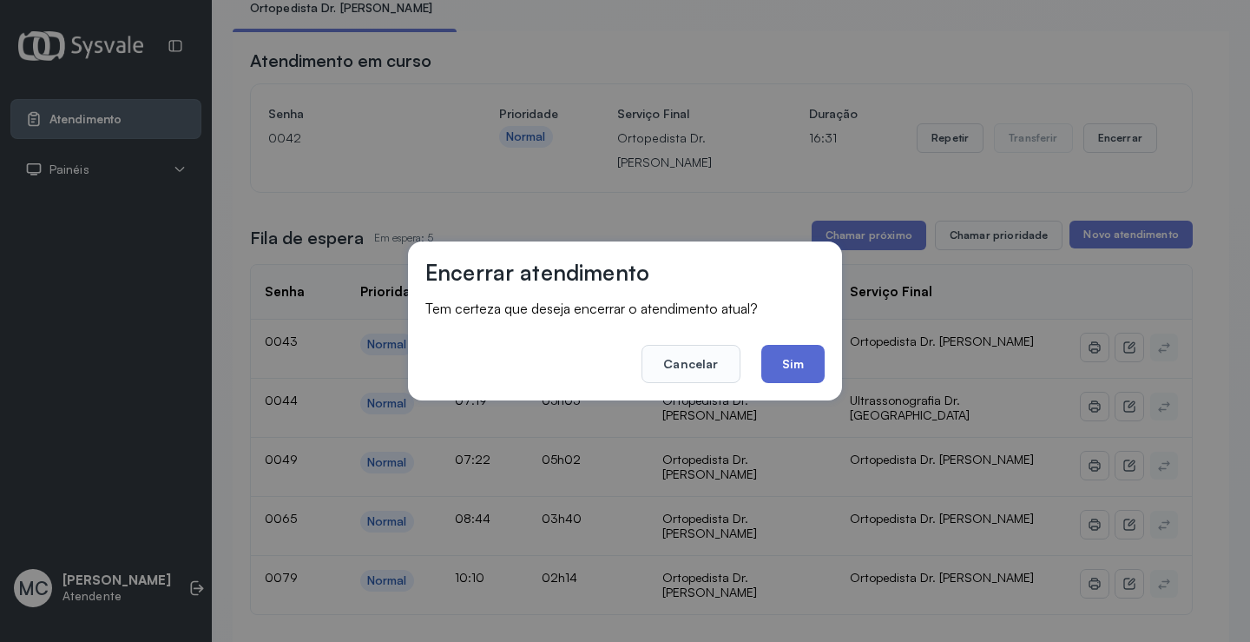
click at [790, 363] on button "Sim" at bounding box center [792, 364] width 63 height 38
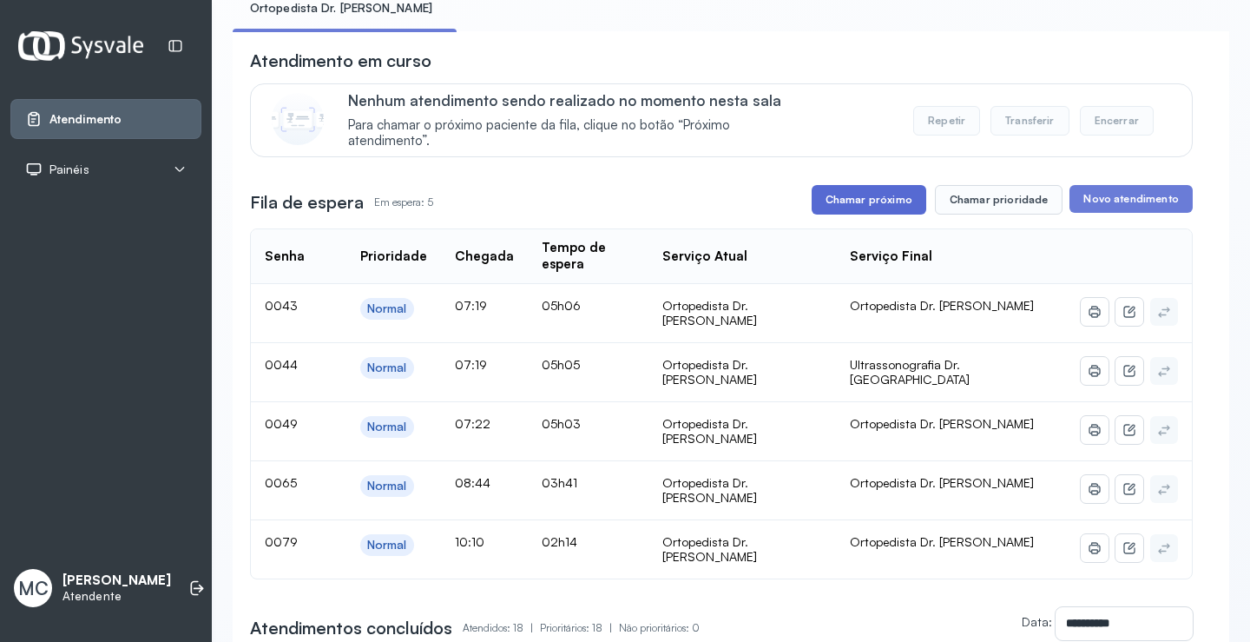
click at [878, 200] on button "Chamar próximo" at bounding box center [869, 200] width 115 height 30
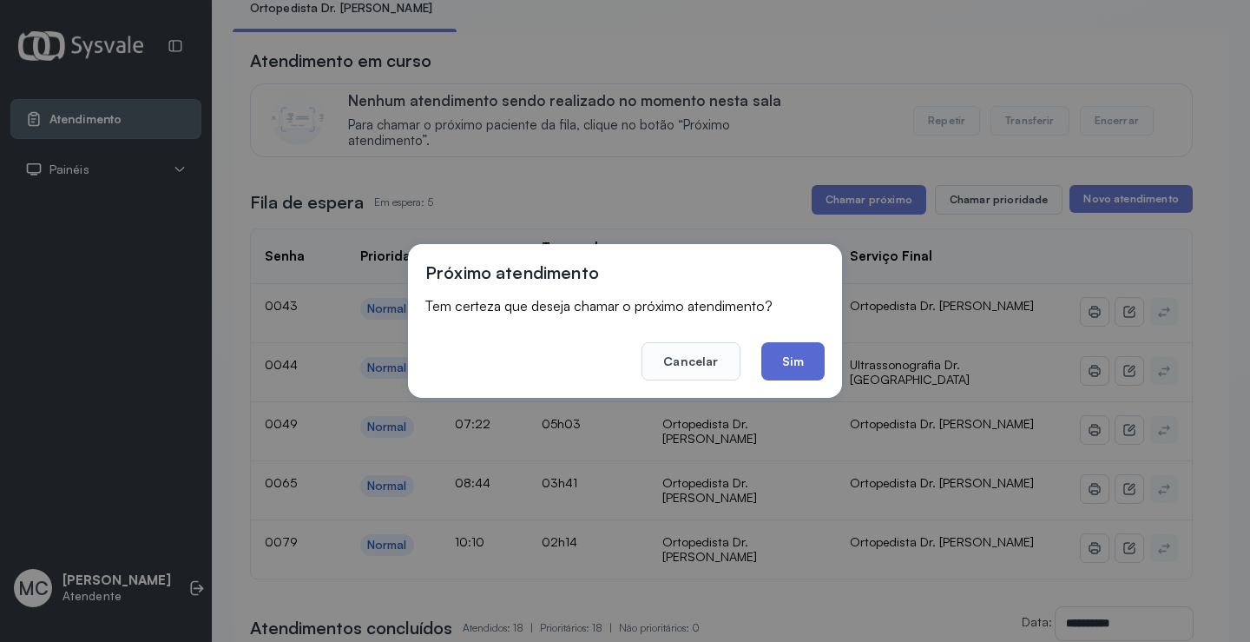
click at [789, 371] on button "Sim" at bounding box center [792, 361] width 63 height 38
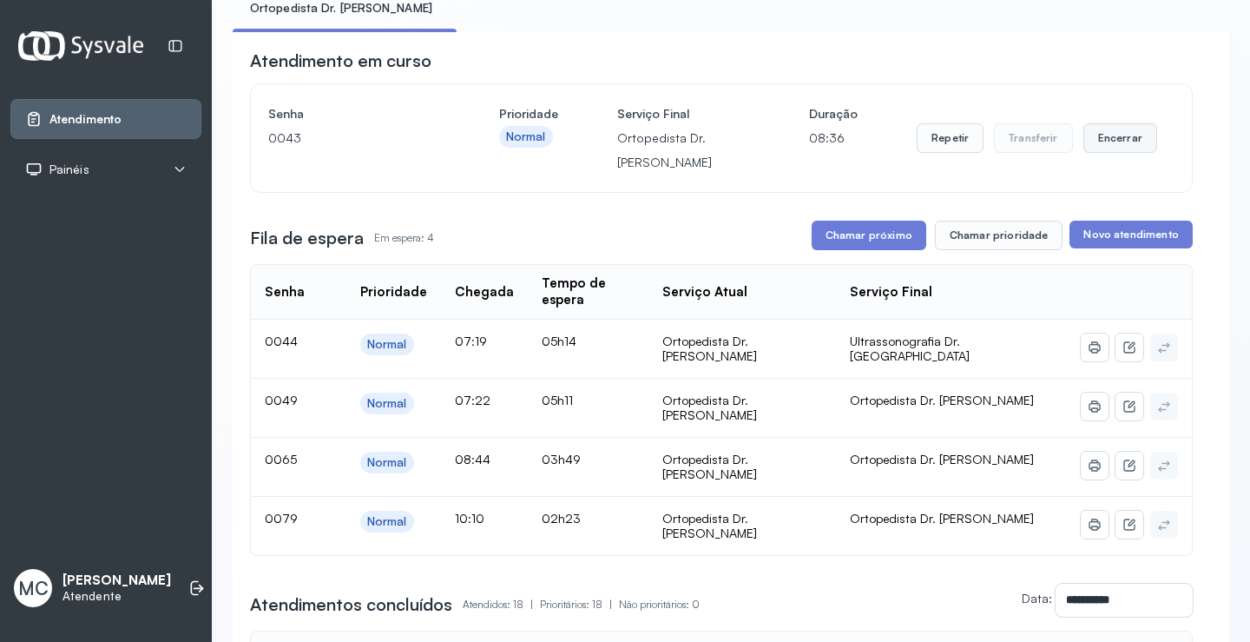
click at [1096, 148] on button "Encerrar" at bounding box center [1121, 138] width 74 height 30
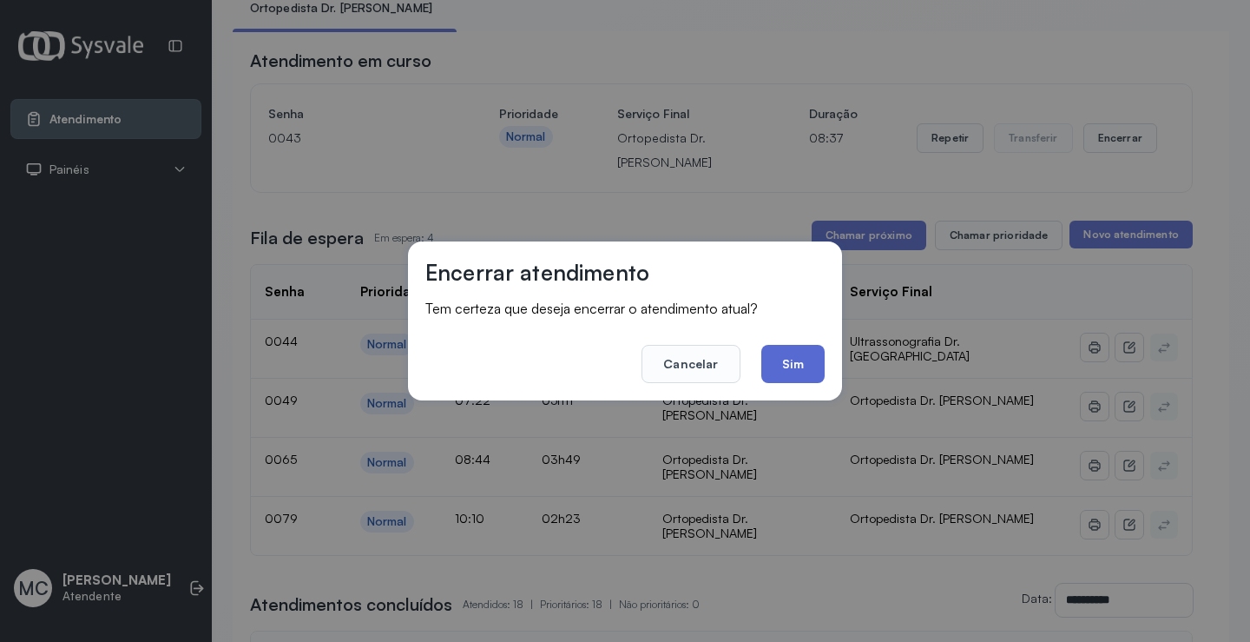
click at [801, 379] on button "Sim" at bounding box center [792, 364] width 63 height 38
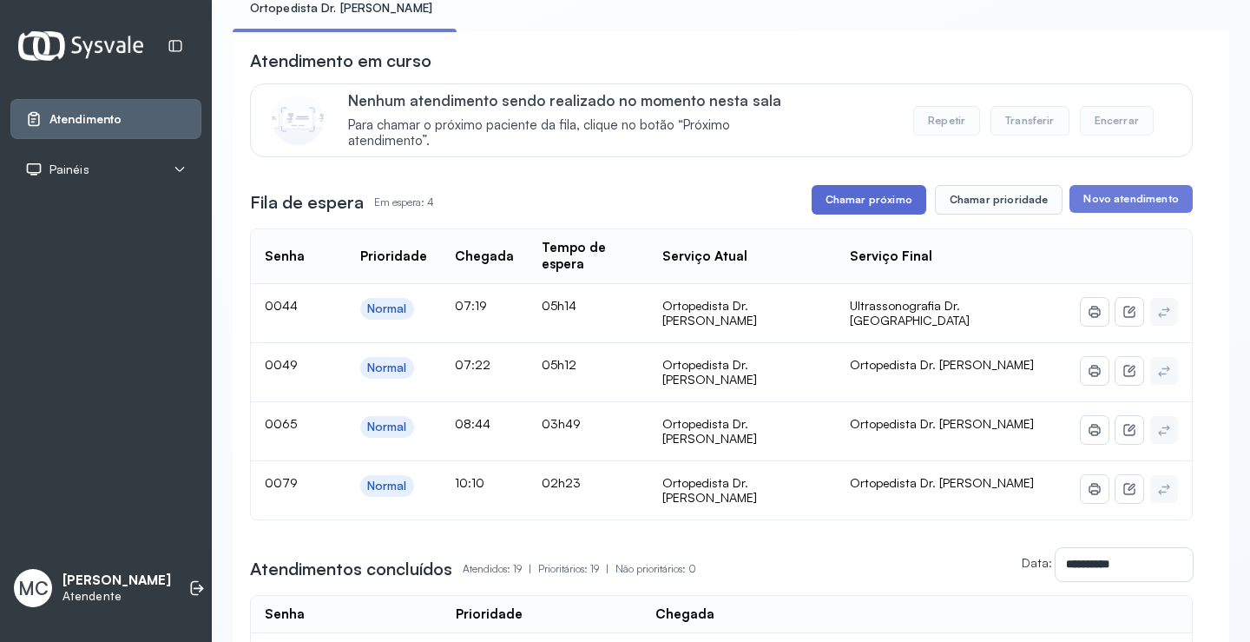
click at [871, 214] on button "Chamar próximo" at bounding box center [869, 200] width 115 height 30
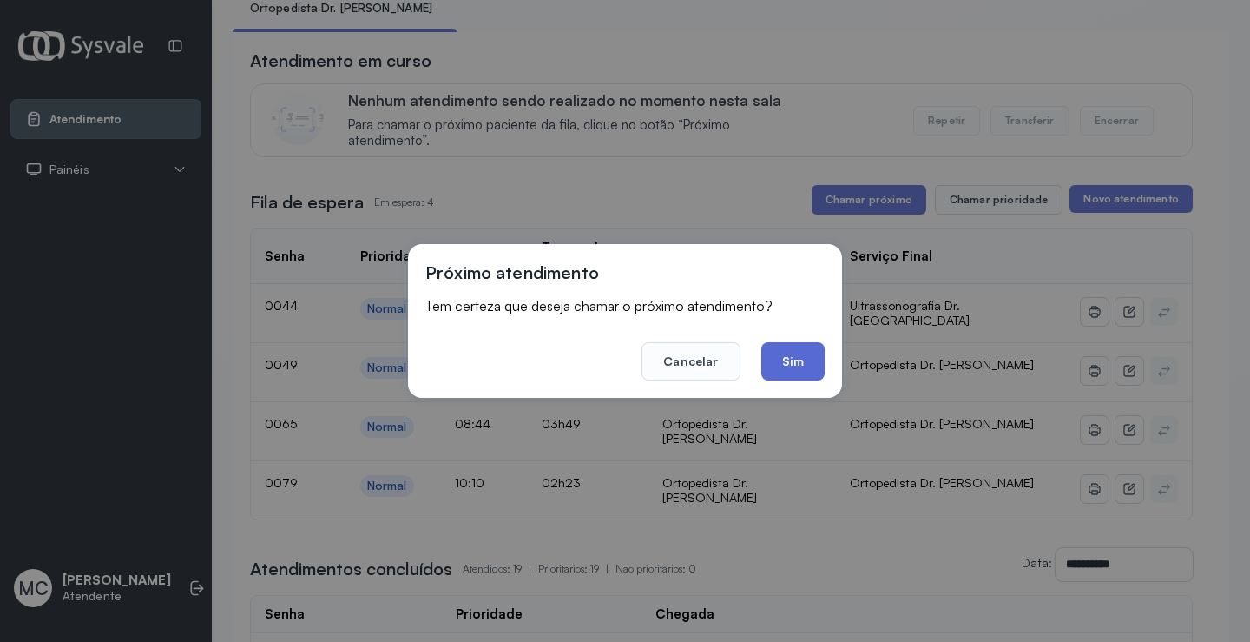
click at [801, 367] on button "Sim" at bounding box center [792, 361] width 63 height 38
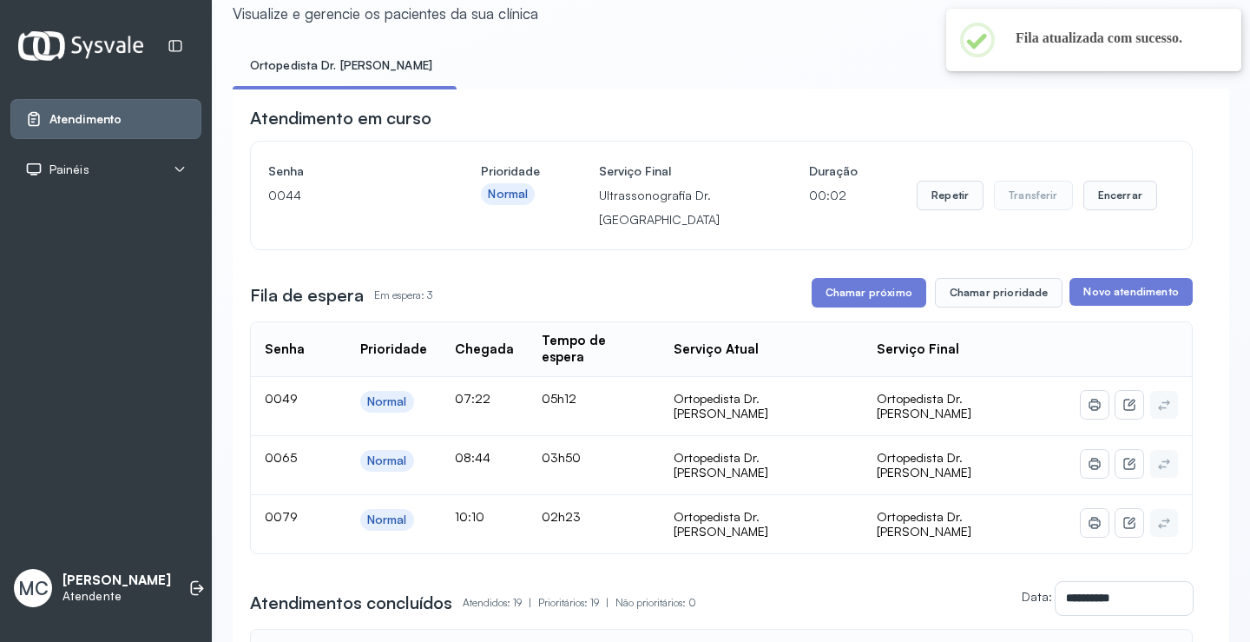
scroll to position [0, 0]
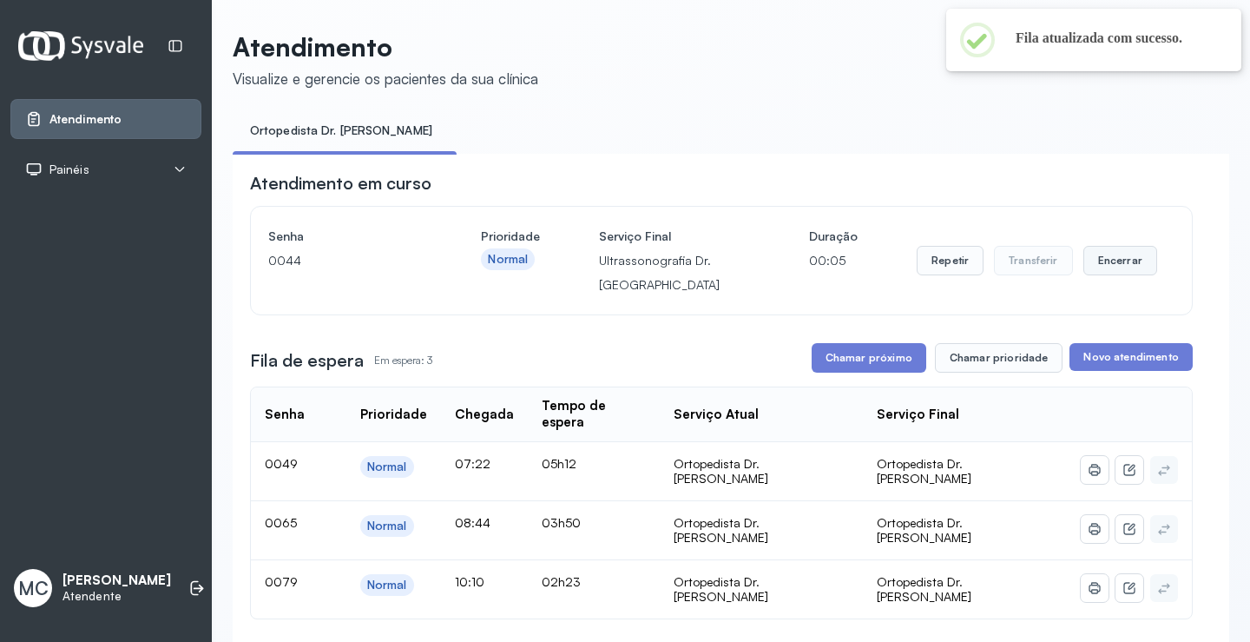
click at [1119, 267] on button "Encerrar" at bounding box center [1121, 261] width 74 height 30
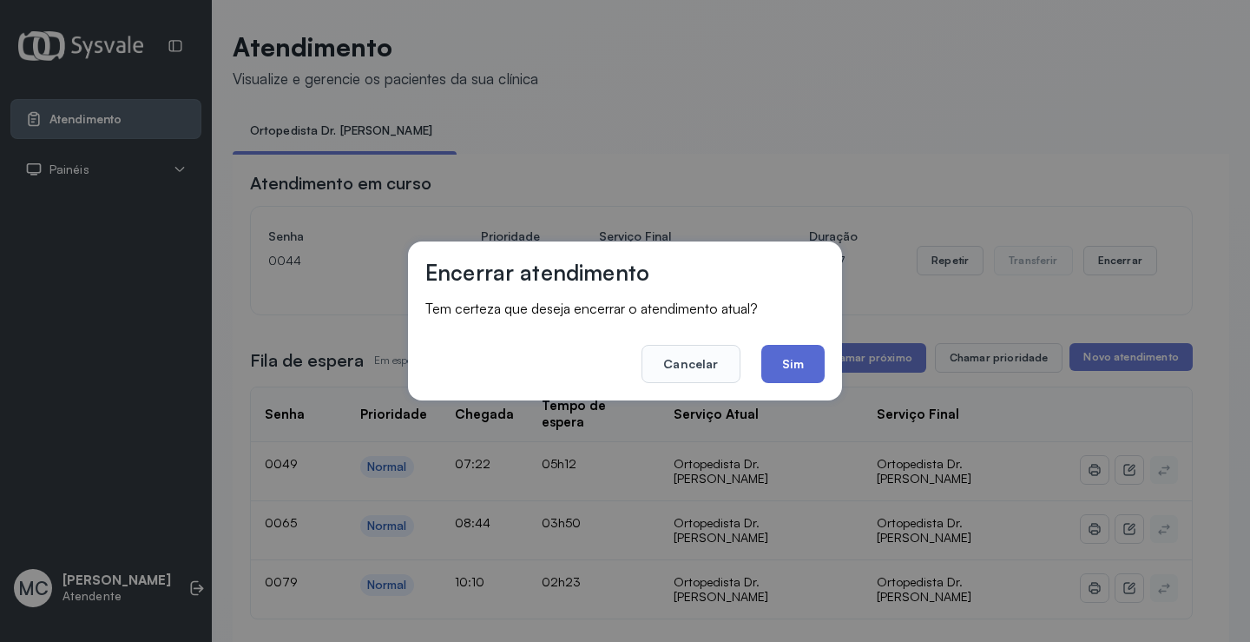
click at [778, 364] on button "Sim" at bounding box center [792, 364] width 63 height 38
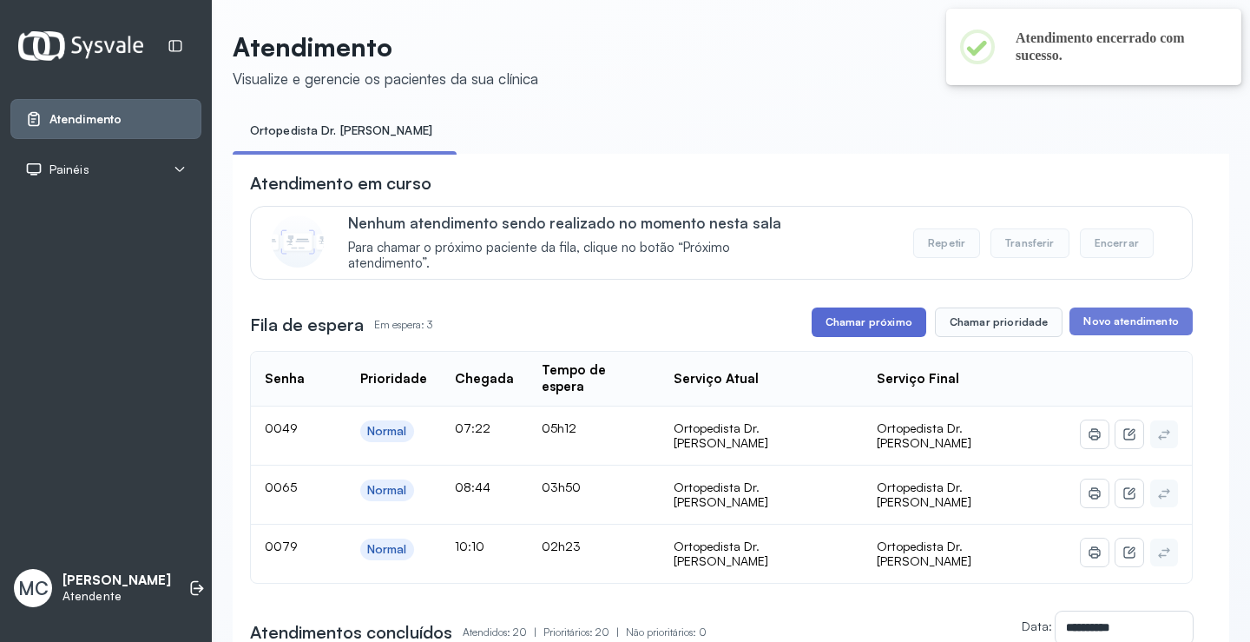
click at [856, 317] on button "Chamar próximo" at bounding box center [869, 322] width 115 height 30
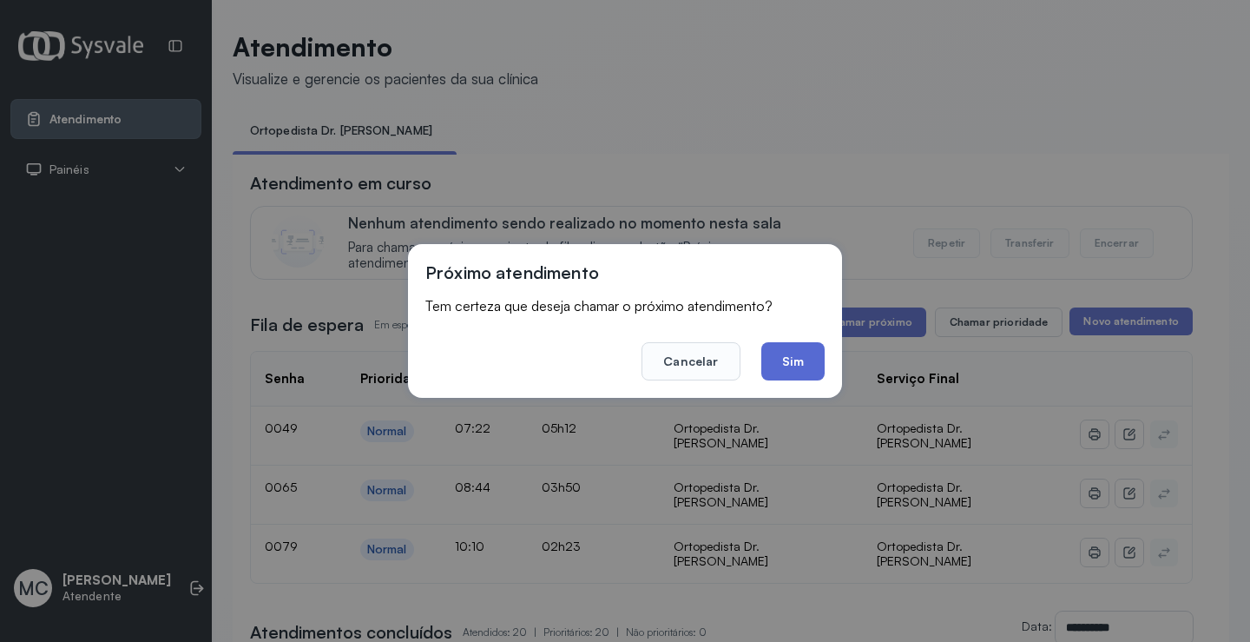
click at [800, 367] on button "Sim" at bounding box center [792, 361] width 63 height 38
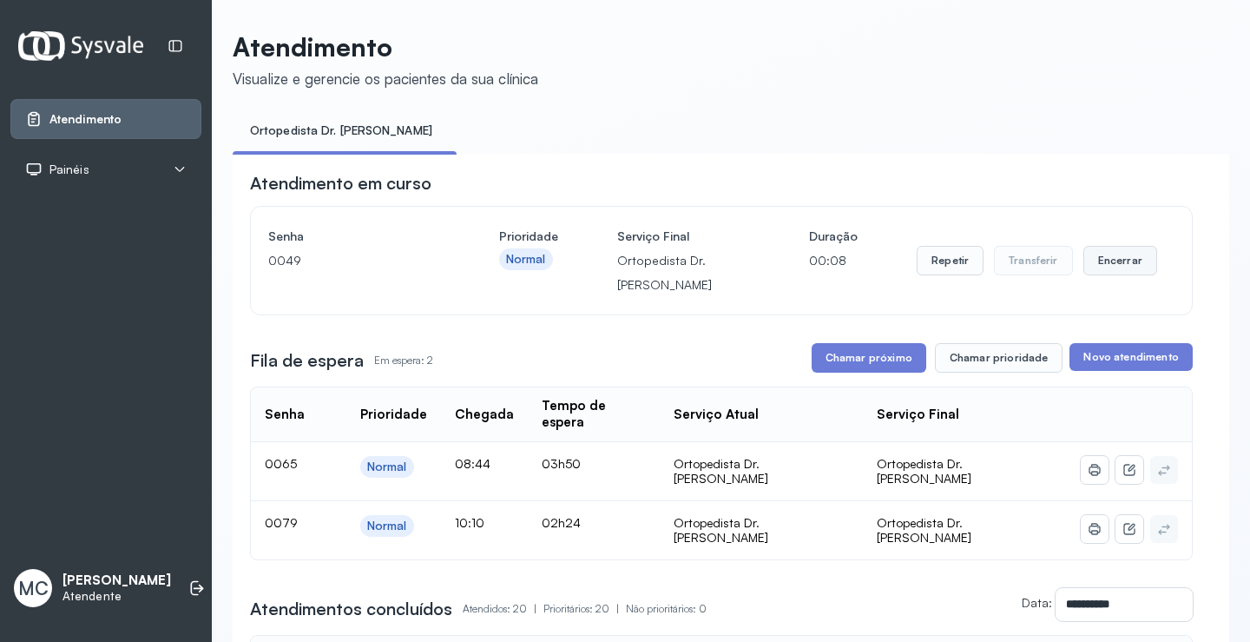
click at [1130, 268] on button "Encerrar" at bounding box center [1121, 261] width 74 height 30
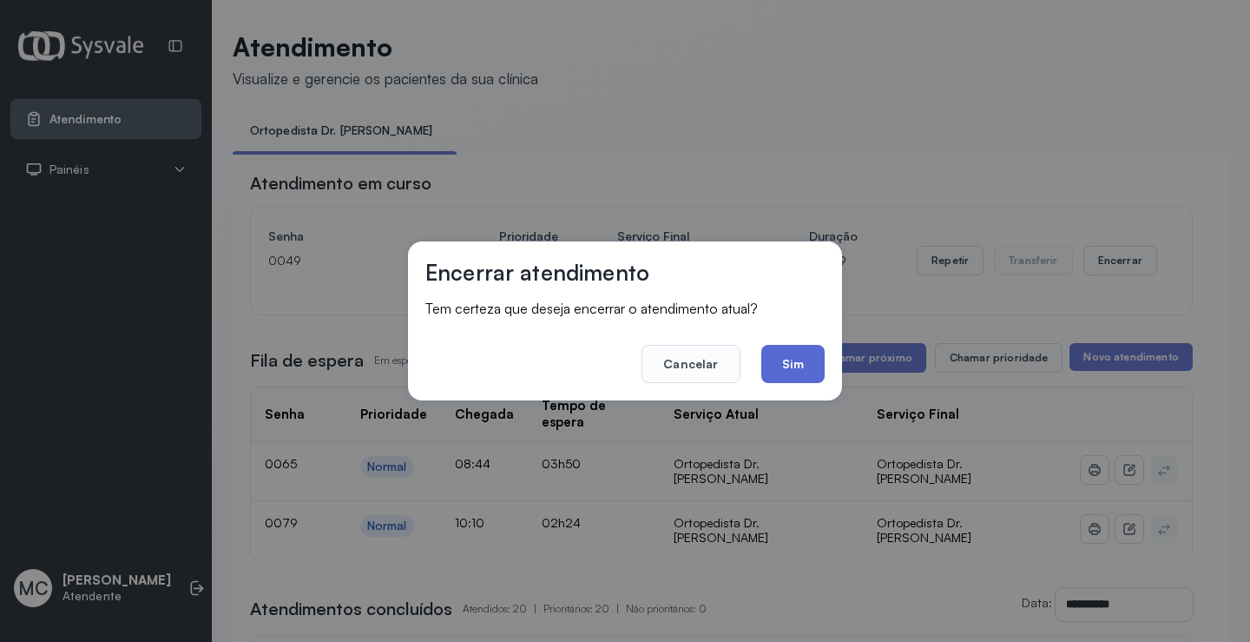
click at [813, 368] on button "Sim" at bounding box center [792, 364] width 63 height 38
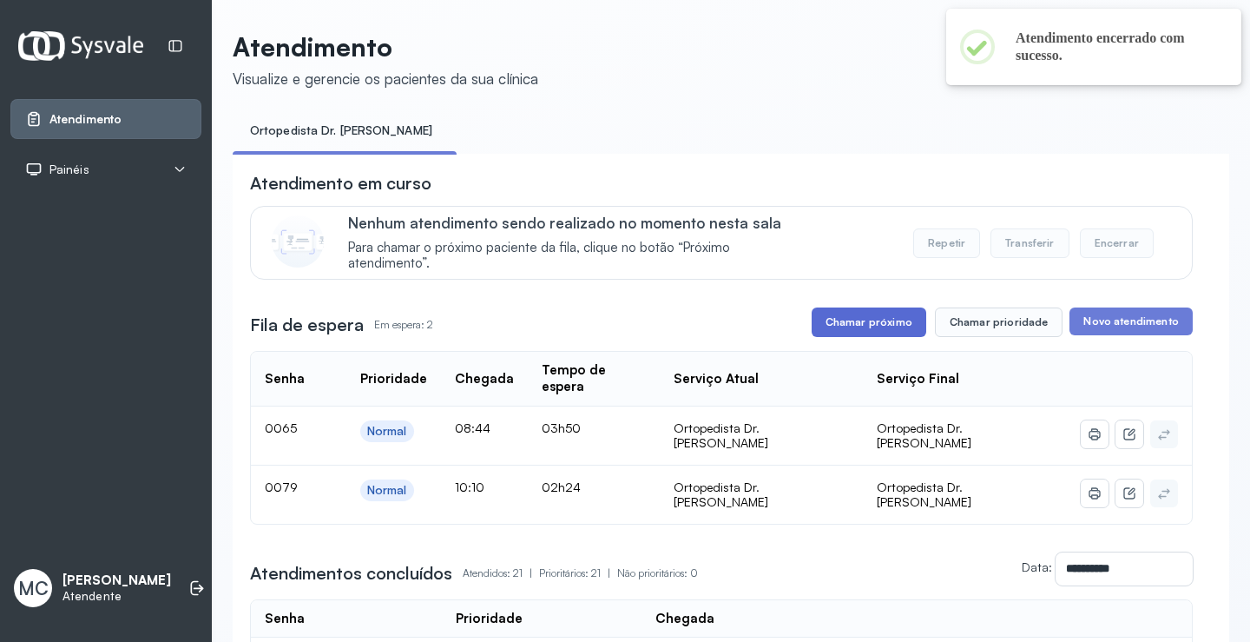
click at [884, 326] on button "Chamar próximo" at bounding box center [869, 322] width 115 height 30
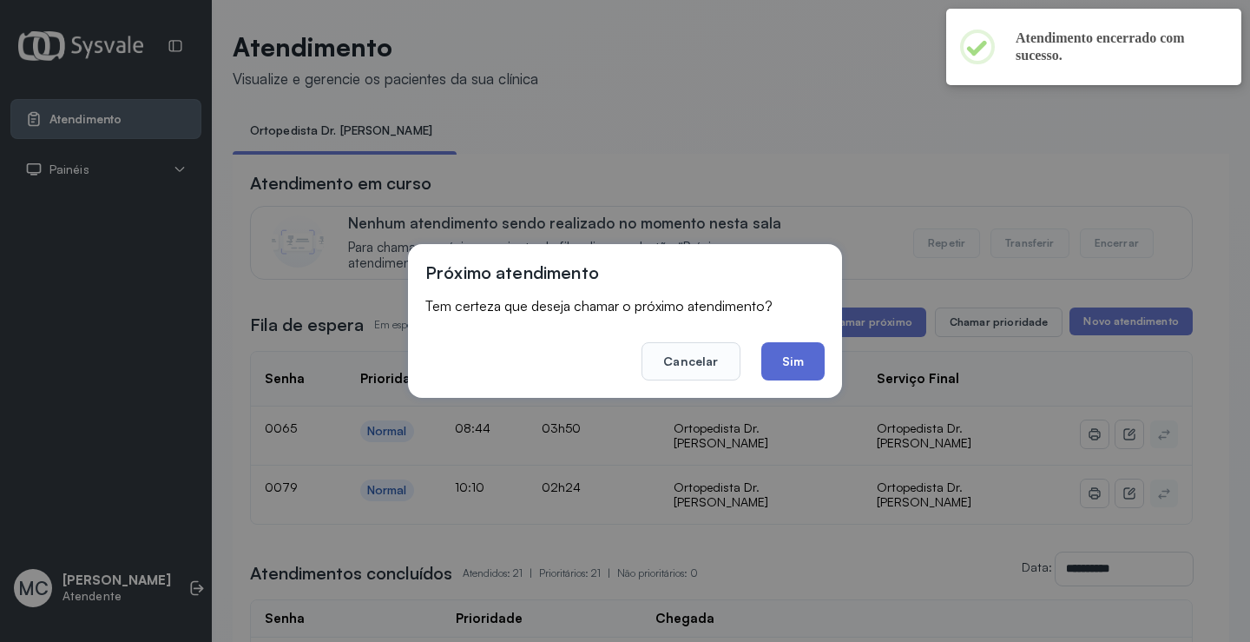
click at [788, 361] on button "Sim" at bounding box center [792, 361] width 63 height 38
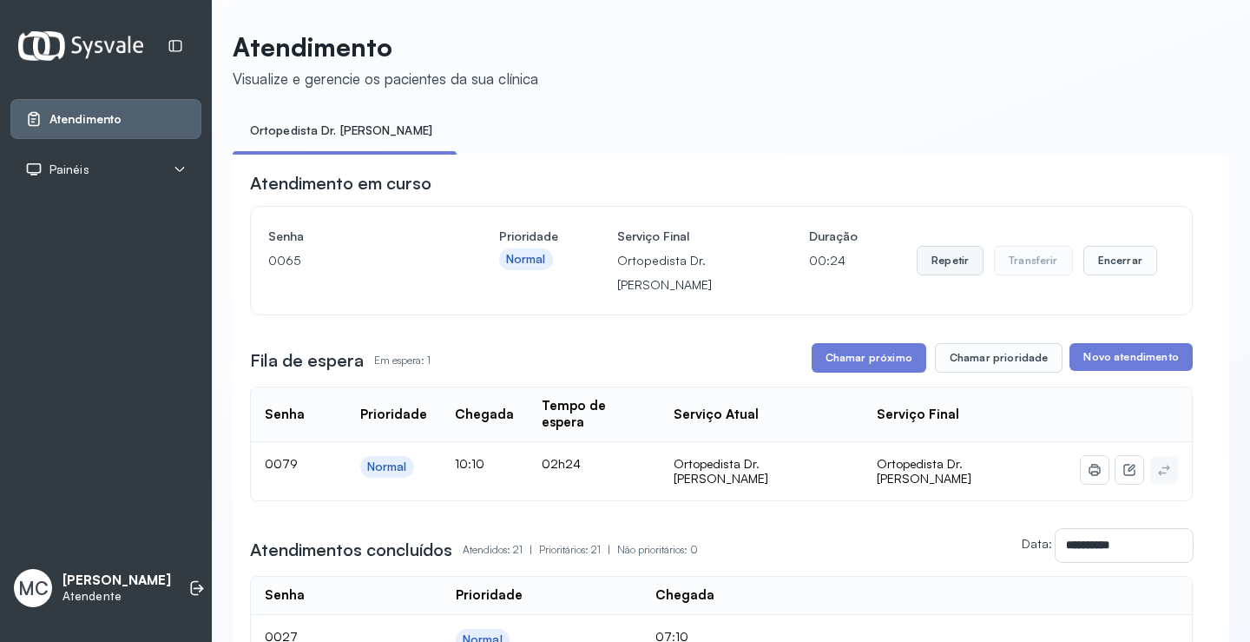
click at [954, 268] on button "Repetir" at bounding box center [950, 261] width 67 height 30
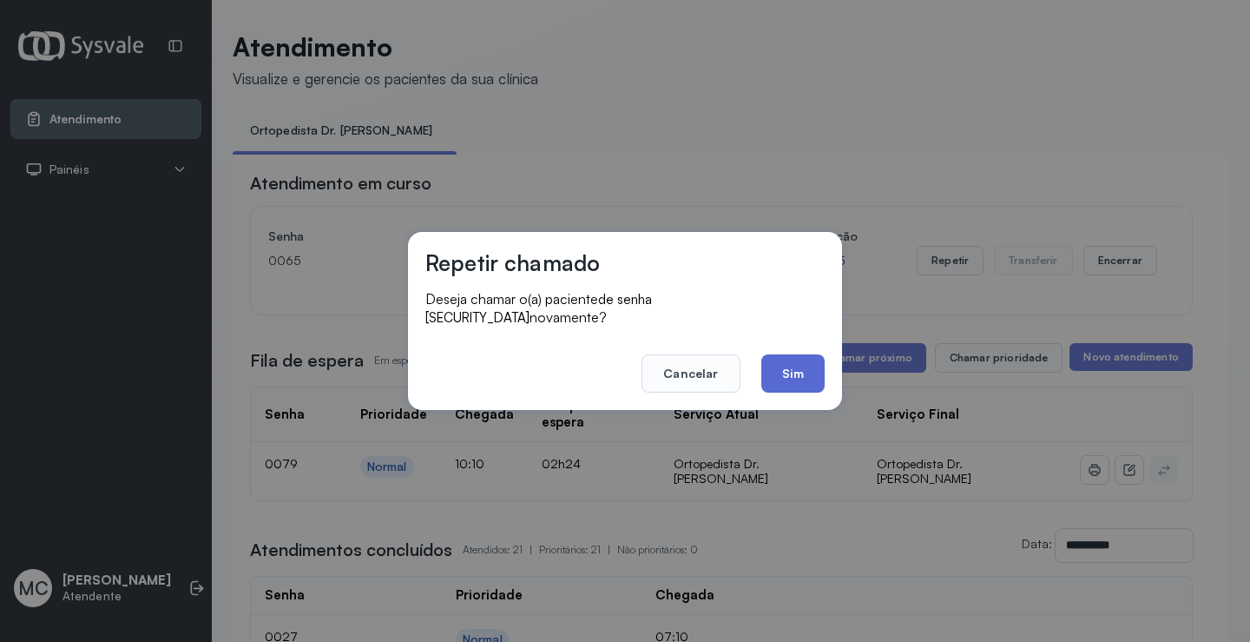
click at [810, 376] on button "Sim" at bounding box center [792, 373] width 63 height 38
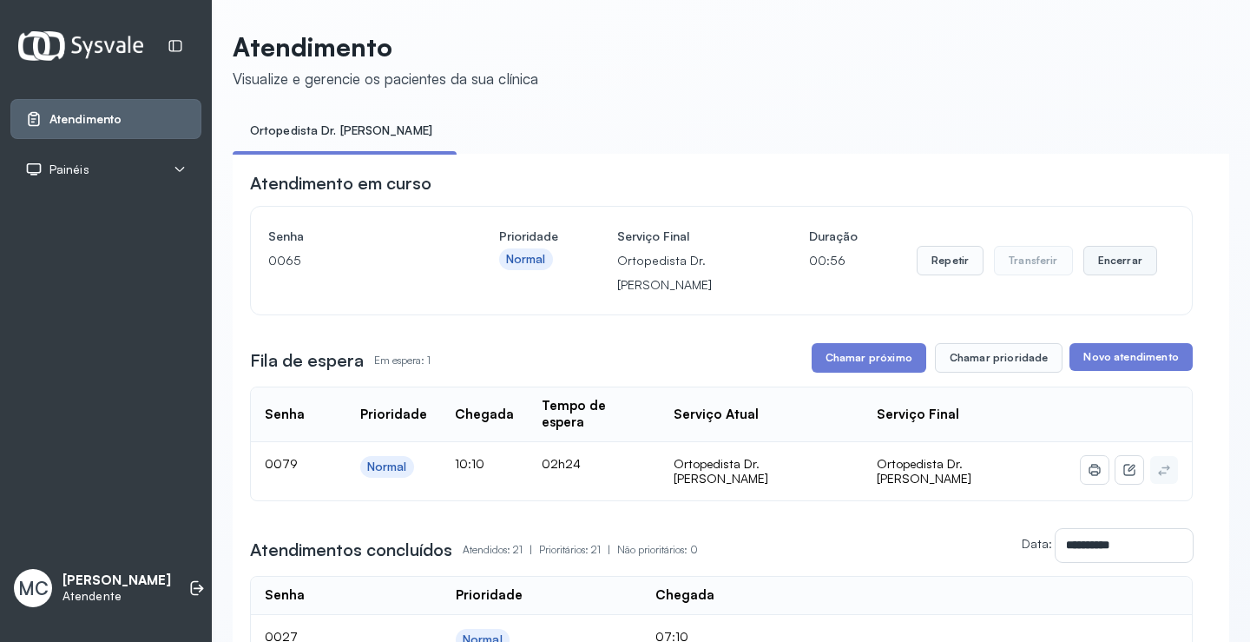
click at [1094, 267] on button "Encerrar" at bounding box center [1121, 261] width 74 height 30
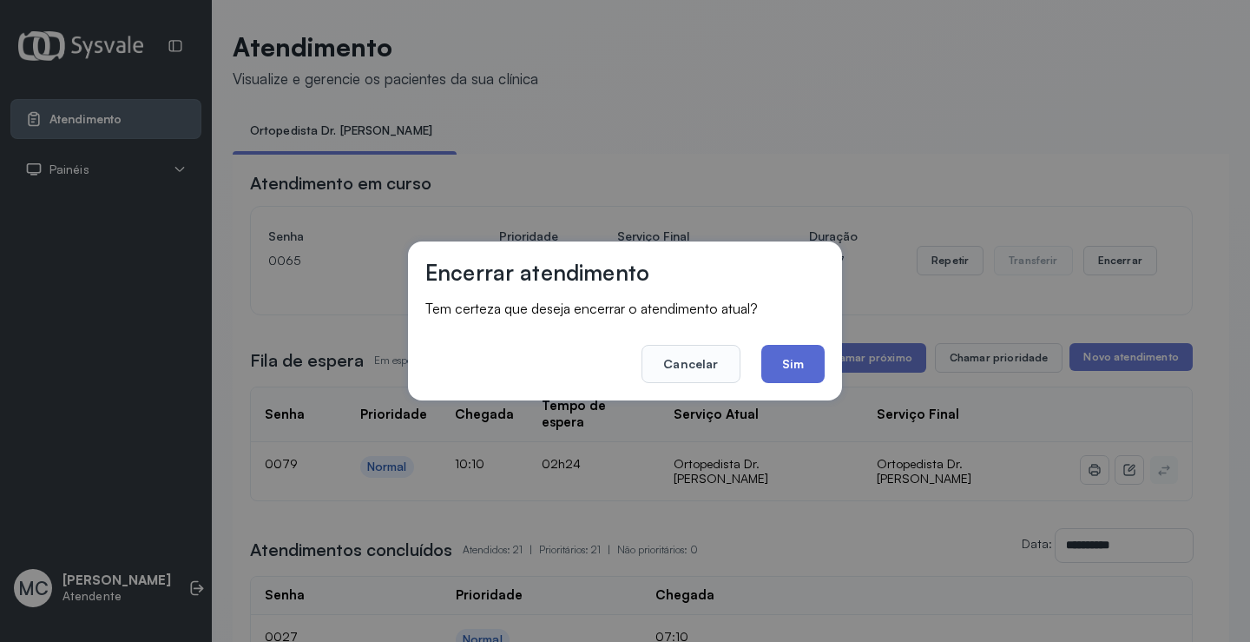
click at [808, 357] on button "Sim" at bounding box center [792, 364] width 63 height 38
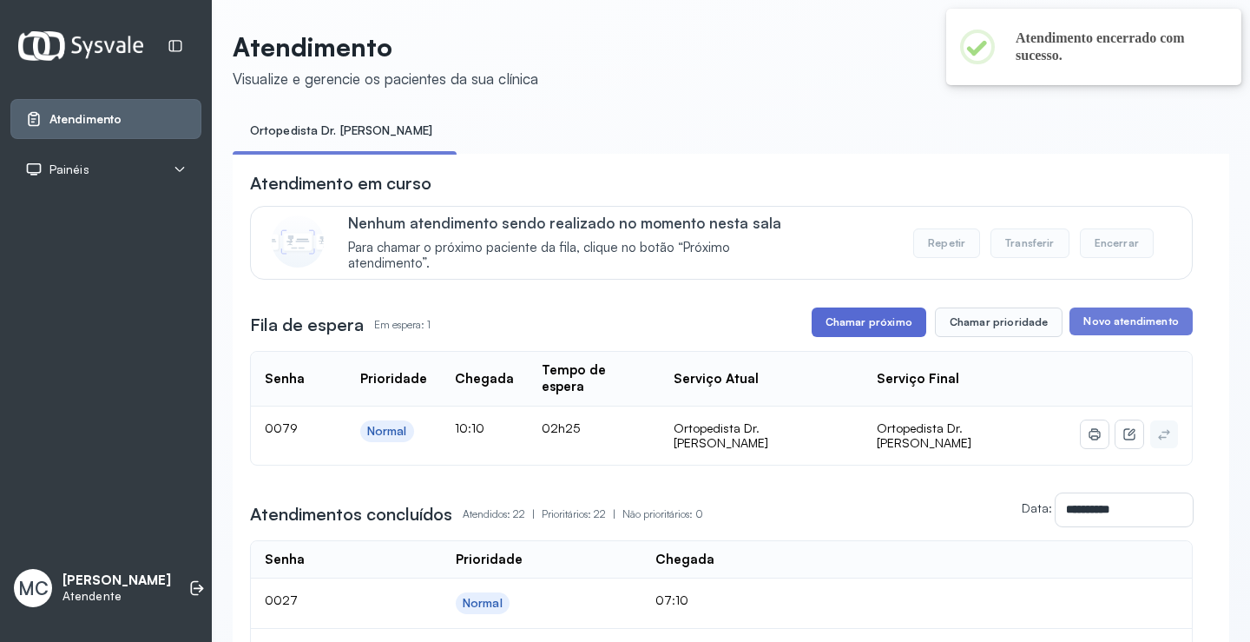
click at [836, 331] on button "Chamar próximo" at bounding box center [869, 322] width 115 height 30
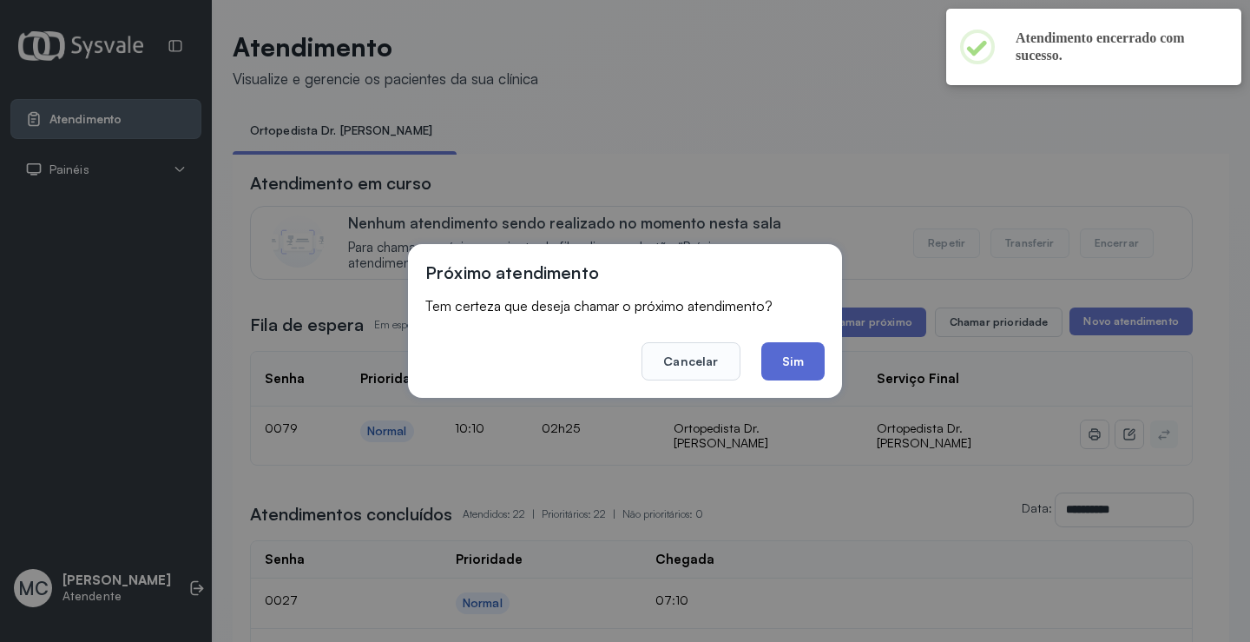
click at [788, 373] on button "Sim" at bounding box center [792, 361] width 63 height 38
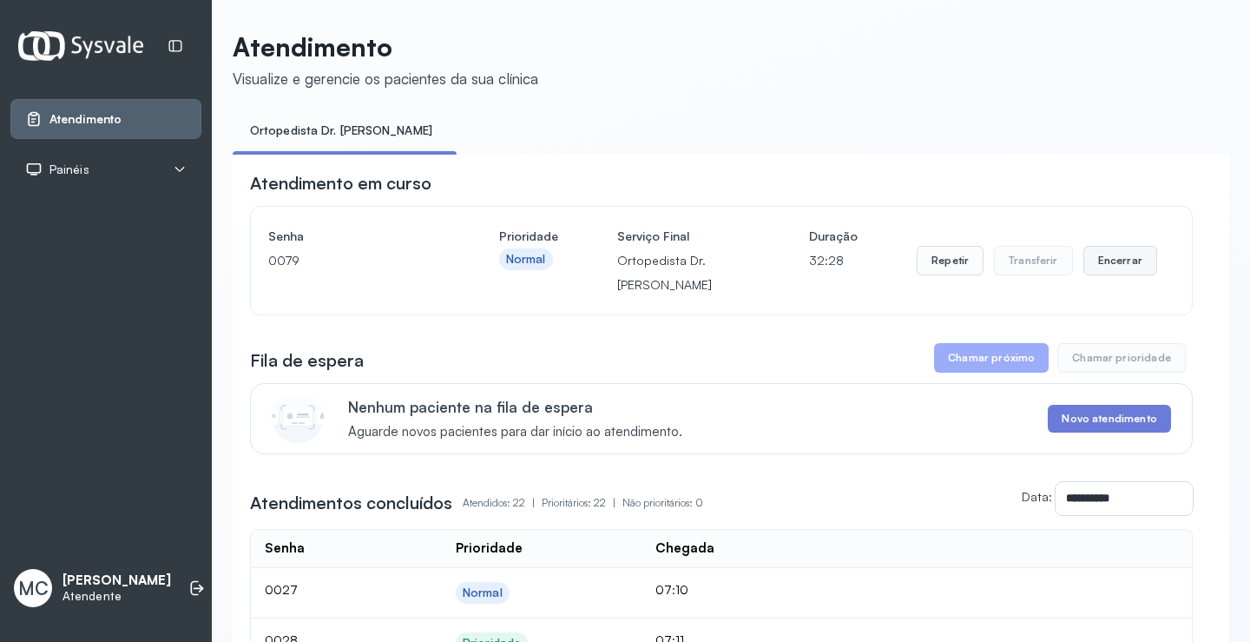
click at [1108, 258] on button "Encerrar" at bounding box center [1121, 261] width 74 height 30
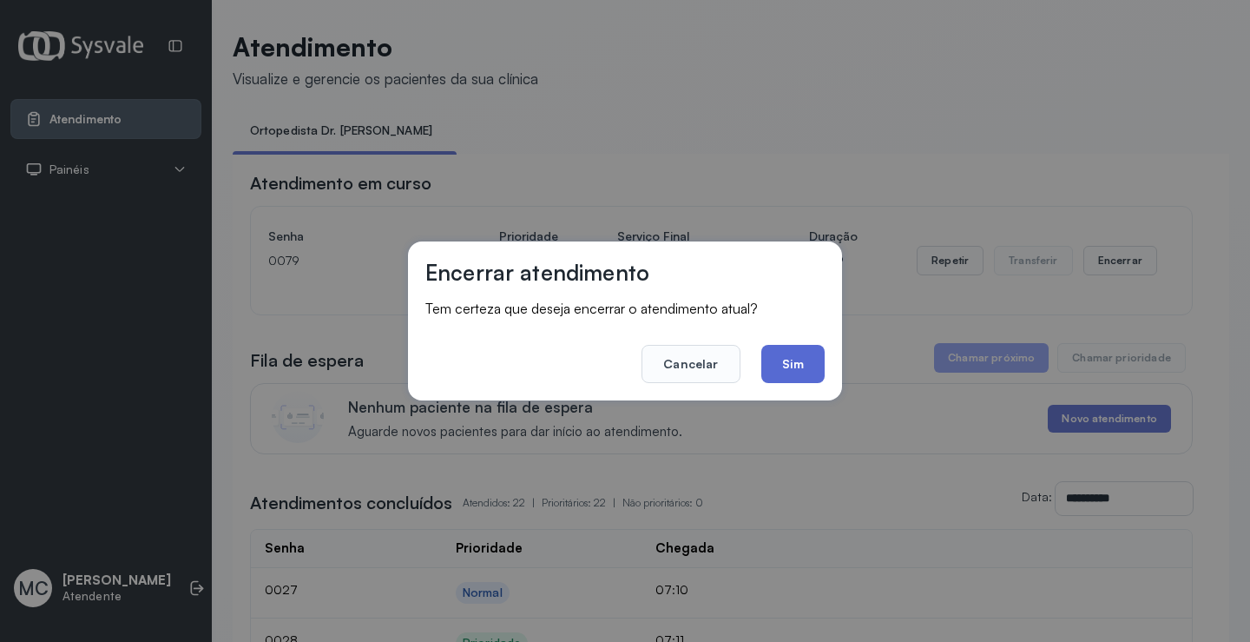
click at [794, 358] on button "Sim" at bounding box center [792, 364] width 63 height 38
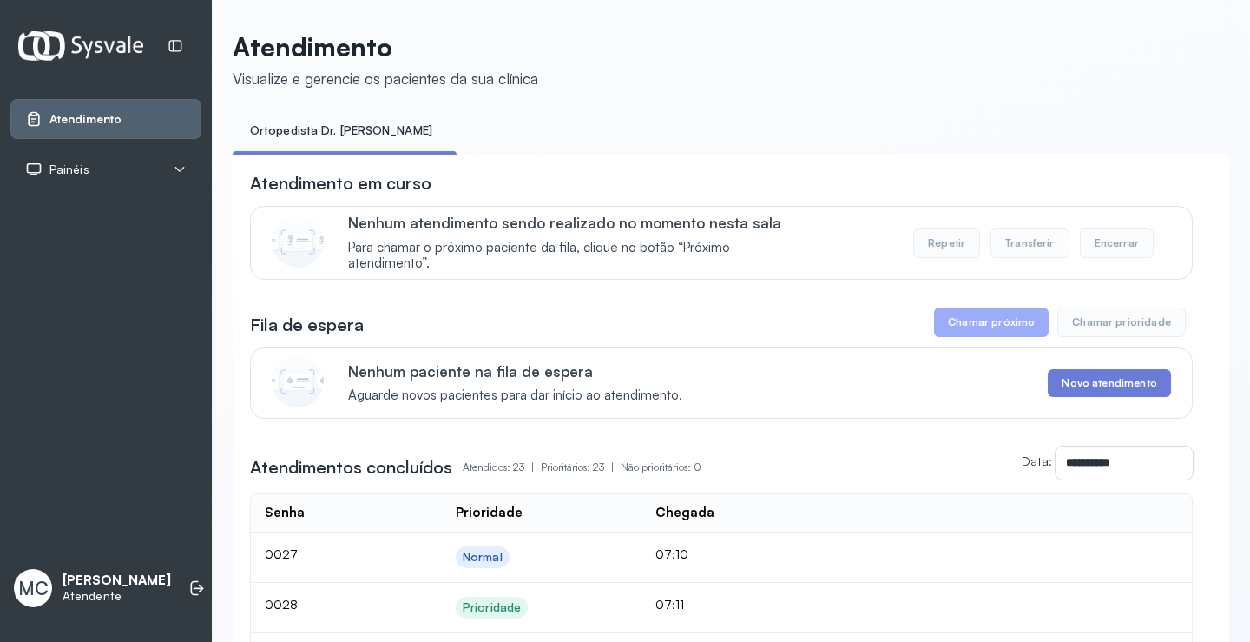
click at [89, 579] on p "[PERSON_NAME]" at bounding box center [117, 580] width 109 height 16
click at [191, 574] on li at bounding box center [197, 588] width 38 height 38
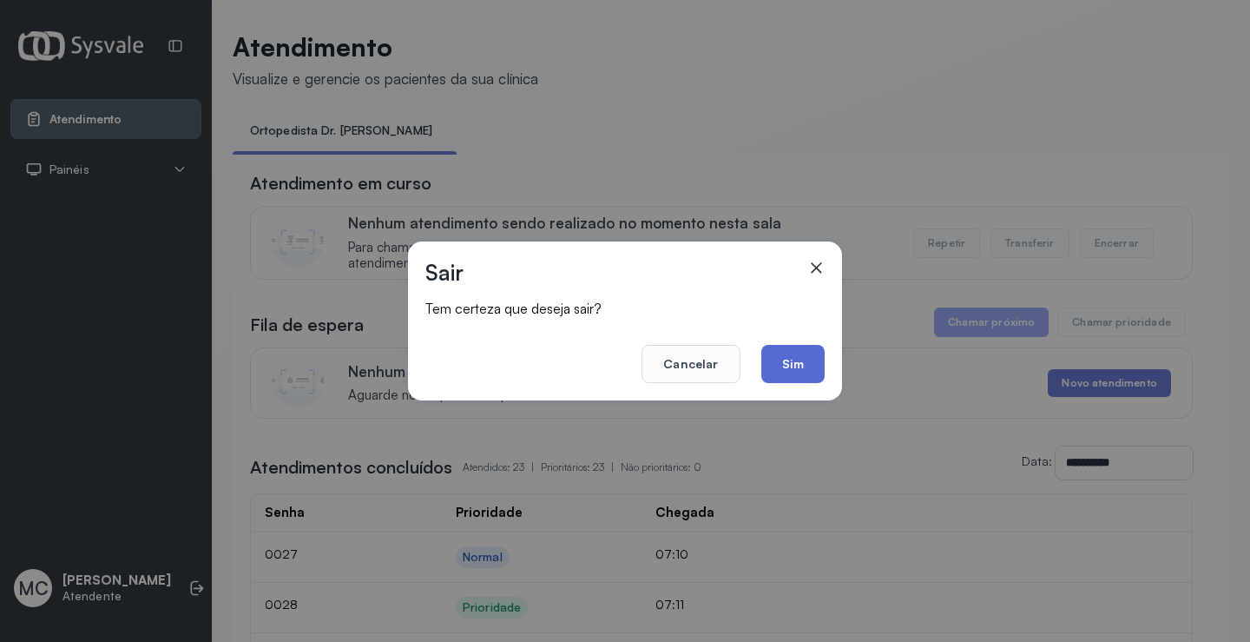
click at [800, 366] on button "Sim" at bounding box center [792, 364] width 63 height 38
